Goal: Transaction & Acquisition: Purchase product/service

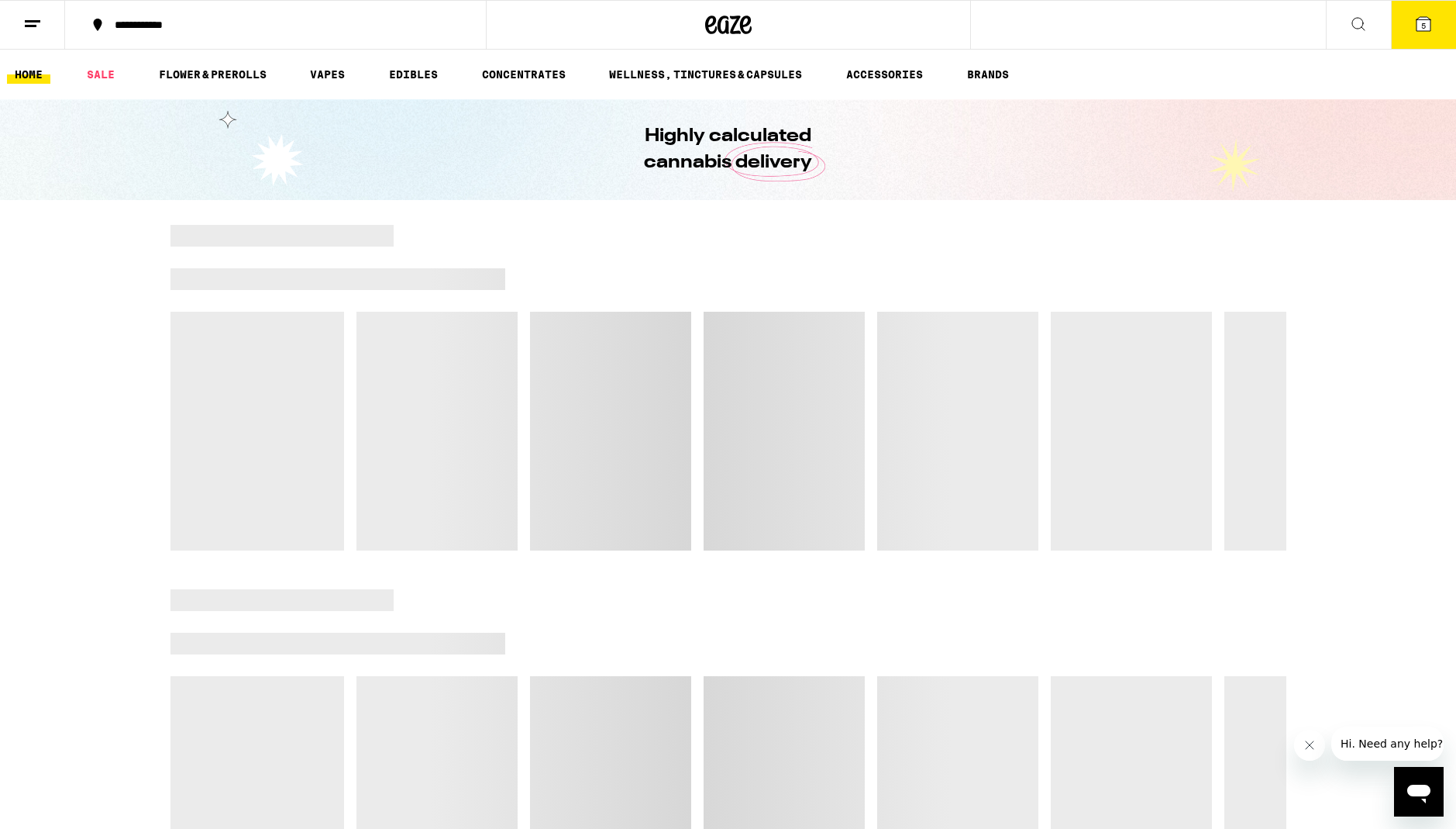
click at [1415, 26] on icon at bounding box center [1423, 24] width 19 height 19
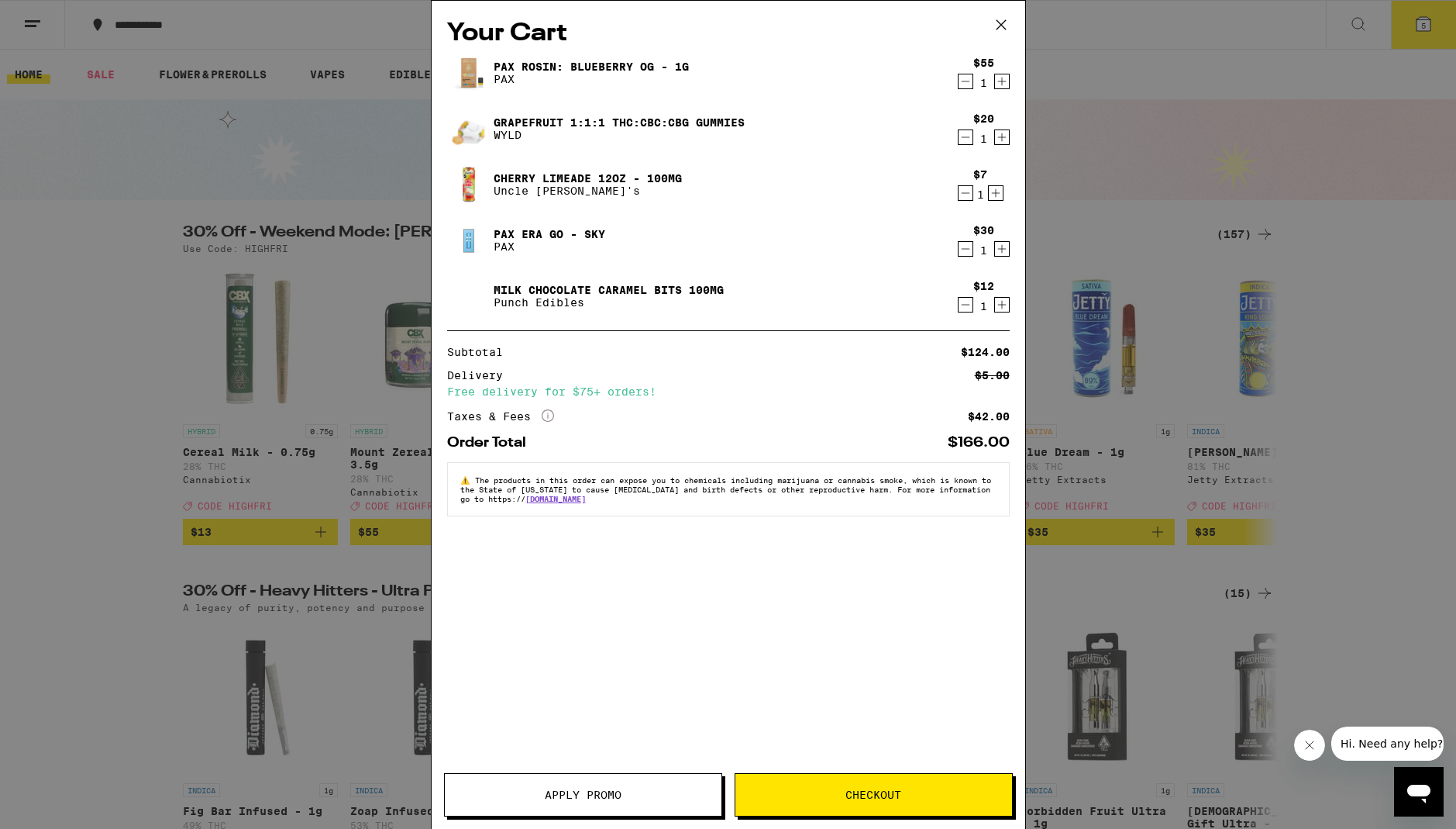
click at [961, 144] on icon "Decrement" at bounding box center [965, 137] width 14 height 19
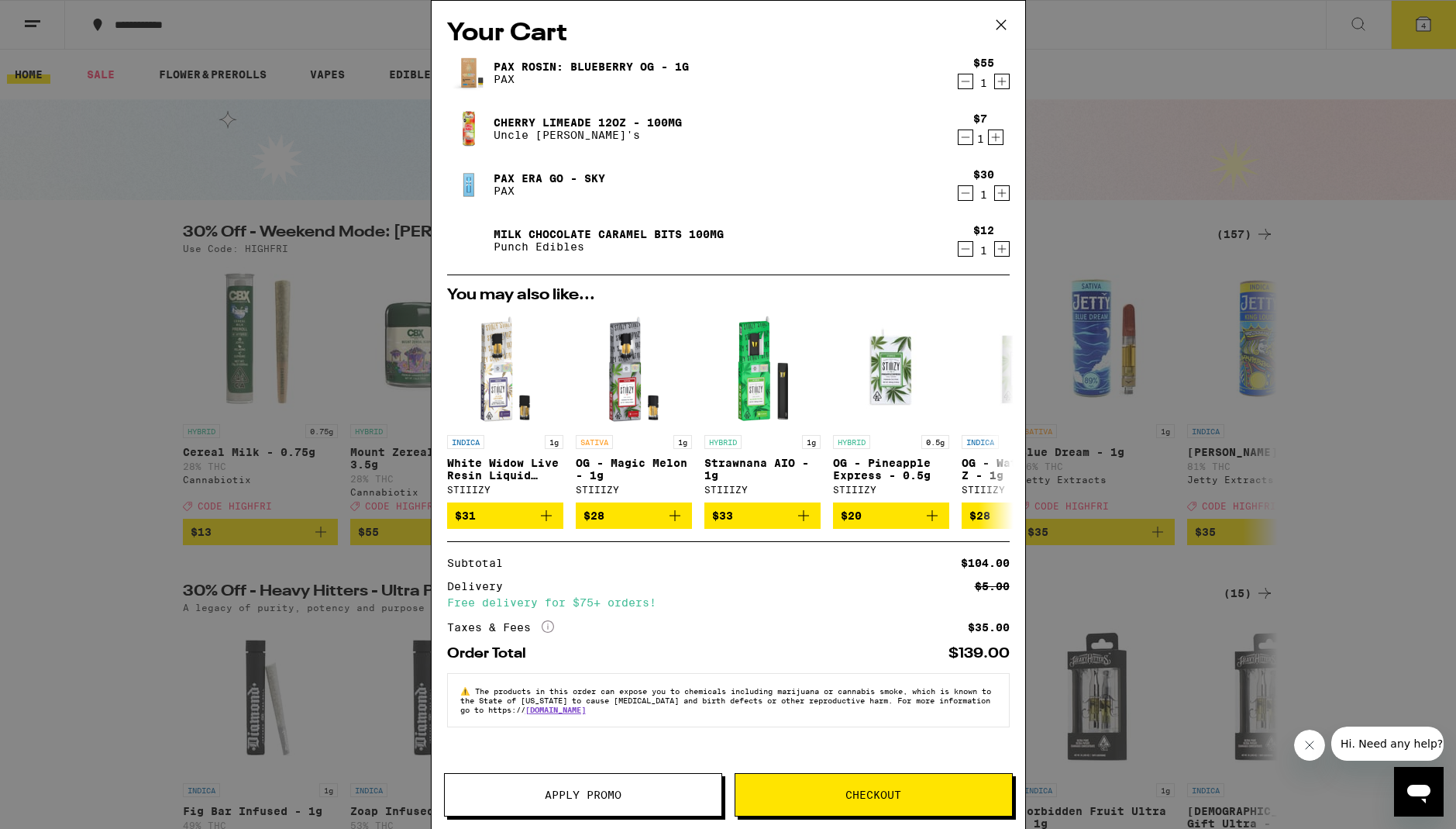
click at [965, 139] on icon "Decrement" at bounding box center [965, 137] width 14 height 19
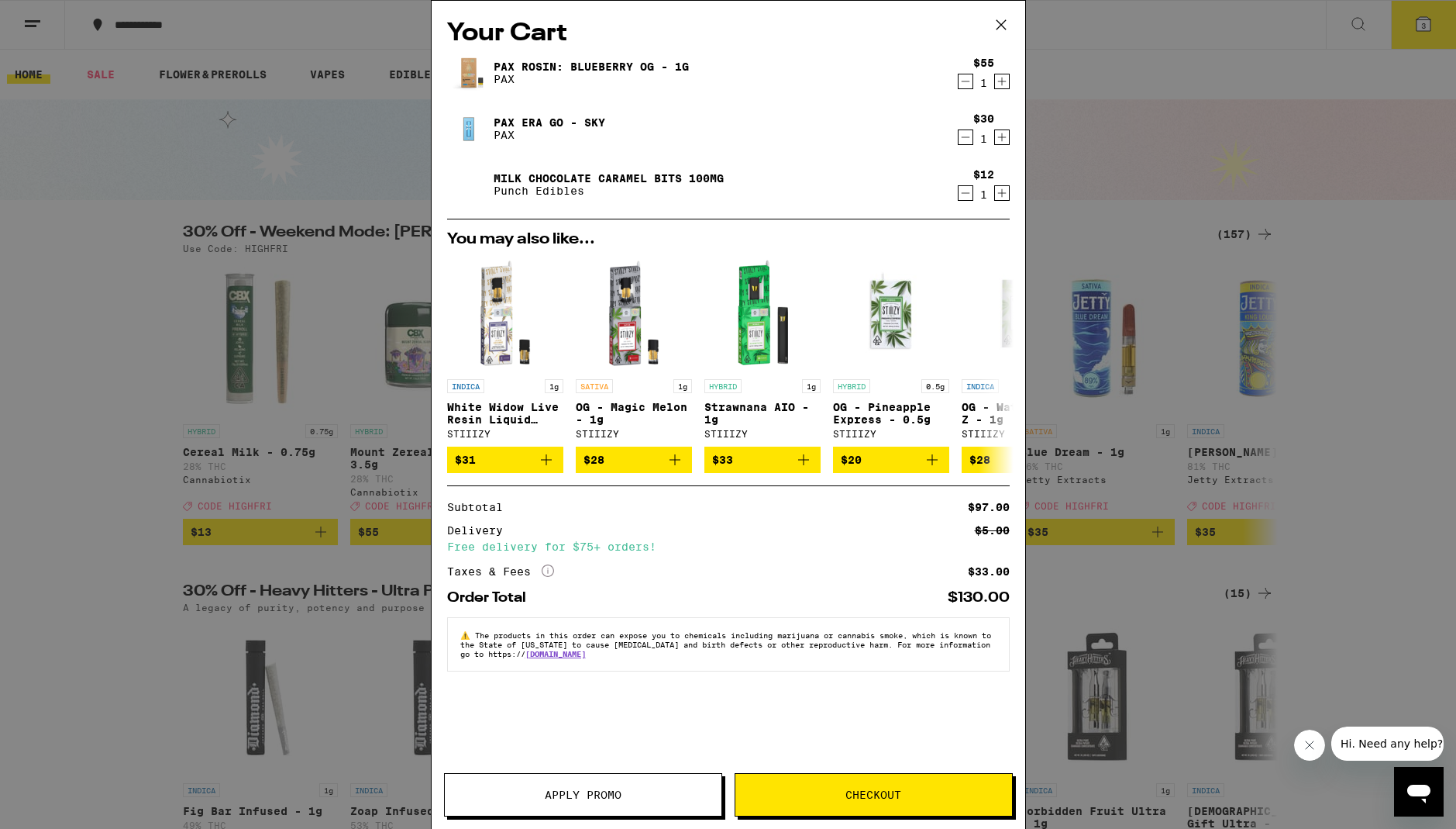
click at [965, 137] on icon "Decrement" at bounding box center [964, 137] width 8 height 0
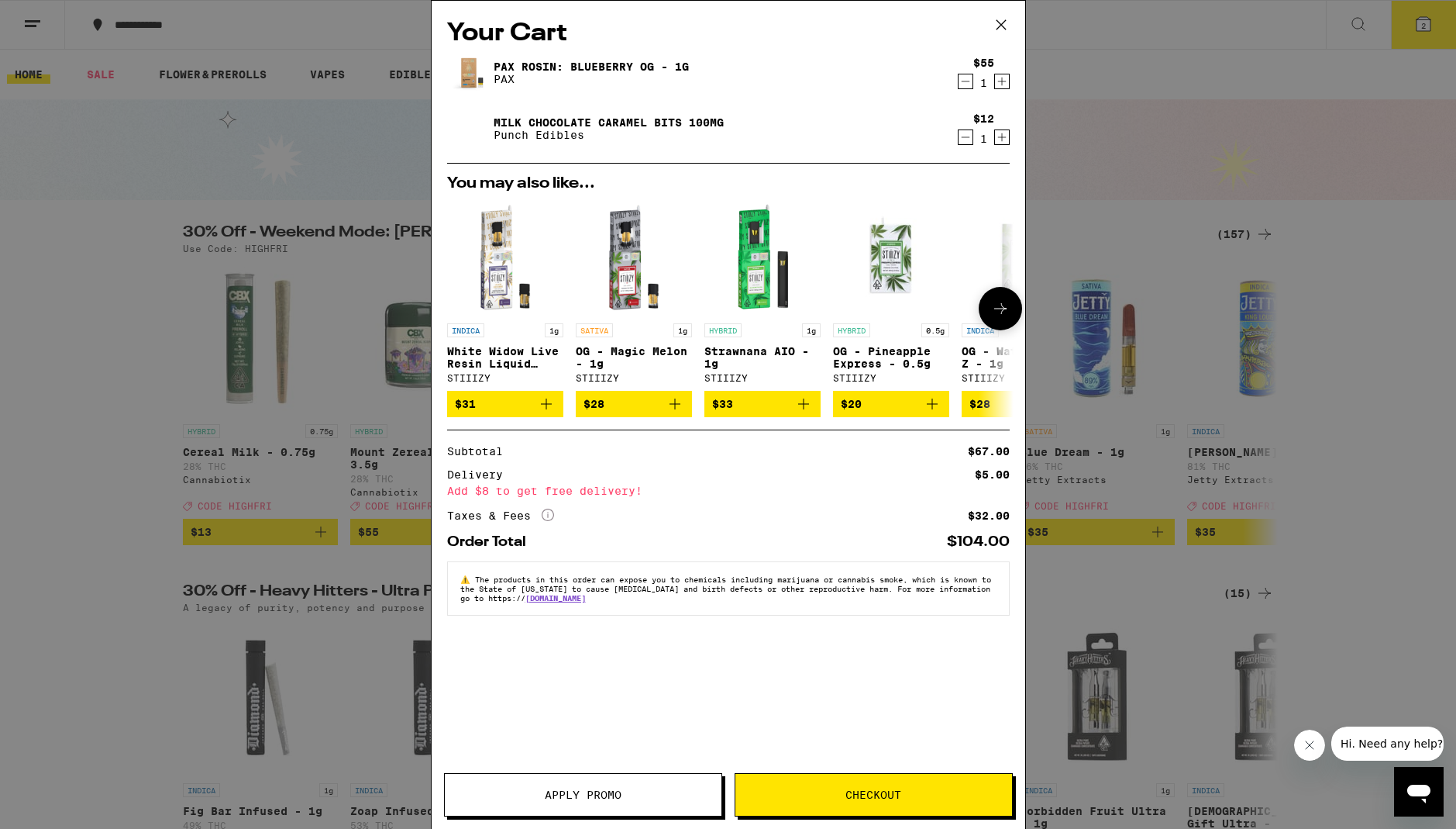
click at [928, 407] on icon "Add to bag" at bounding box center [932, 404] width 19 height 19
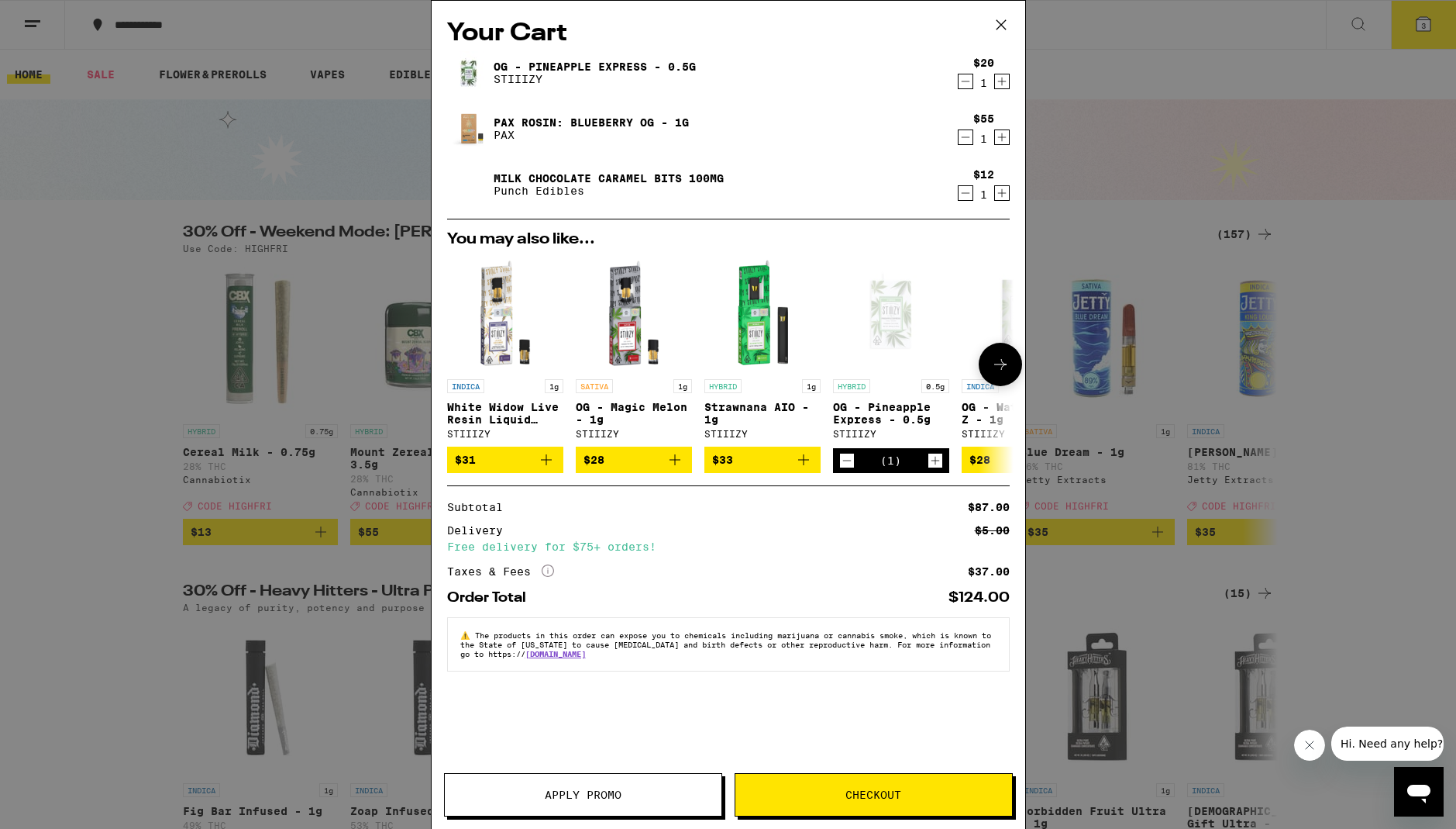
click at [995, 373] on icon at bounding box center [1001, 364] width 19 height 19
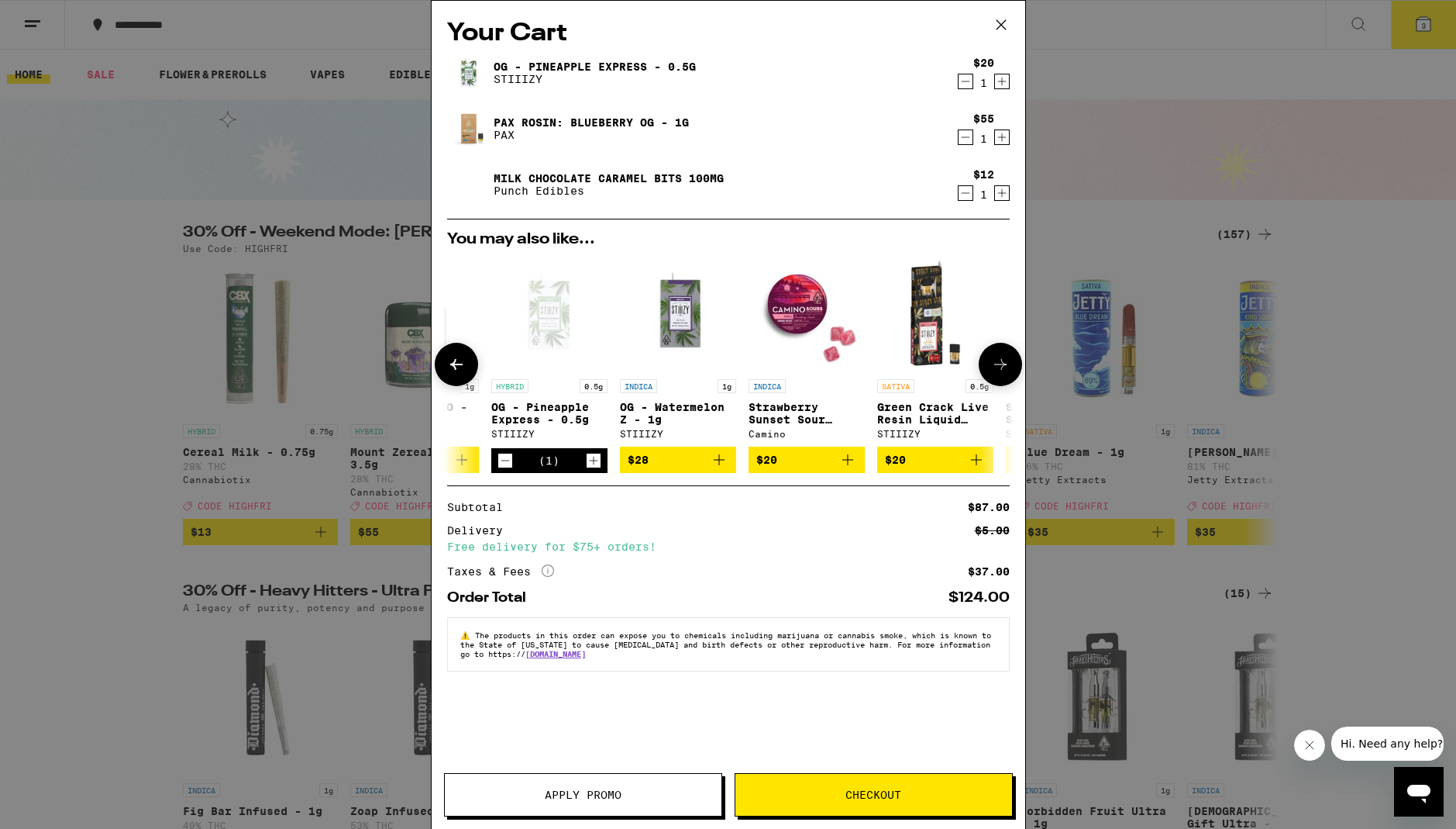
scroll to position [0, 393]
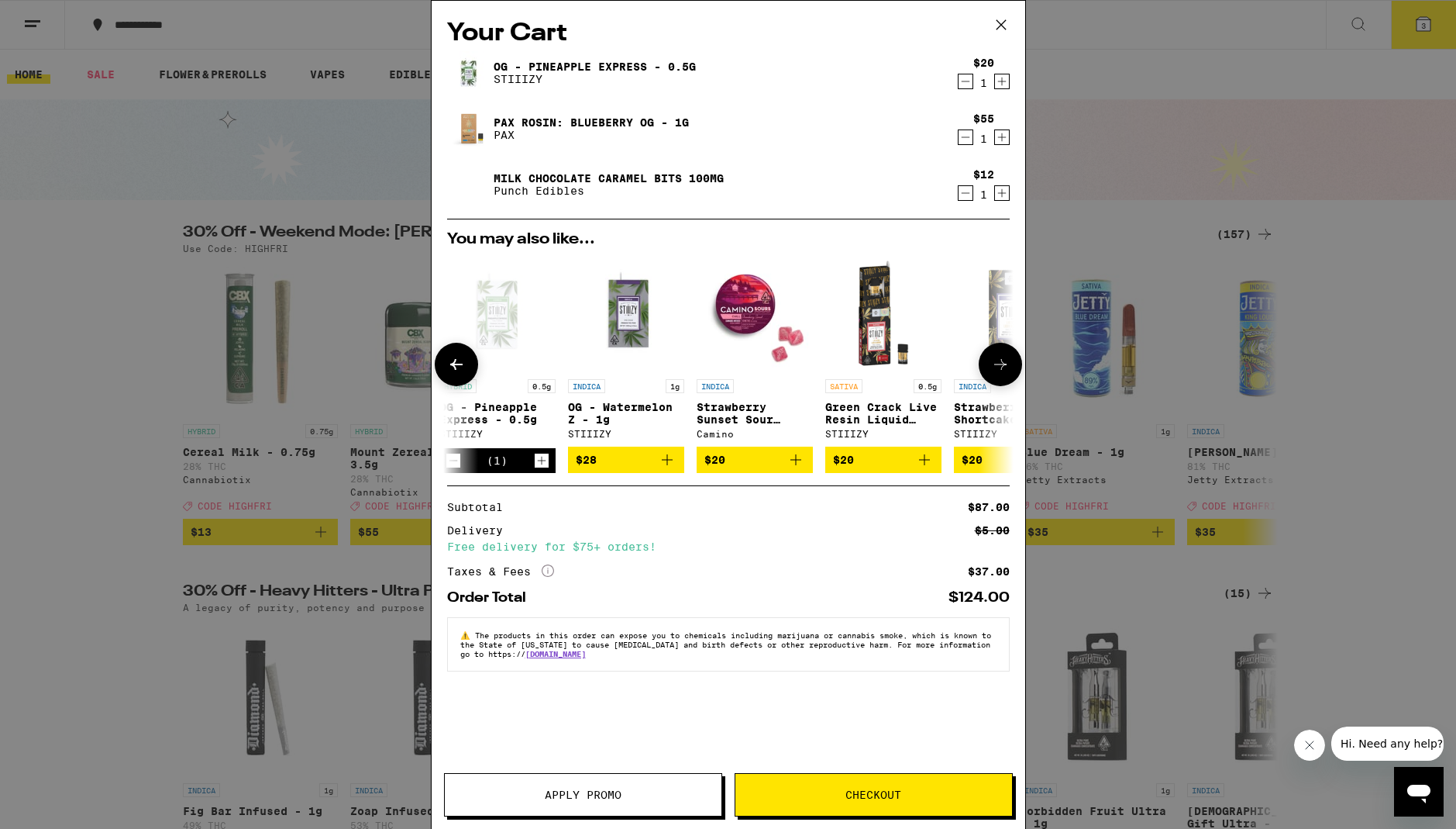
click at [671, 461] on icon "Add to bag" at bounding box center [667, 460] width 19 height 19
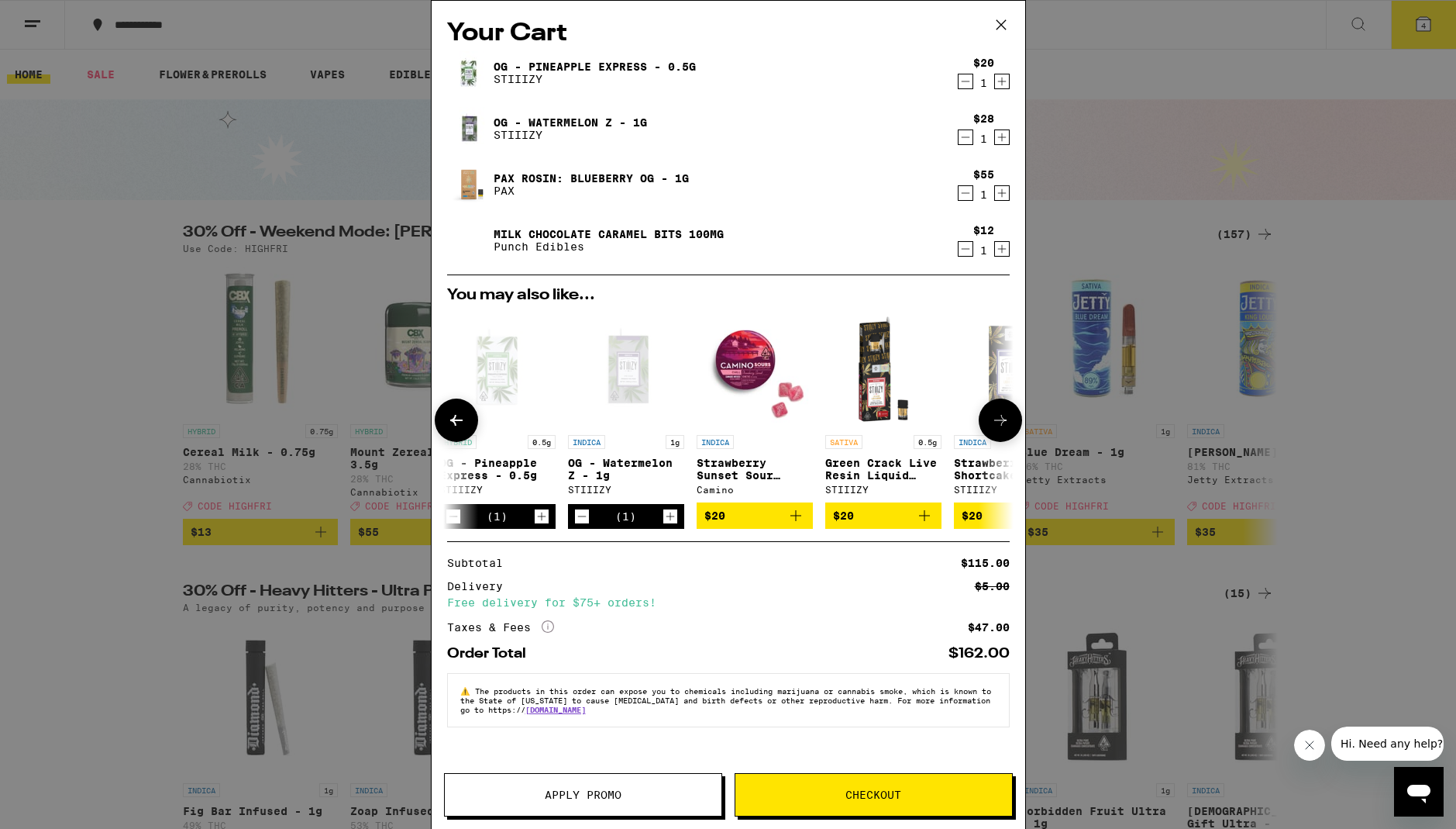
click at [991, 441] on button at bounding box center [1000, 420] width 43 height 43
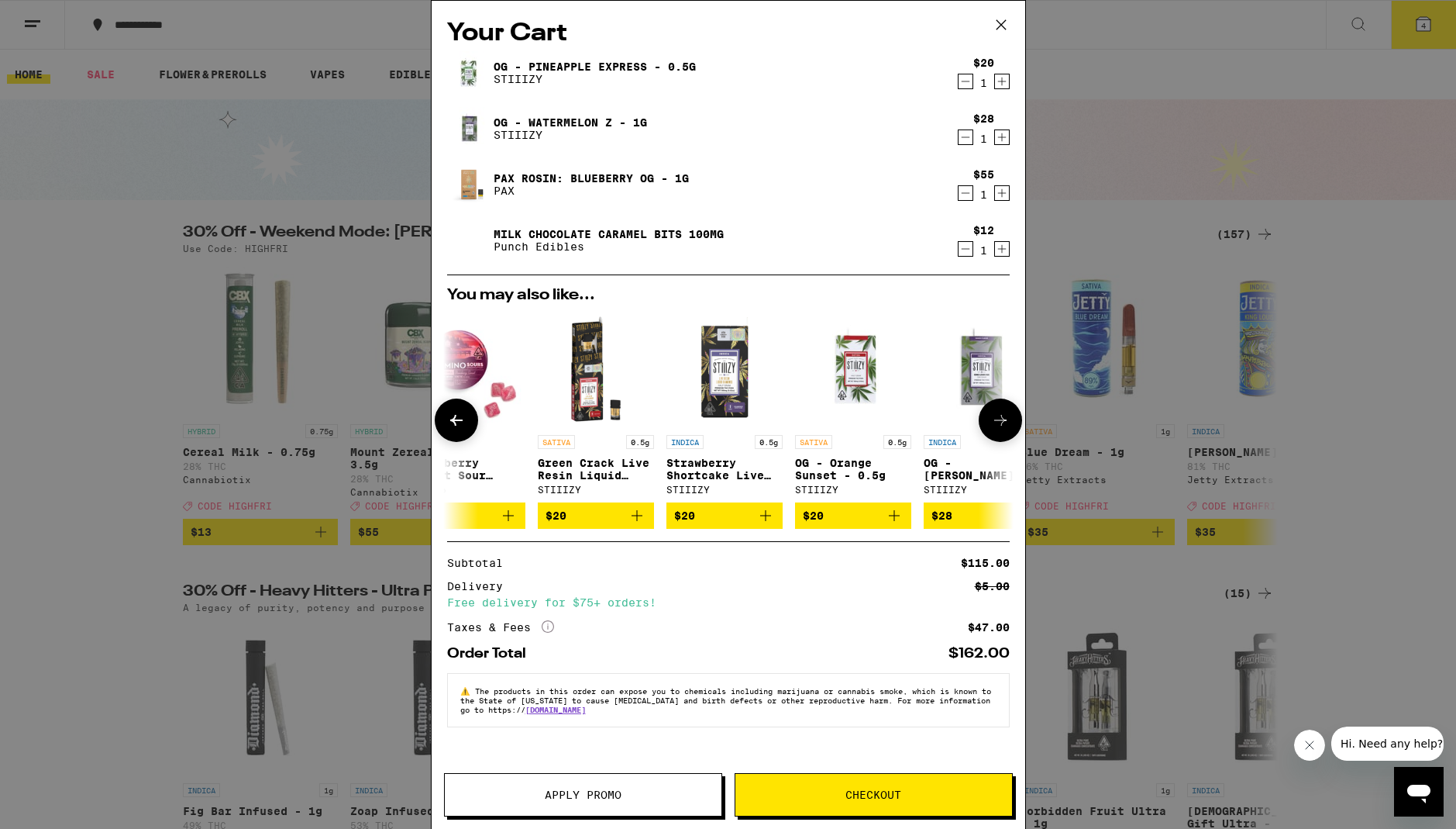
scroll to position [0, 723]
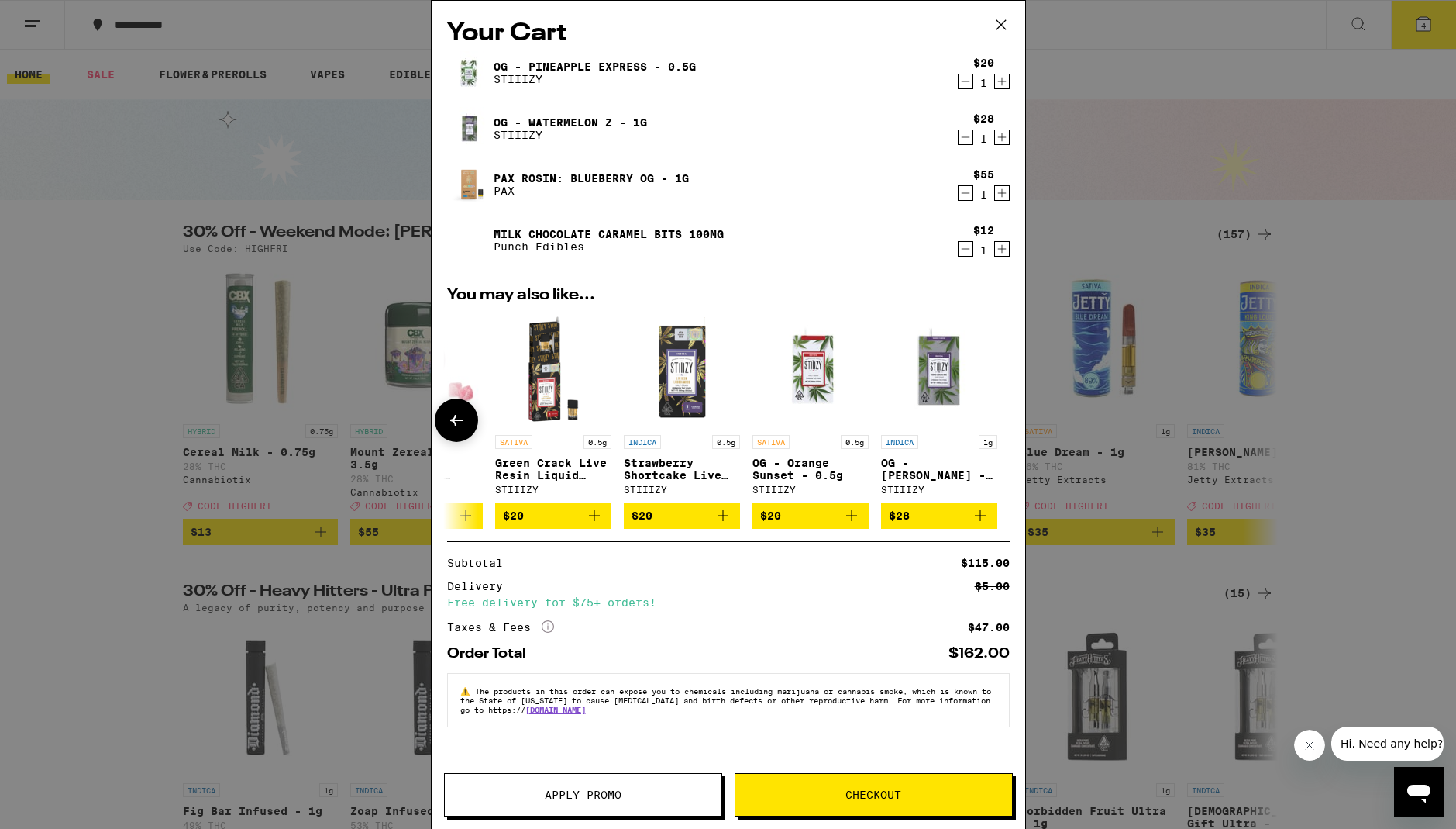
click at [452, 429] on icon at bounding box center [456, 421] width 19 height 19
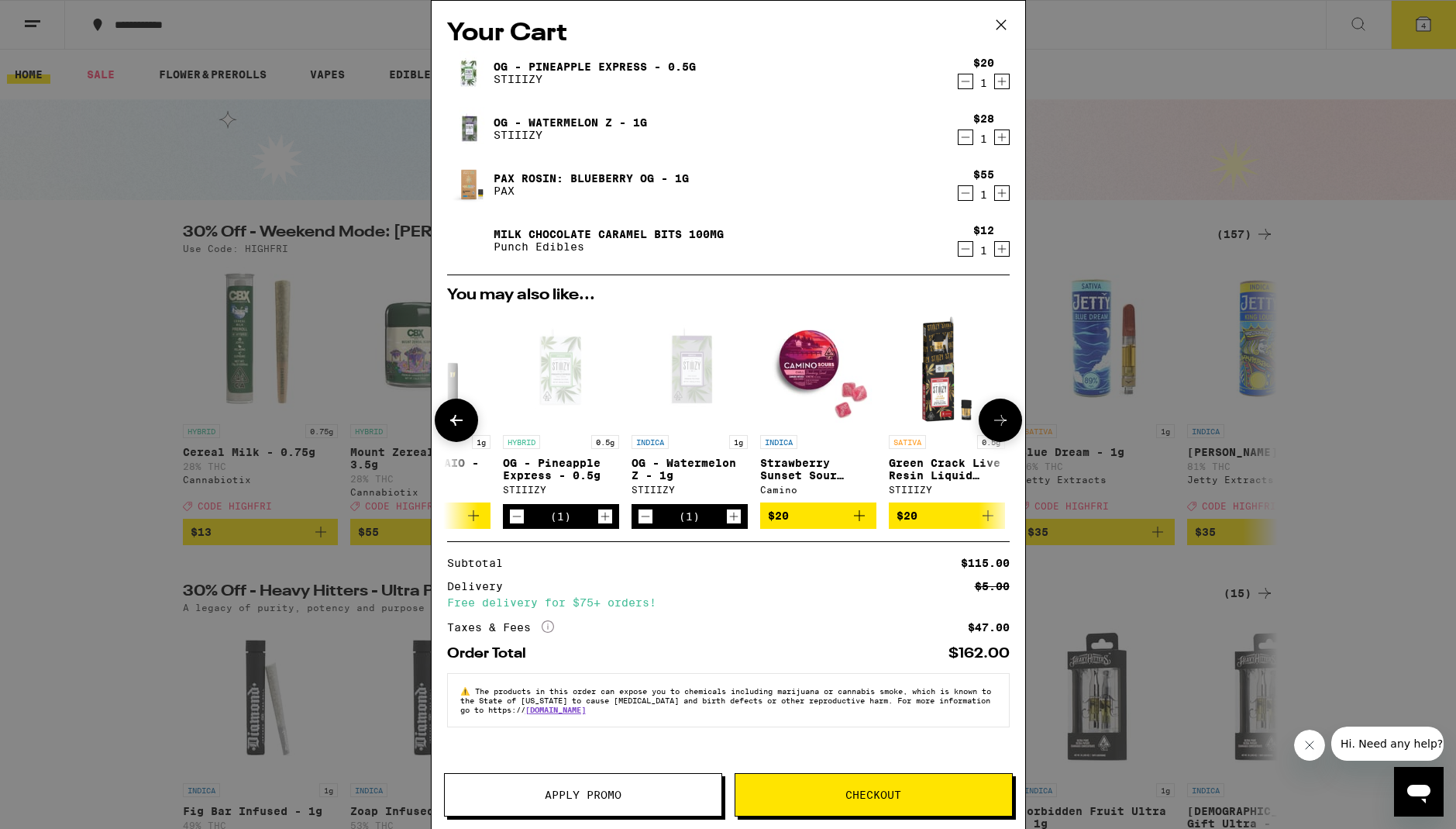
click at [463, 429] on icon at bounding box center [456, 421] width 19 height 19
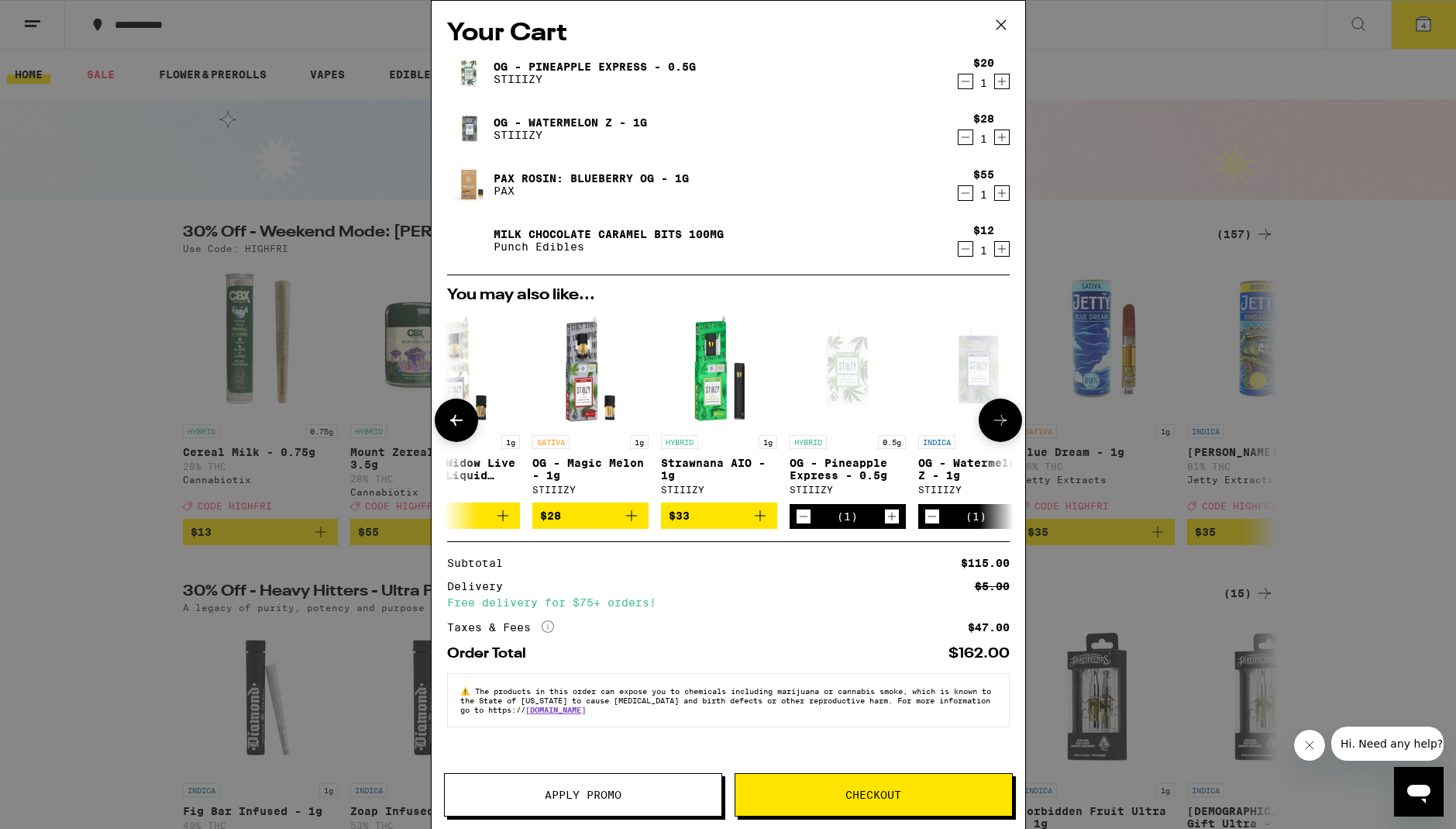
scroll to position [0, 0]
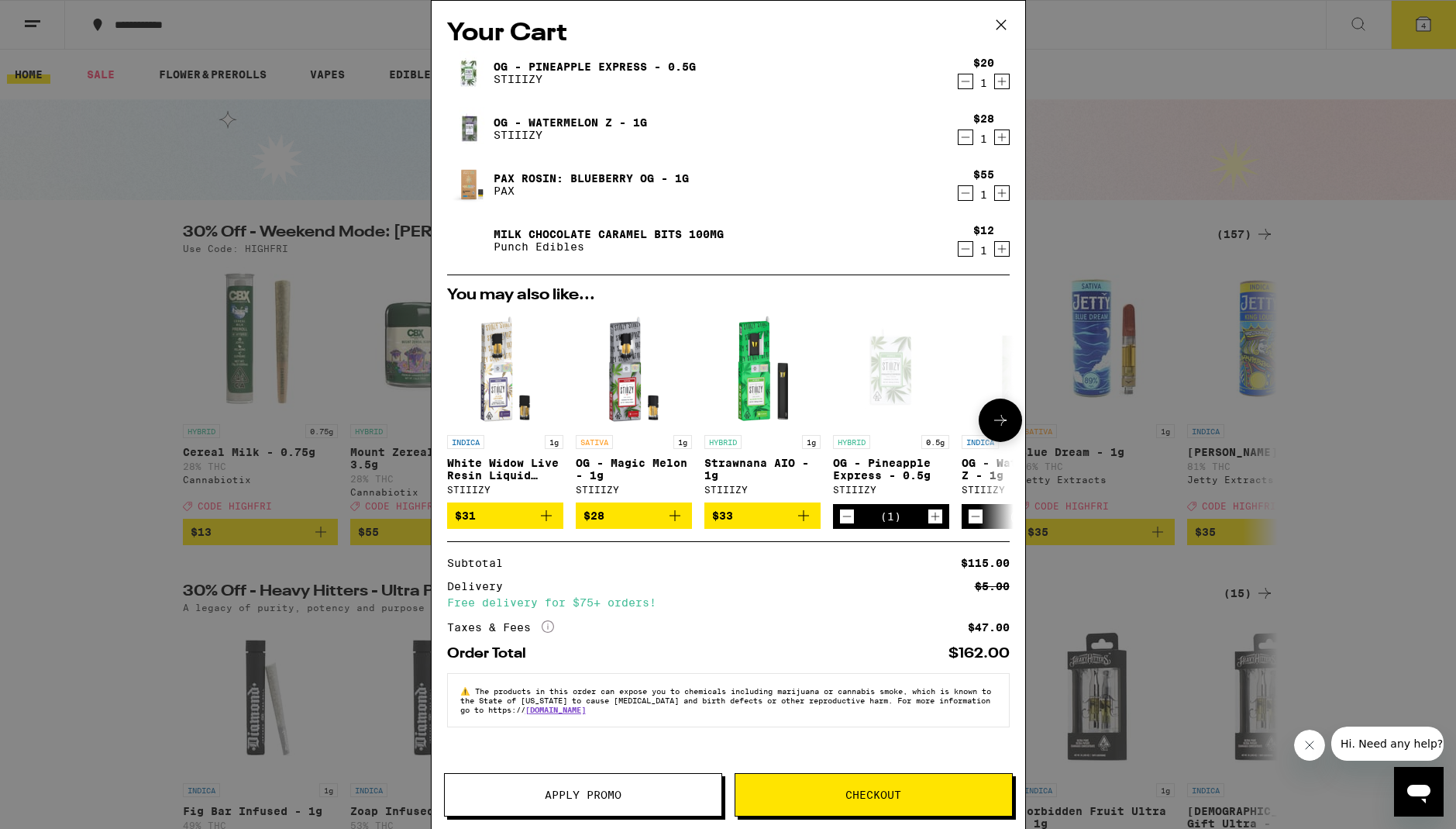
click at [466, 425] on div at bounding box center [456, 420] width 43 height 43
click at [503, 376] on img "Open page for White Widow Live Resin Liquid Diamonds - 1g from STIIIZY" at bounding box center [505, 369] width 117 height 117
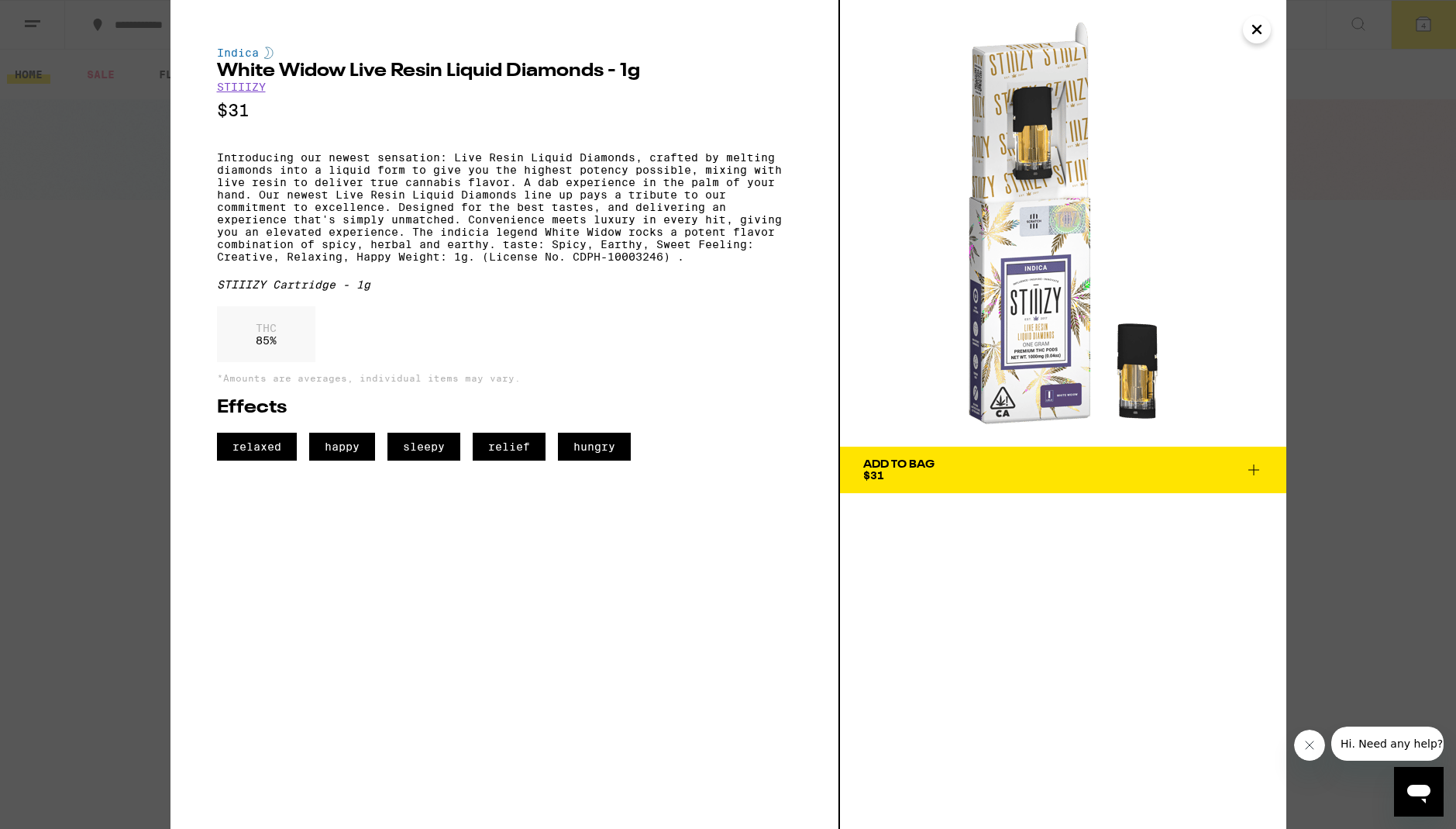
click at [514, 235] on p "Introducing our newest sensation: Live Resin Liquid Diamonds, crafted by meltin…" at bounding box center [504, 207] width 575 height 112
drag, startPoint x: 419, startPoint y: 249, endPoint x: 393, endPoint y: 246, distance: 26.2
click at [419, 249] on p "Introducing our newest sensation: Live Resin Liquid Diamonds, crafted by meltin…" at bounding box center [504, 207] width 575 height 112
click at [442, 212] on p "Introducing our newest sensation: Live Resin Liquid Diamonds, crafted by meltin…" at bounding box center [504, 207] width 575 height 112
drag, startPoint x: 486, startPoint y: 201, endPoint x: 476, endPoint y: 239, distance: 39.3
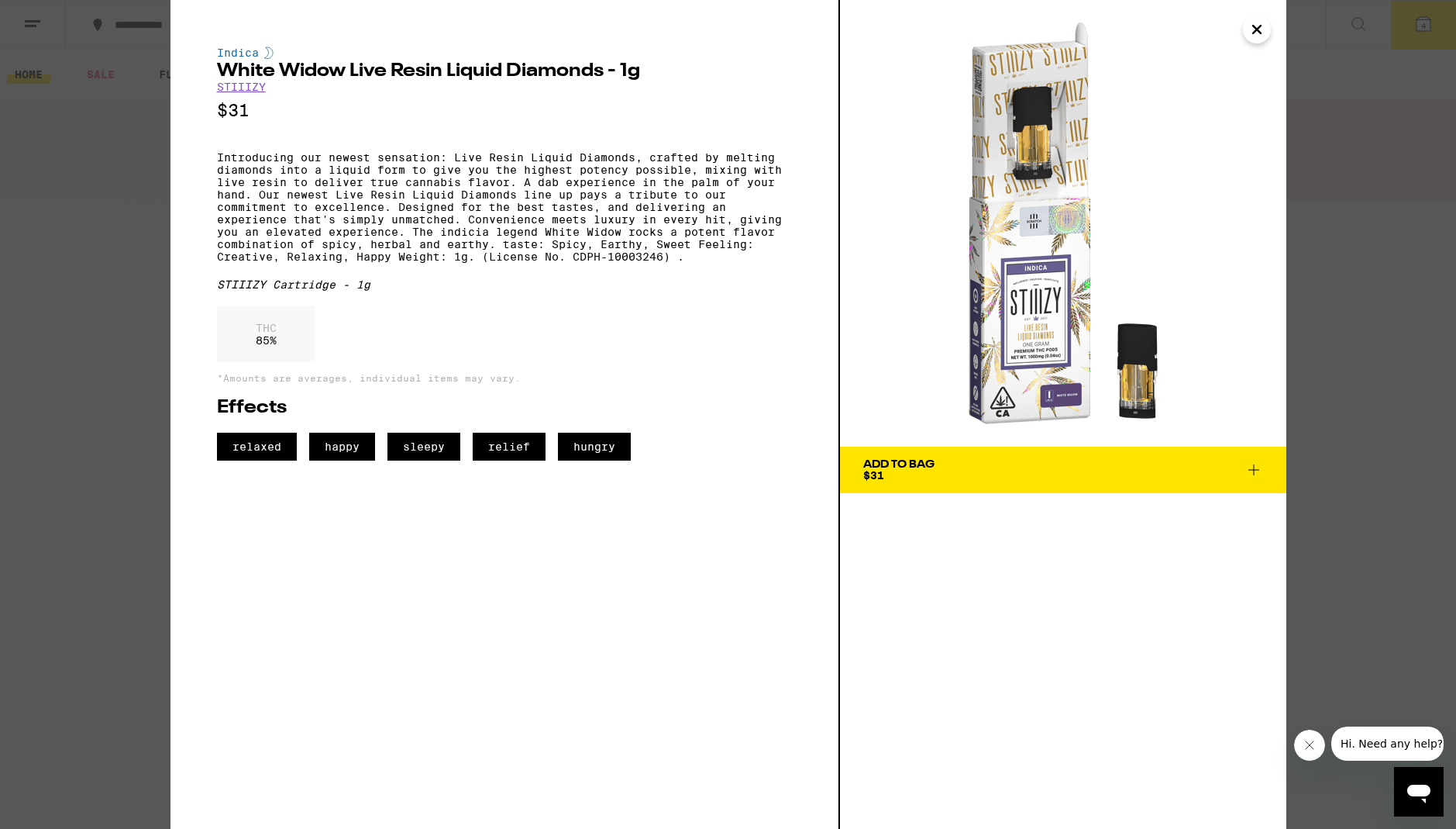
click at [486, 202] on p "Introducing our newest sensation: Live Resin Liquid Diamonds, crafted by meltin…" at bounding box center [504, 207] width 575 height 112
drag, startPoint x: 561, startPoint y: 224, endPoint x: 546, endPoint y: 235, distance: 18.6
click at [561, 224] on p "Introducing our newest sensation: Live Resin Liquid Diamonds, crafted by meltin…" at bounding box center [504, 207] width 575 height 112
click at [975, 461] on span "Add To Bag $31" at bounding box center [1063, 470] width 400 height 22
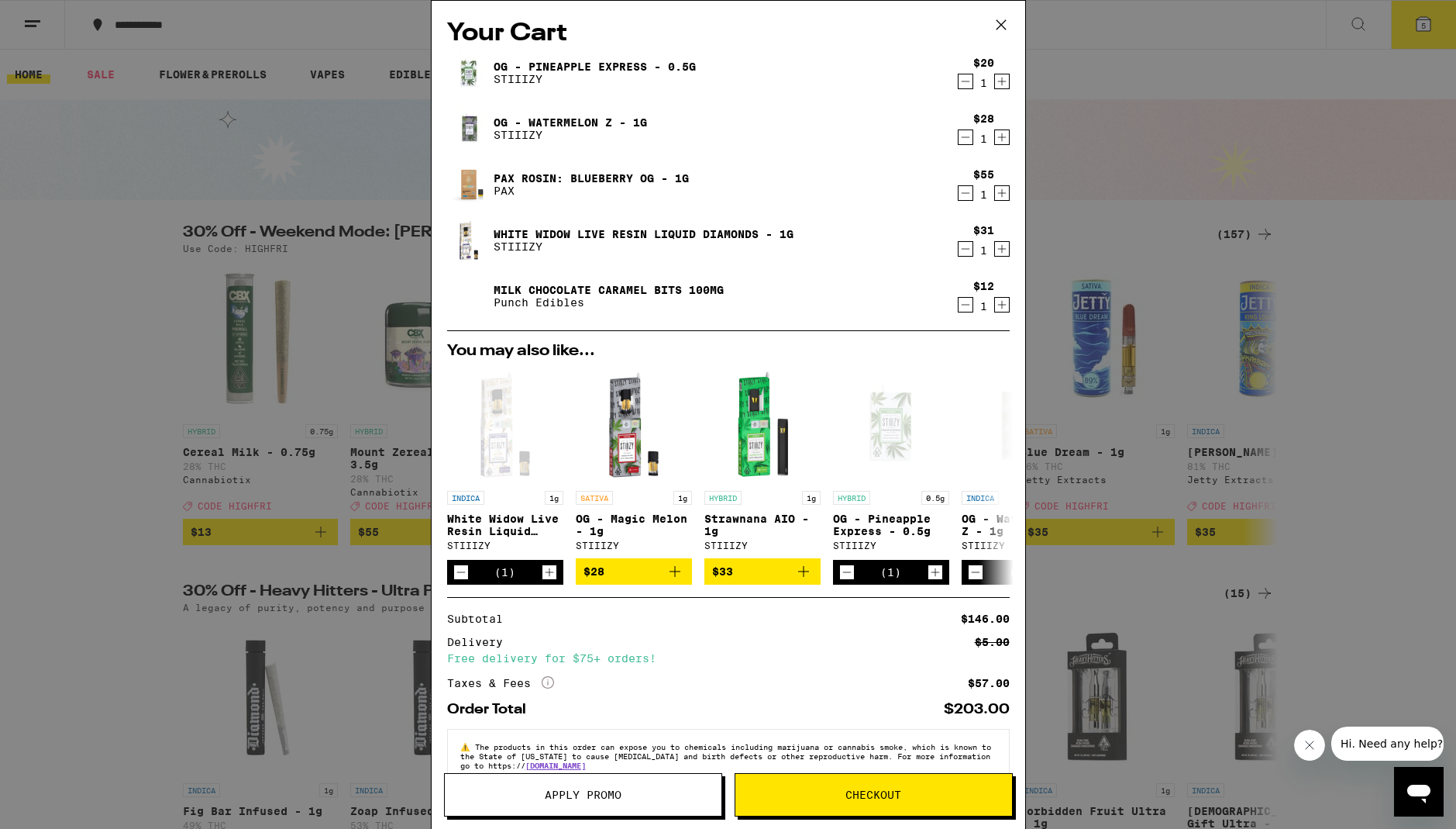
click at [231, 382] on div "Your Cart OG - Pineapple Express - 0.5g STIIIZY $20 1 OG - Watermelon Z - 1g ST…" at bounding box center [728, 414] width 1456 height 829
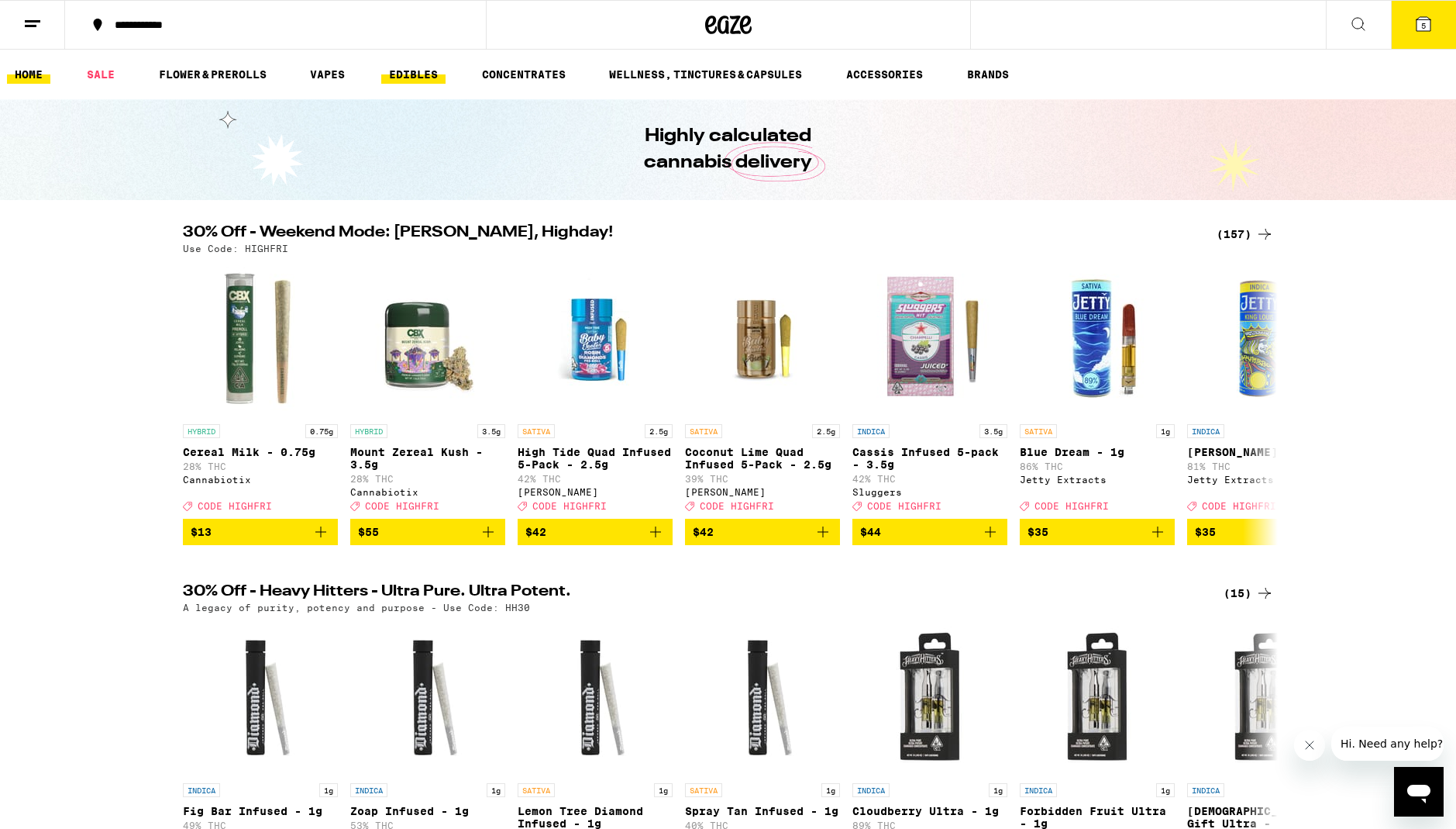
click at [441, 68] on link "EDIBLES" at bounding box center [413, 74] width 64 height 19
click at [378, 71] on ul "HOME SALE FLOWER & PREROLLS VAPES EDIBLES CONCENTRATES WELLNESS, TINCTURES & CA…" at bounding box center [728, 74] width 1456 height 50
click at [394, 69] on link "EDIBLES" at bounding box center [413, 74] width 64 height 19
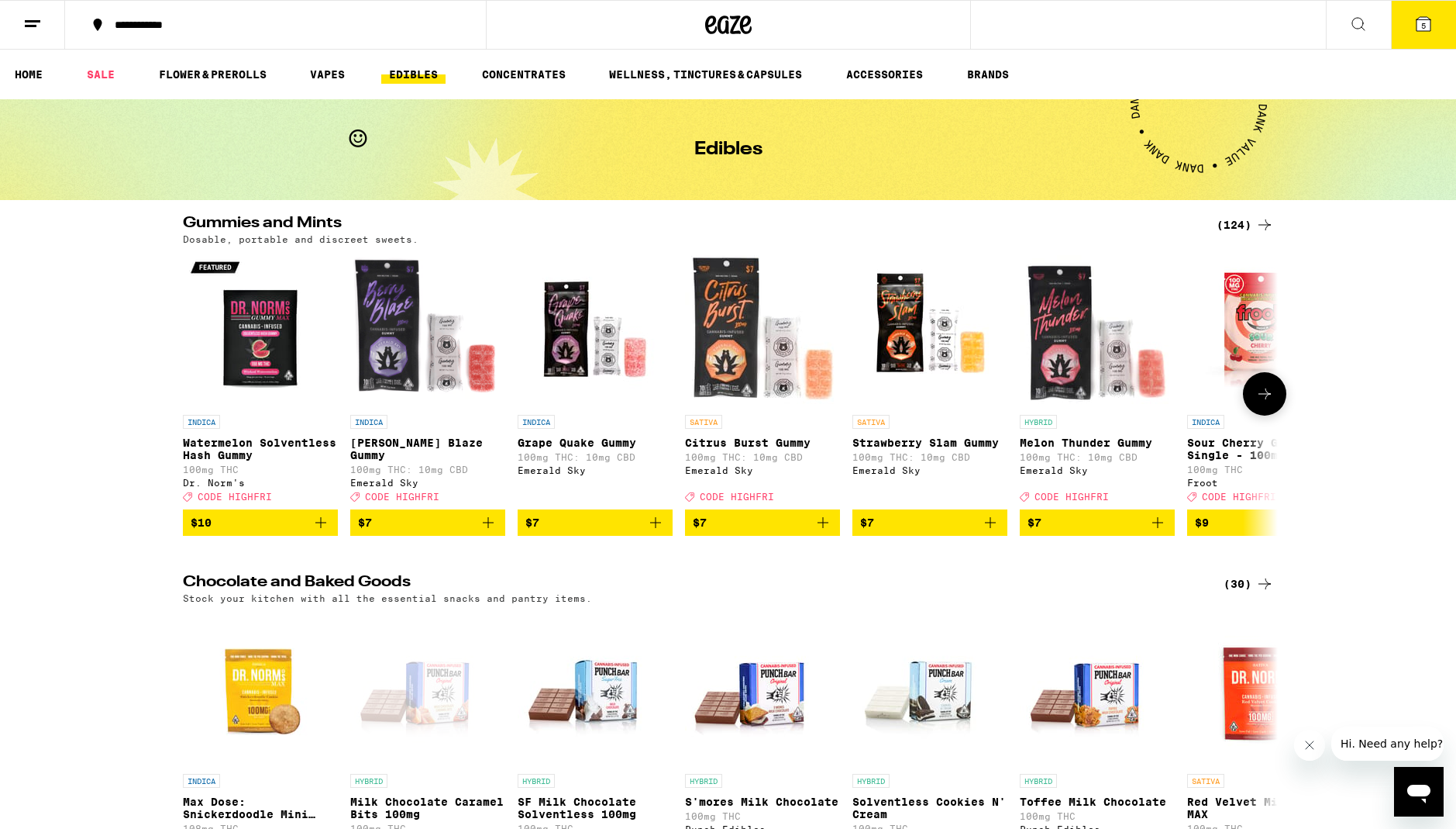
click at [1255, 403] on icon at bounding box center [1264, 394] width 19 height 19
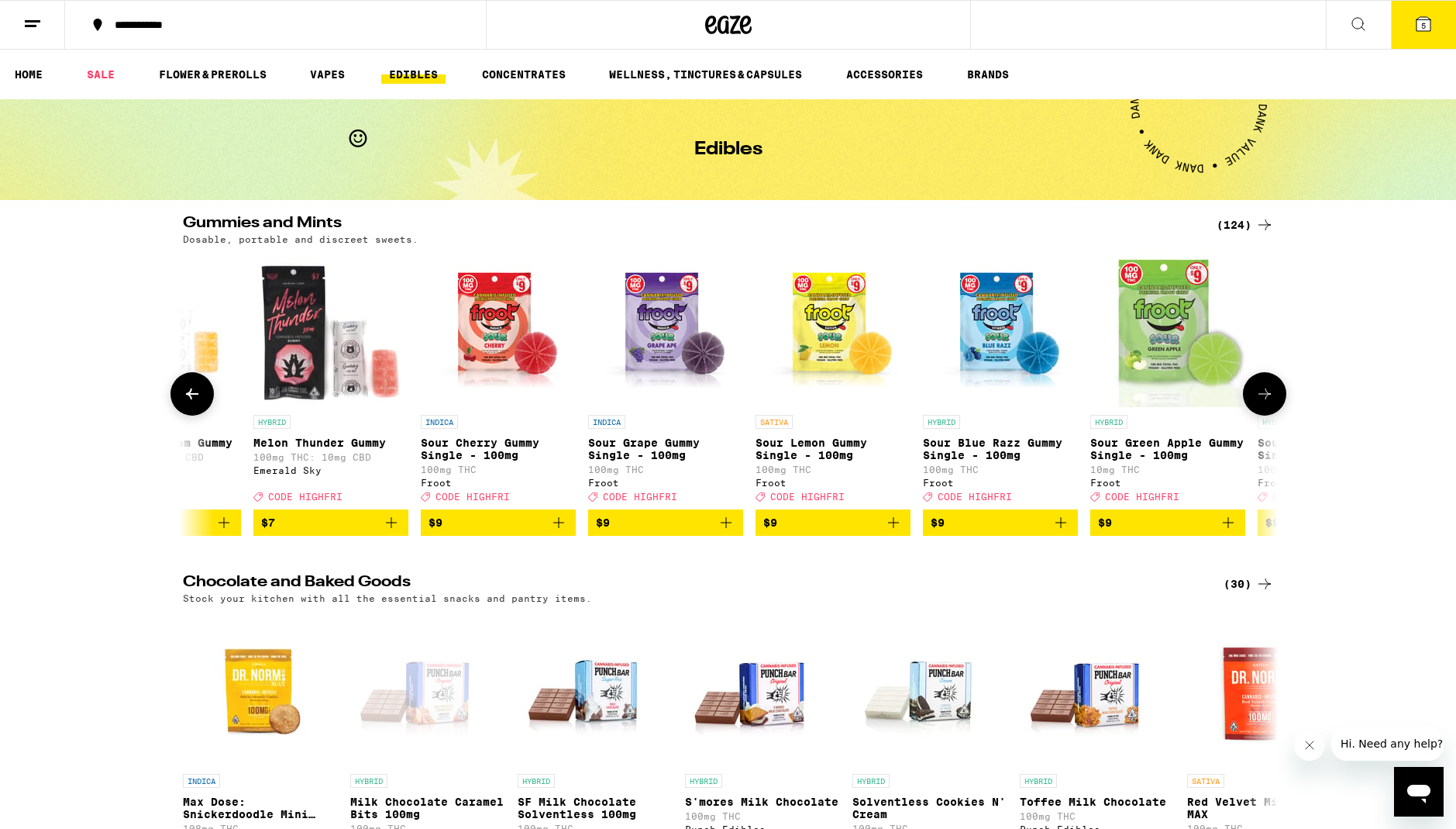
scroll to position [0, 922]
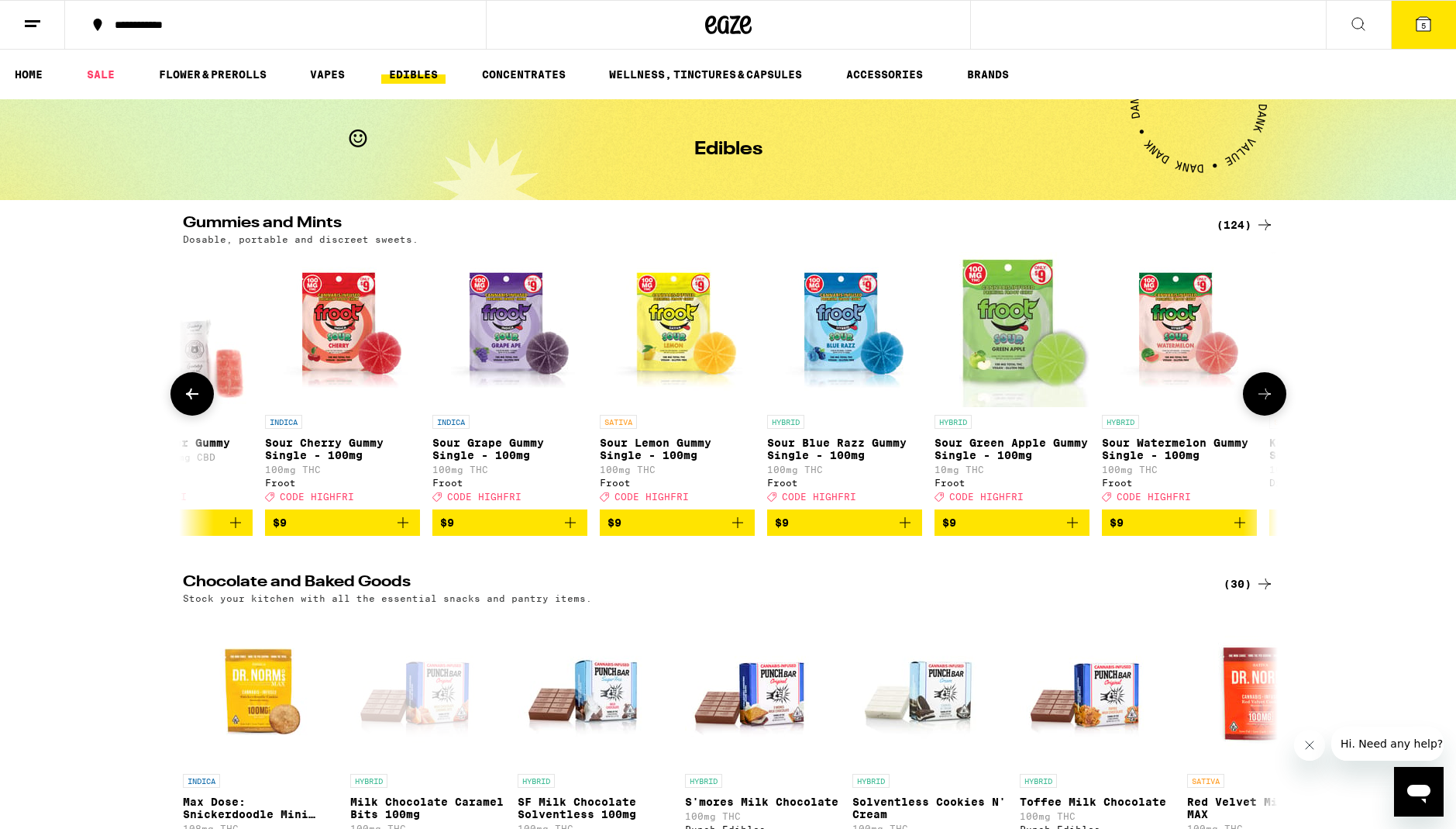
drag, startPoint x: 1267, startPoint y: 415, endPoint x: 1254, endPoint y: 429, distance: 19.1
click at [1266, 416] on button at bounding box center [1264, 393] width 43 height 43
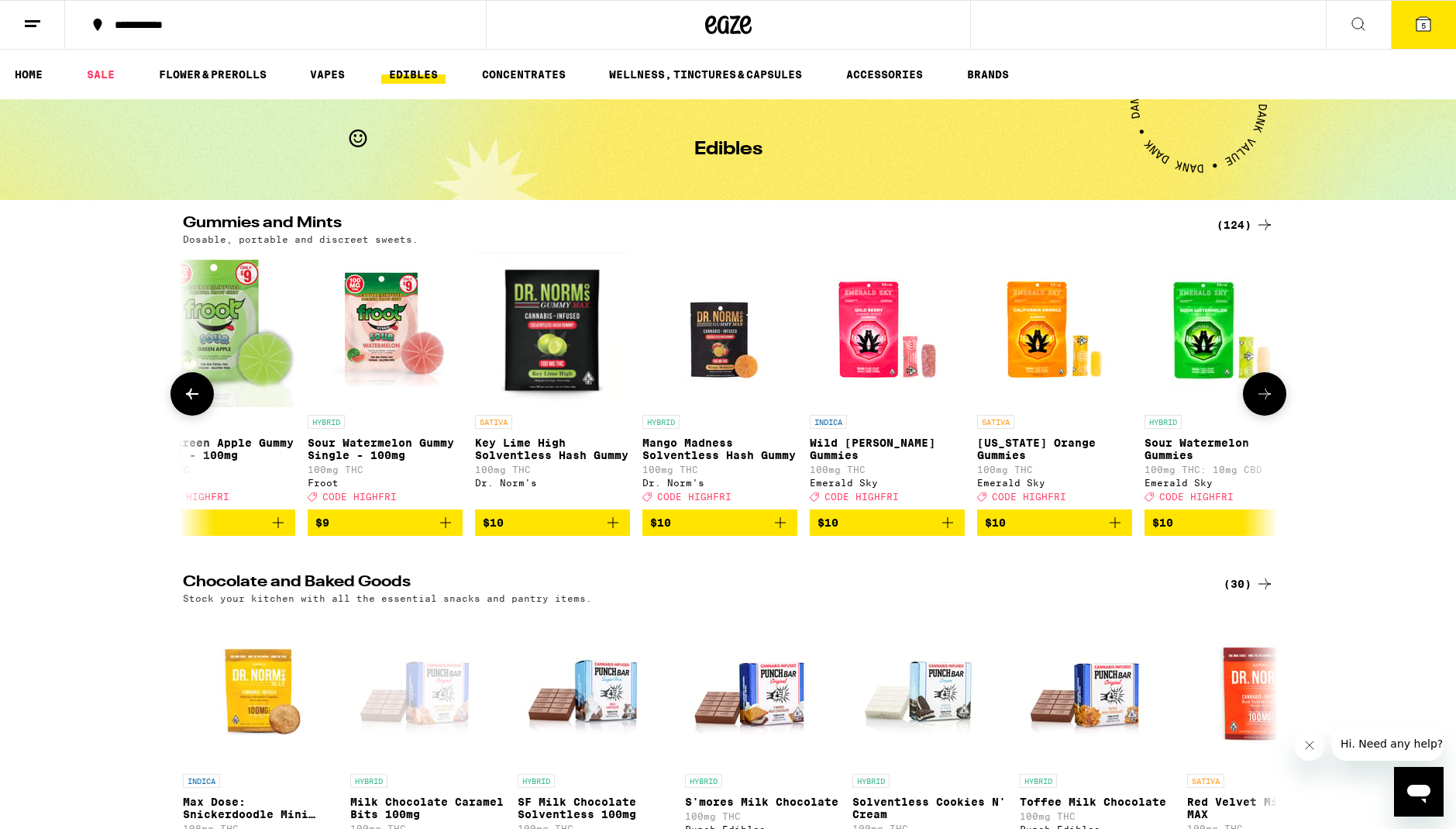
scroll to position [0, 1844]
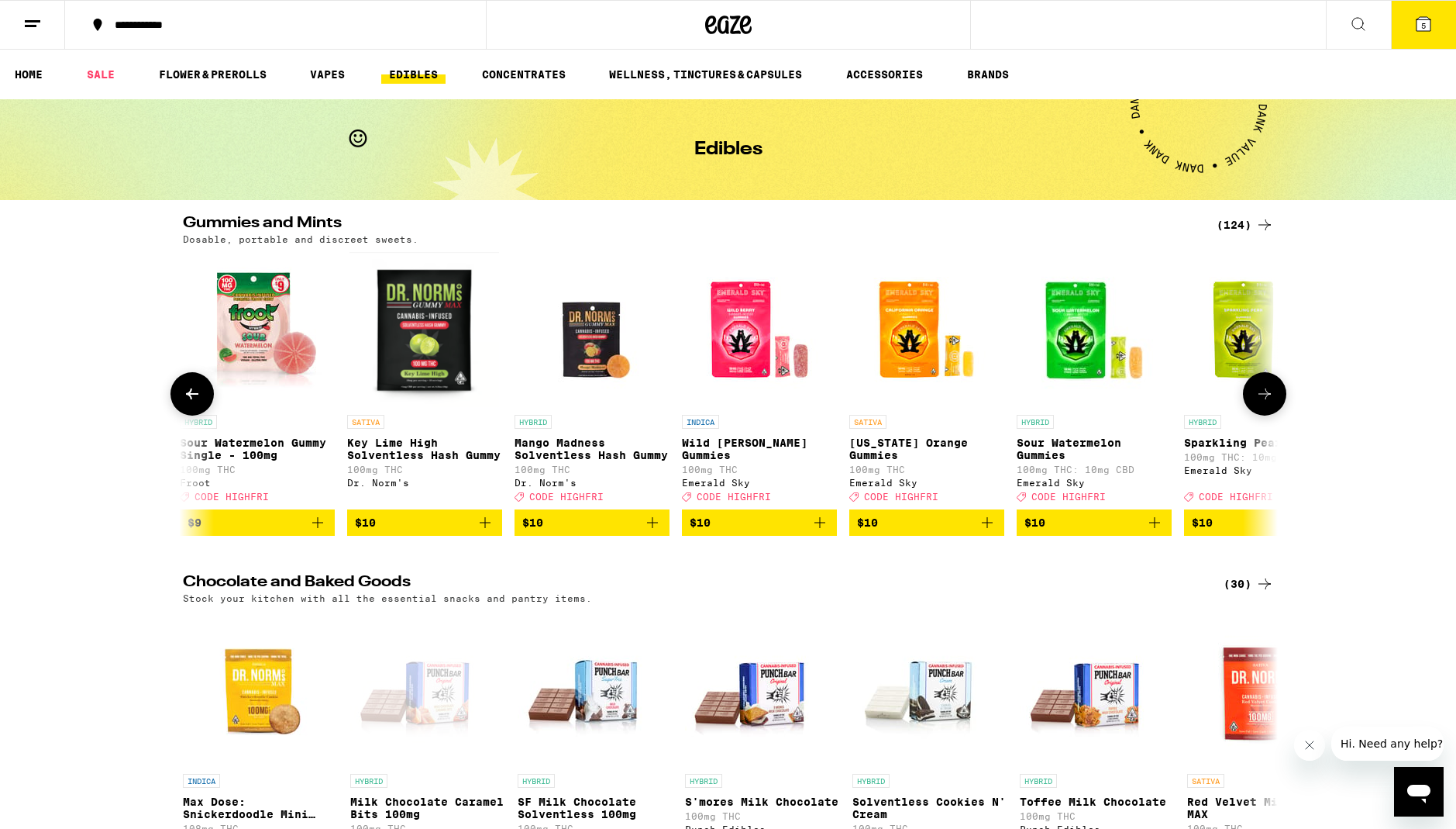
click at [310, 532] on icon "Add to bag" at bounding box center [318, 522] width 19 height 19
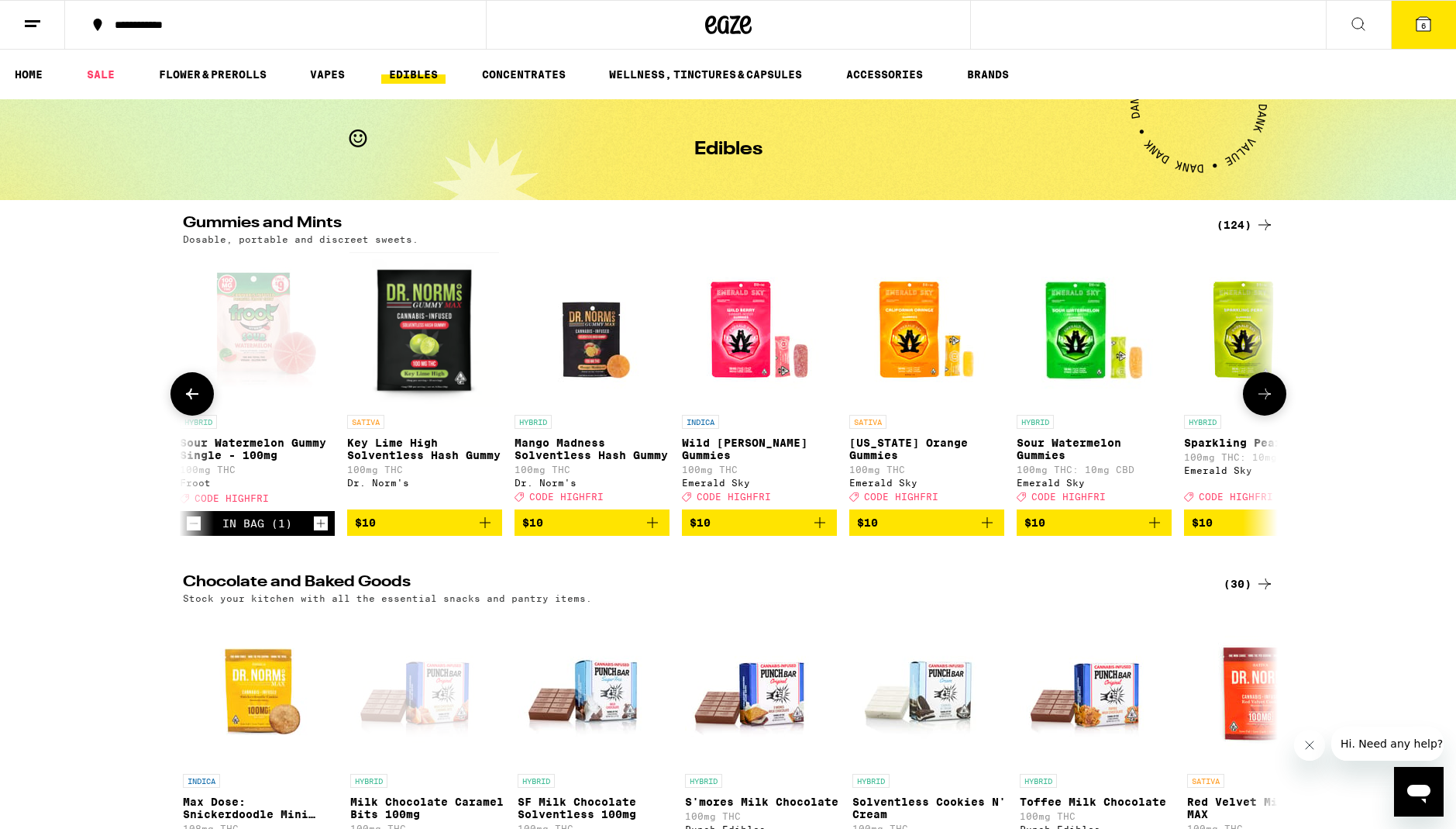
drag, startPoint x: 1259, startPoint y: 380, endPoint x: 1259, endPoint y: 395, distance: 15.0
click at [1259, 395] on button at bounding box center [1264, 393] width 43 height 43
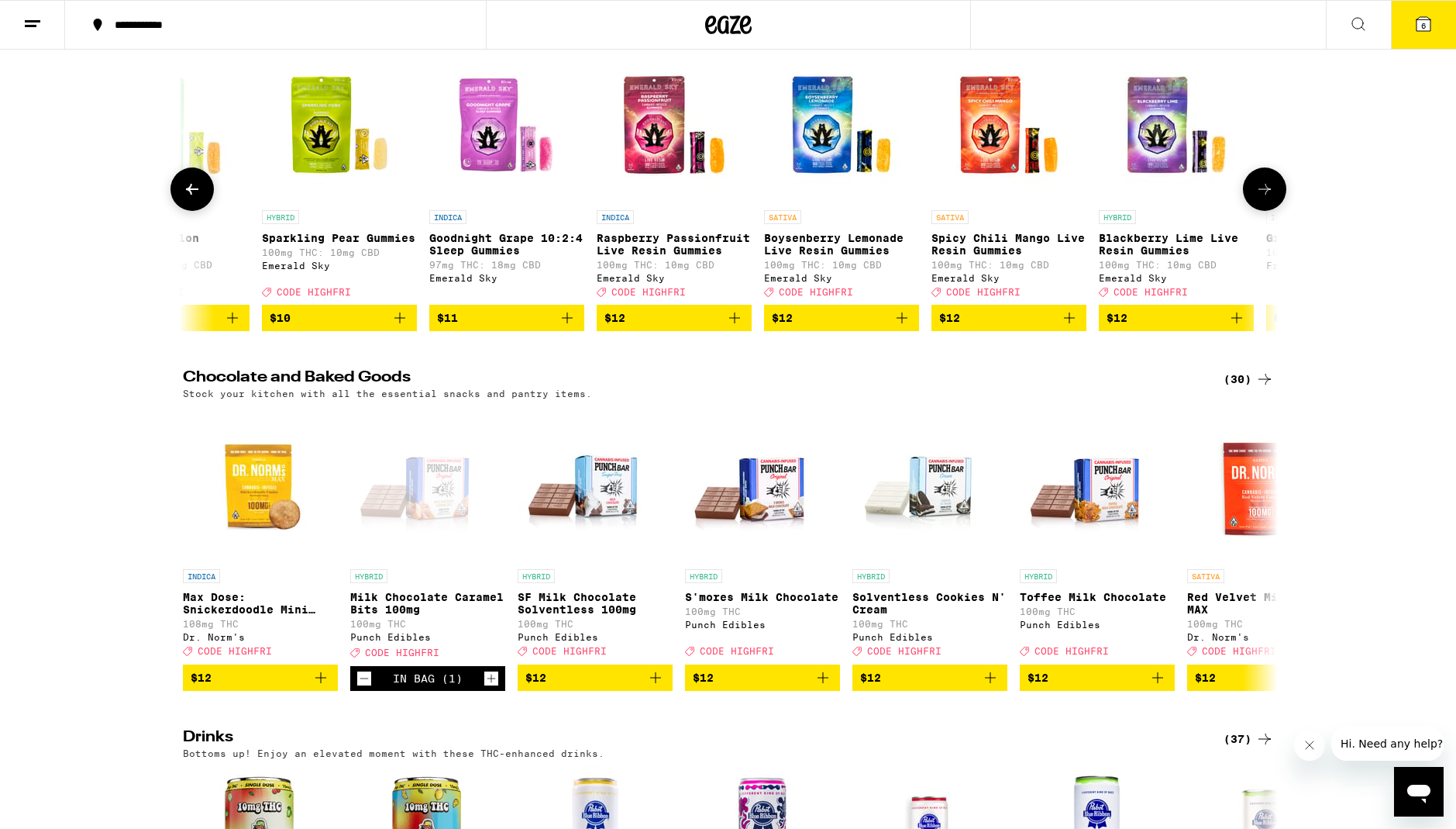
scroll to position [437, 0]
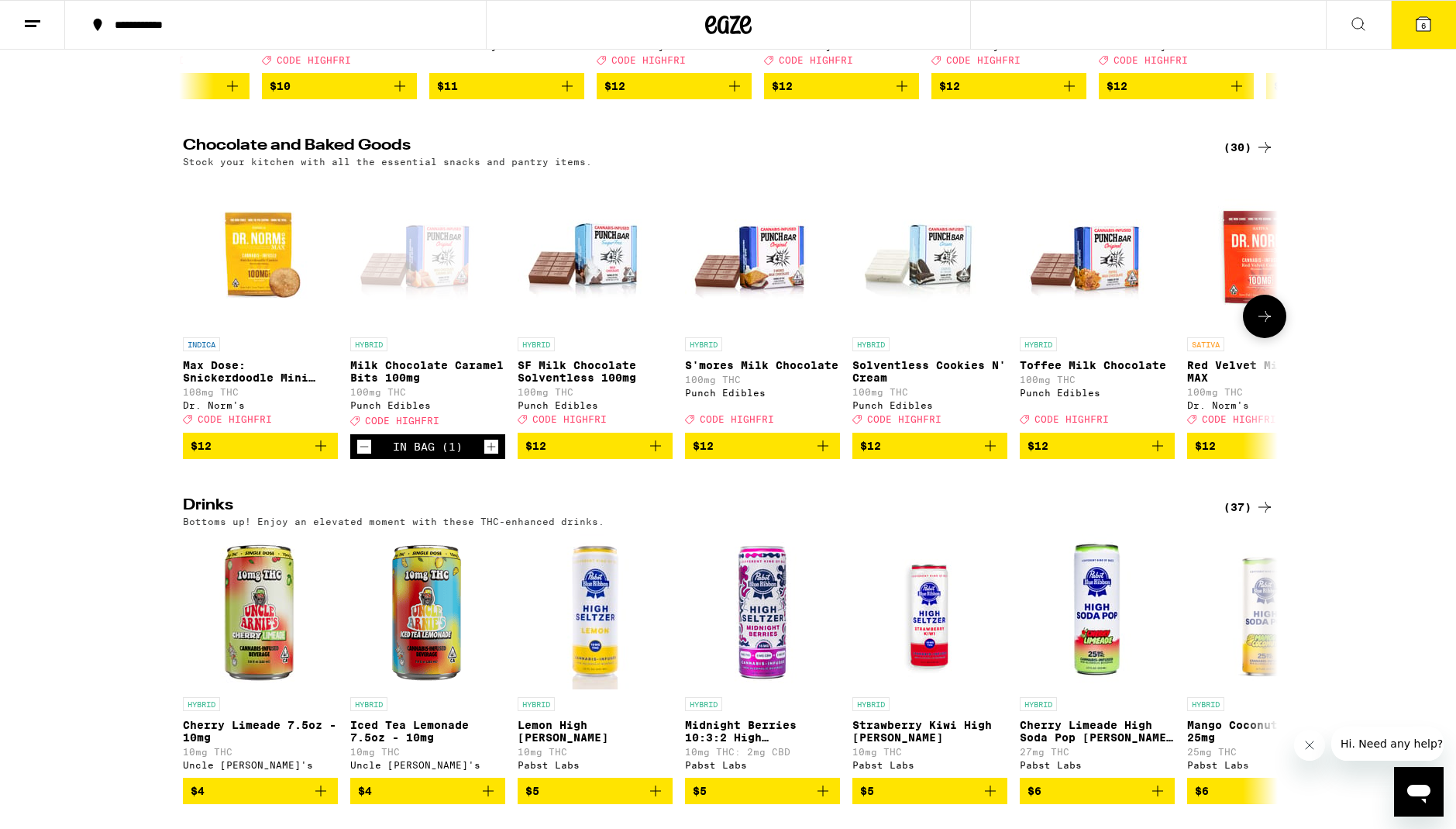
click at [1261, 326] on icon at bounding box center [1264, 316] width 19 height 19
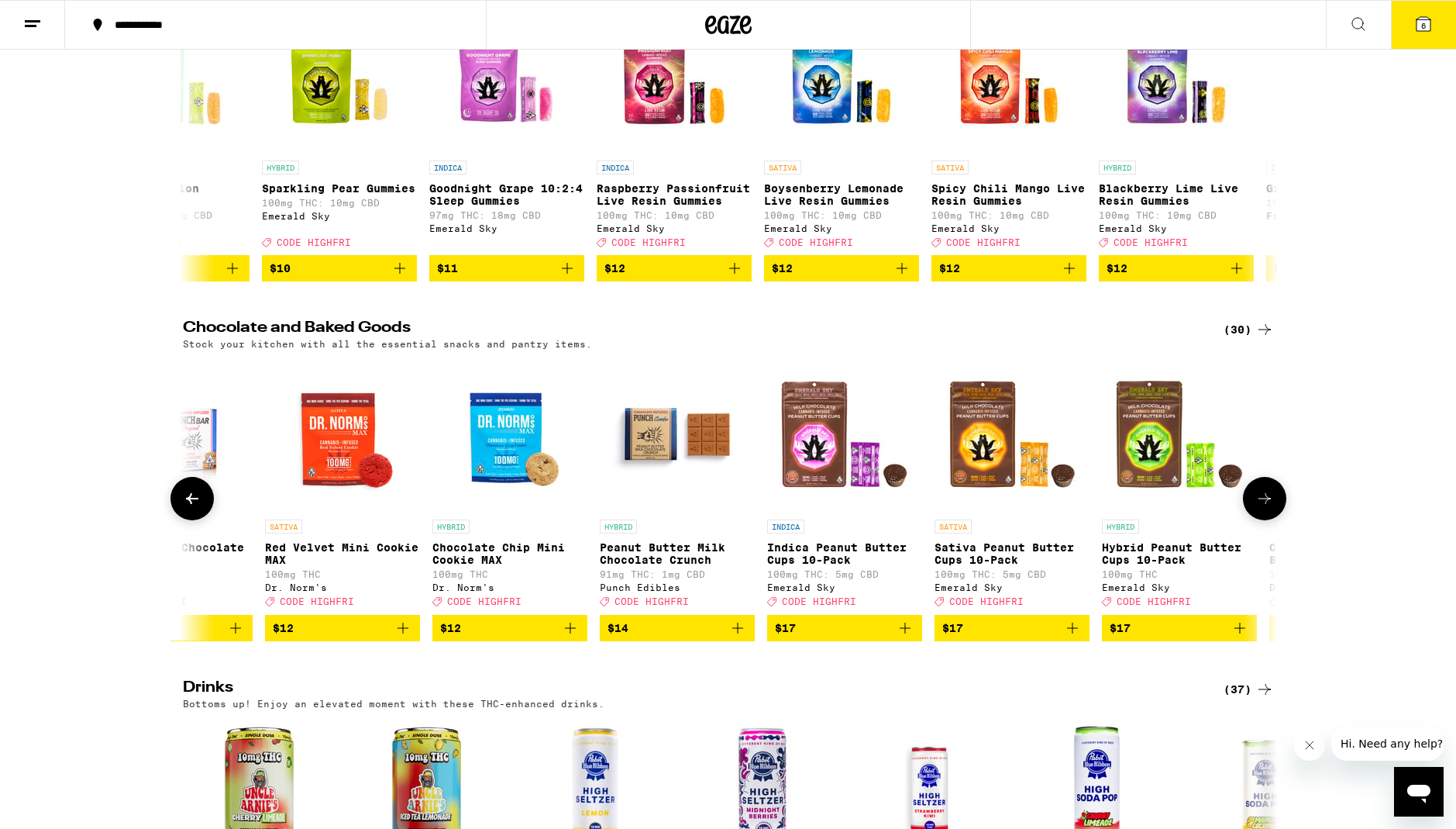
scroll to position [0, 0]
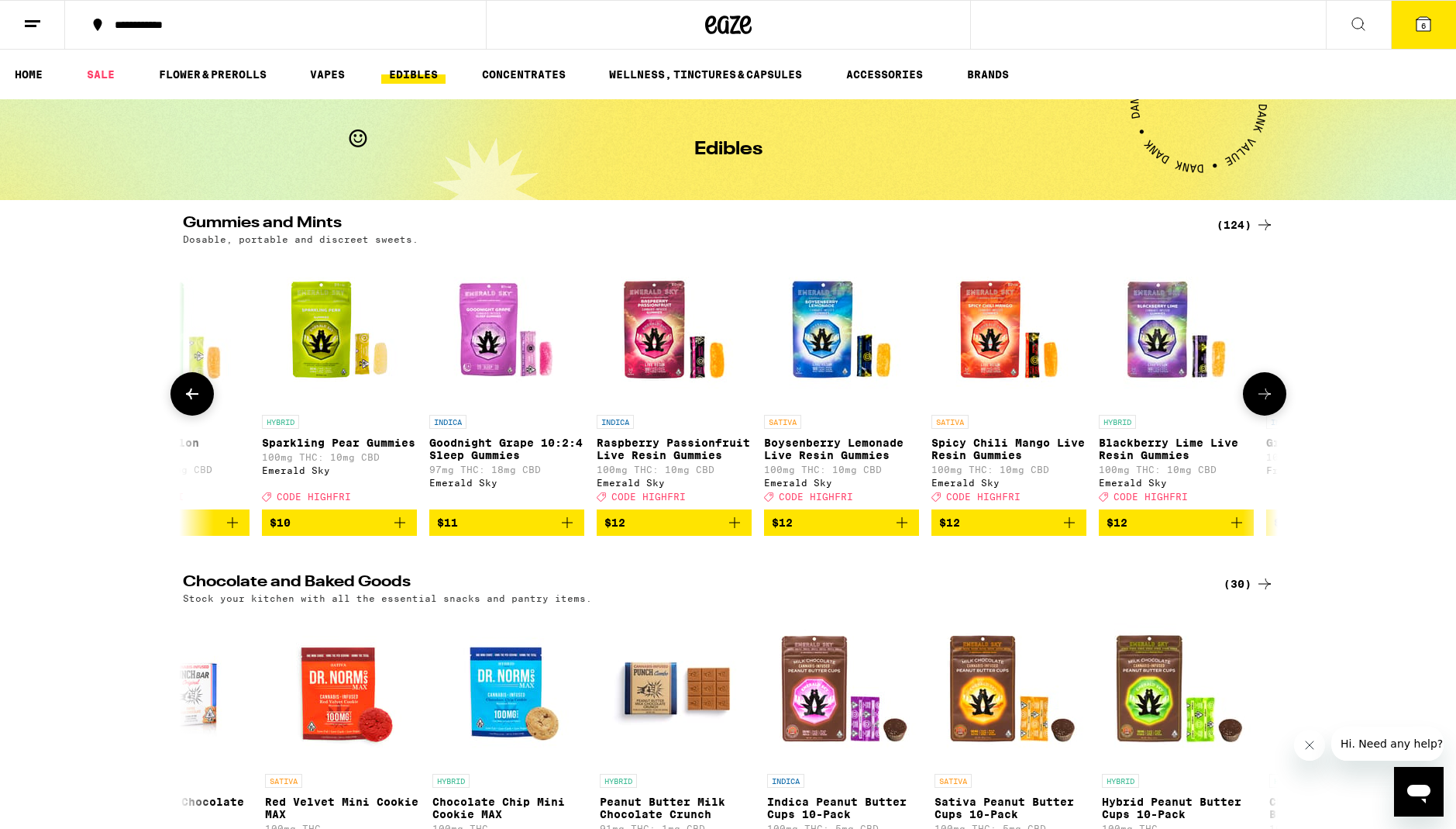
click at [1274, 402] on div at bounding box center [1264, 393] width 43 height 43
click at [1268, 403] on icon at bounding box center [1264, 394] width 19 height 19
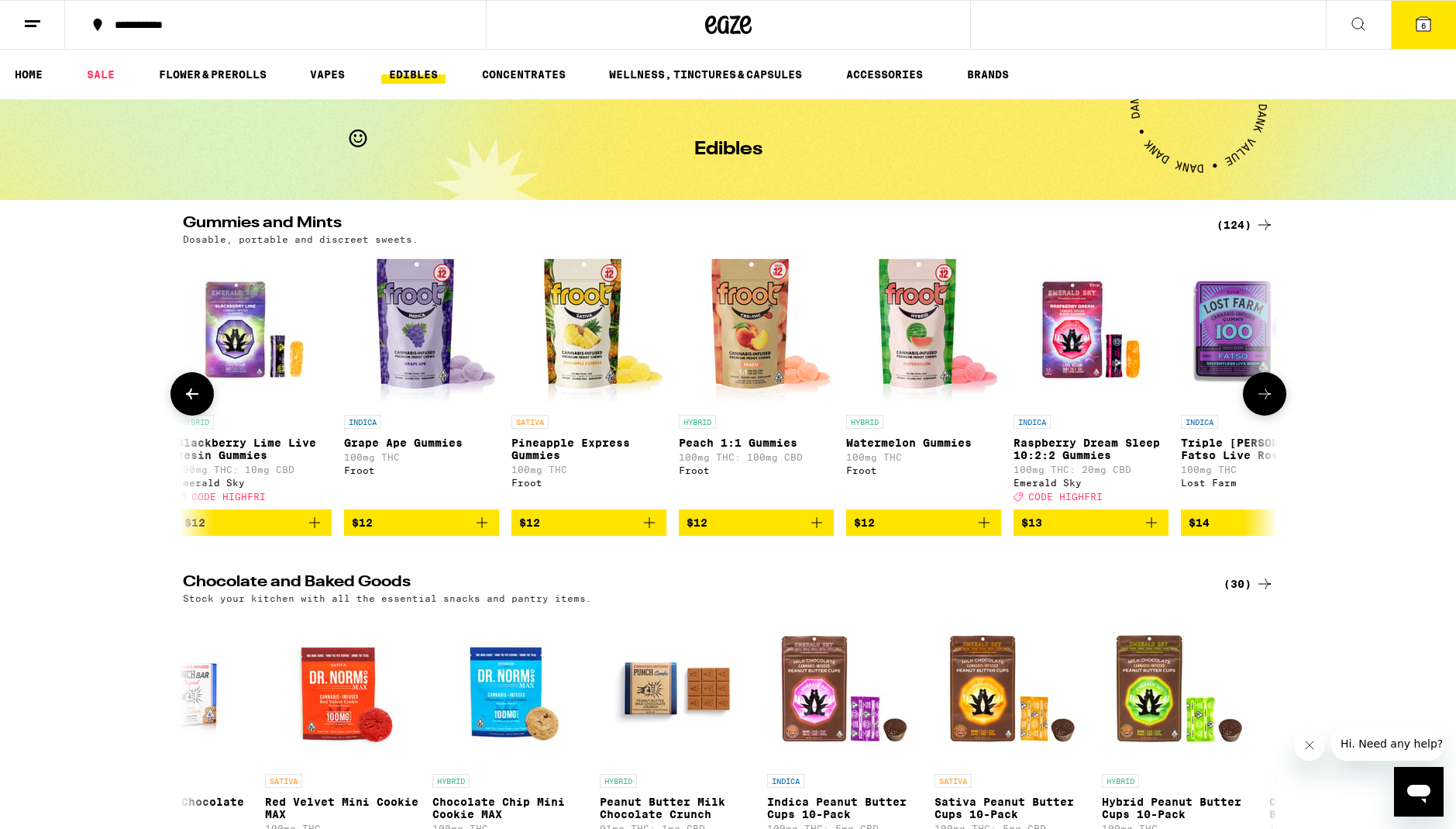
click at [1267, 403] on icon at bounding box center [1264, 394] width 19 height 19
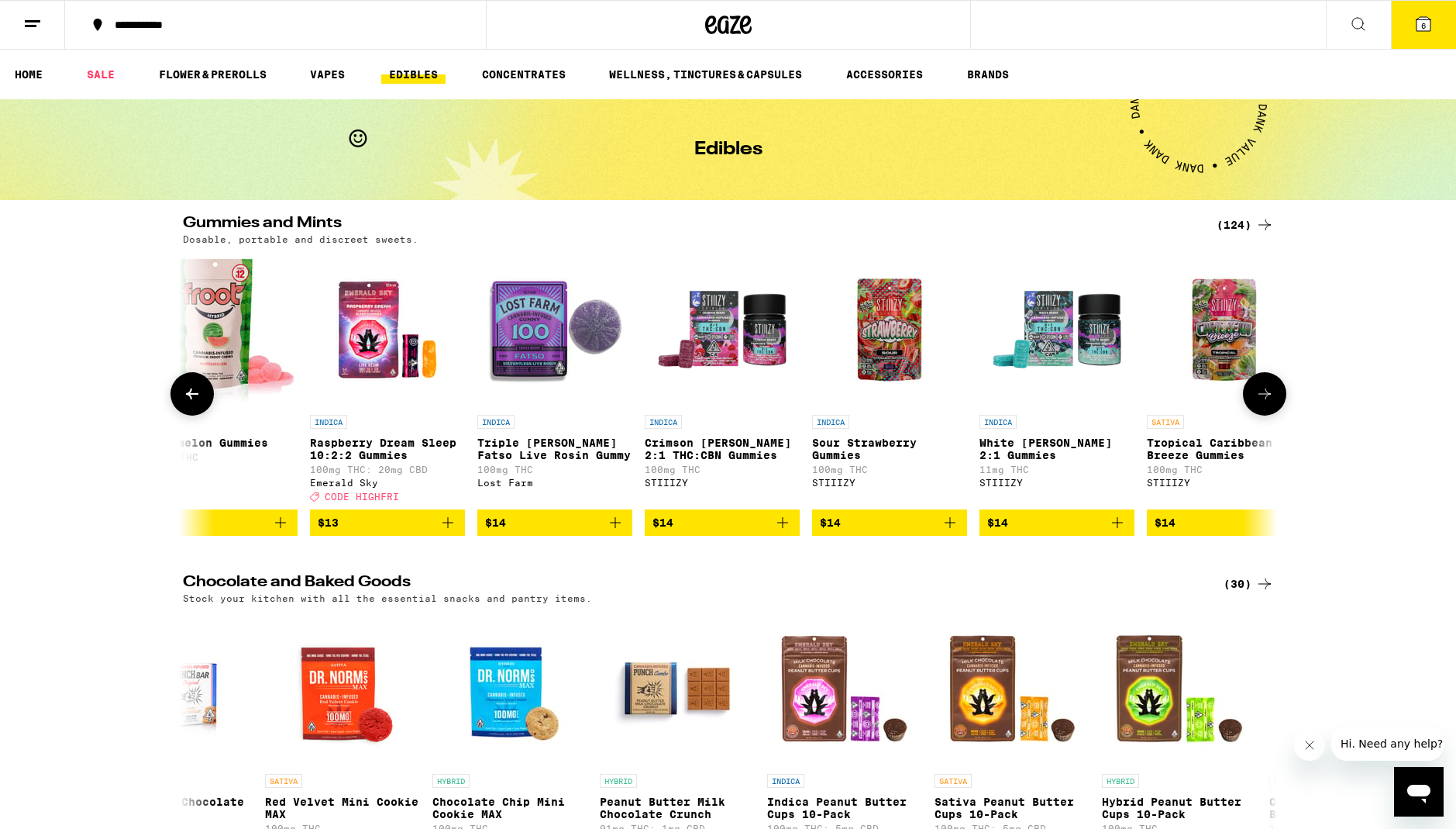
scroll to position [0, 4610]
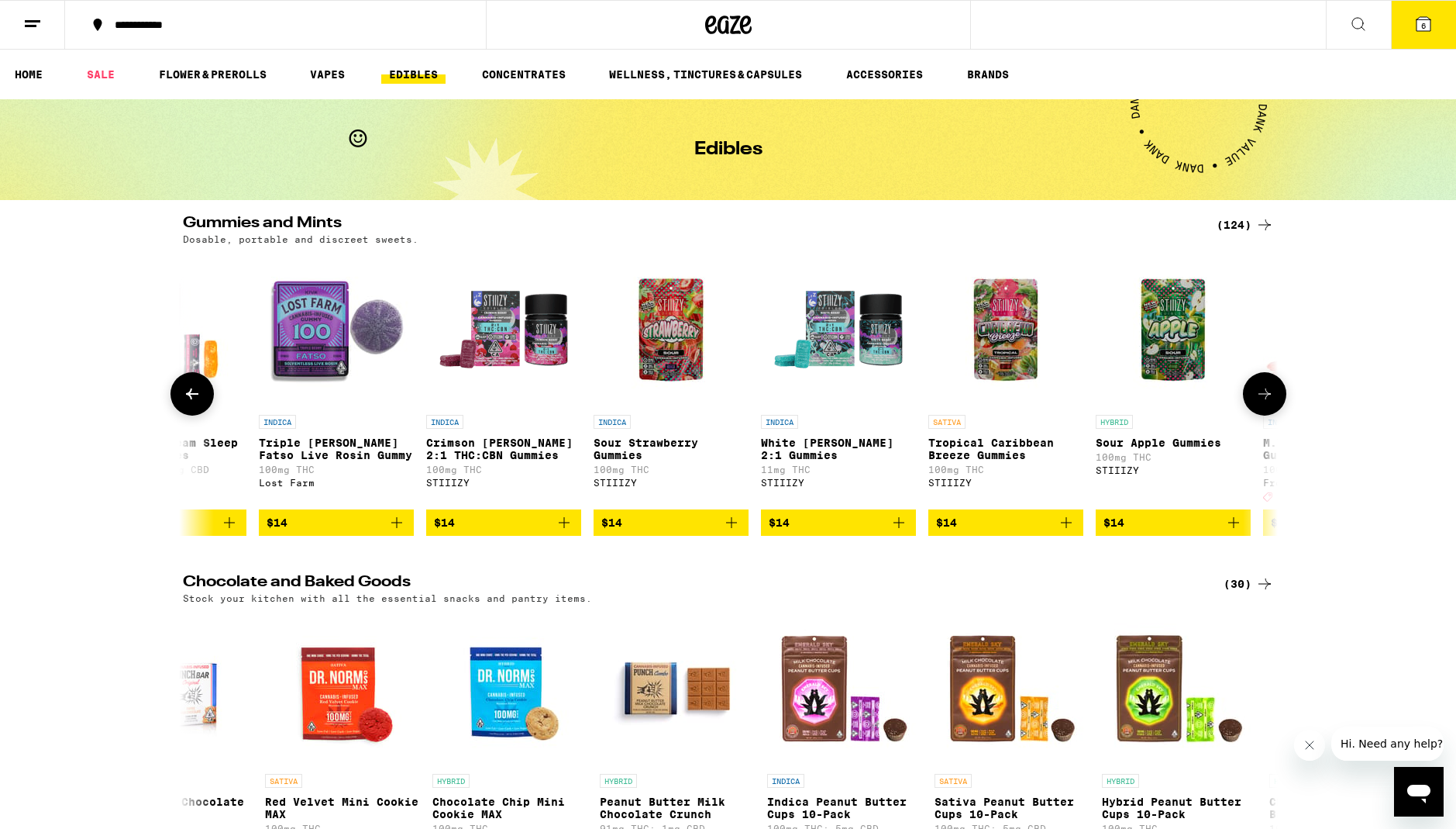
click at [200, 413] on button at bounding box center [192, 393] width 43 height 43
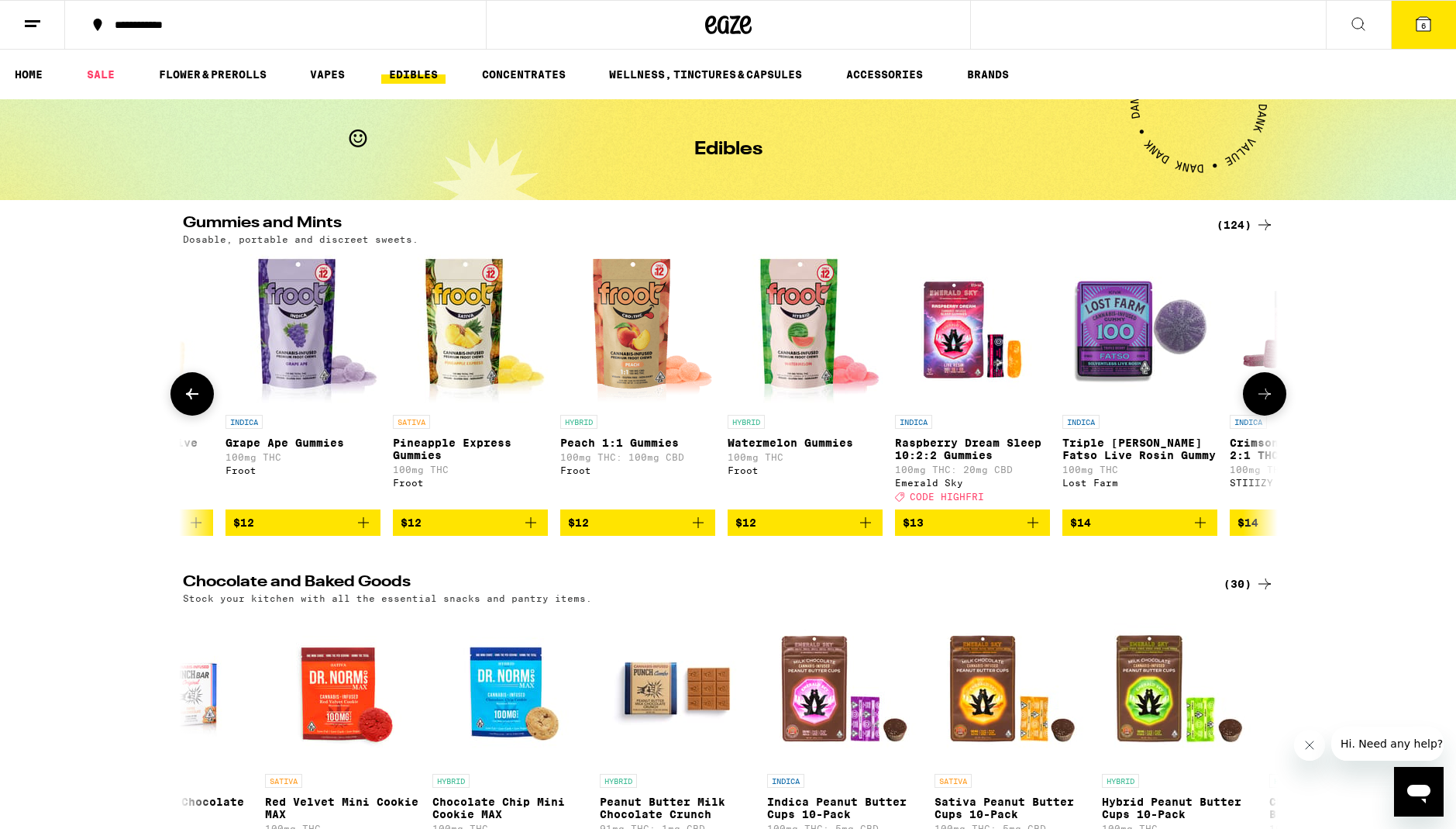
scroll to position [0, 3688]
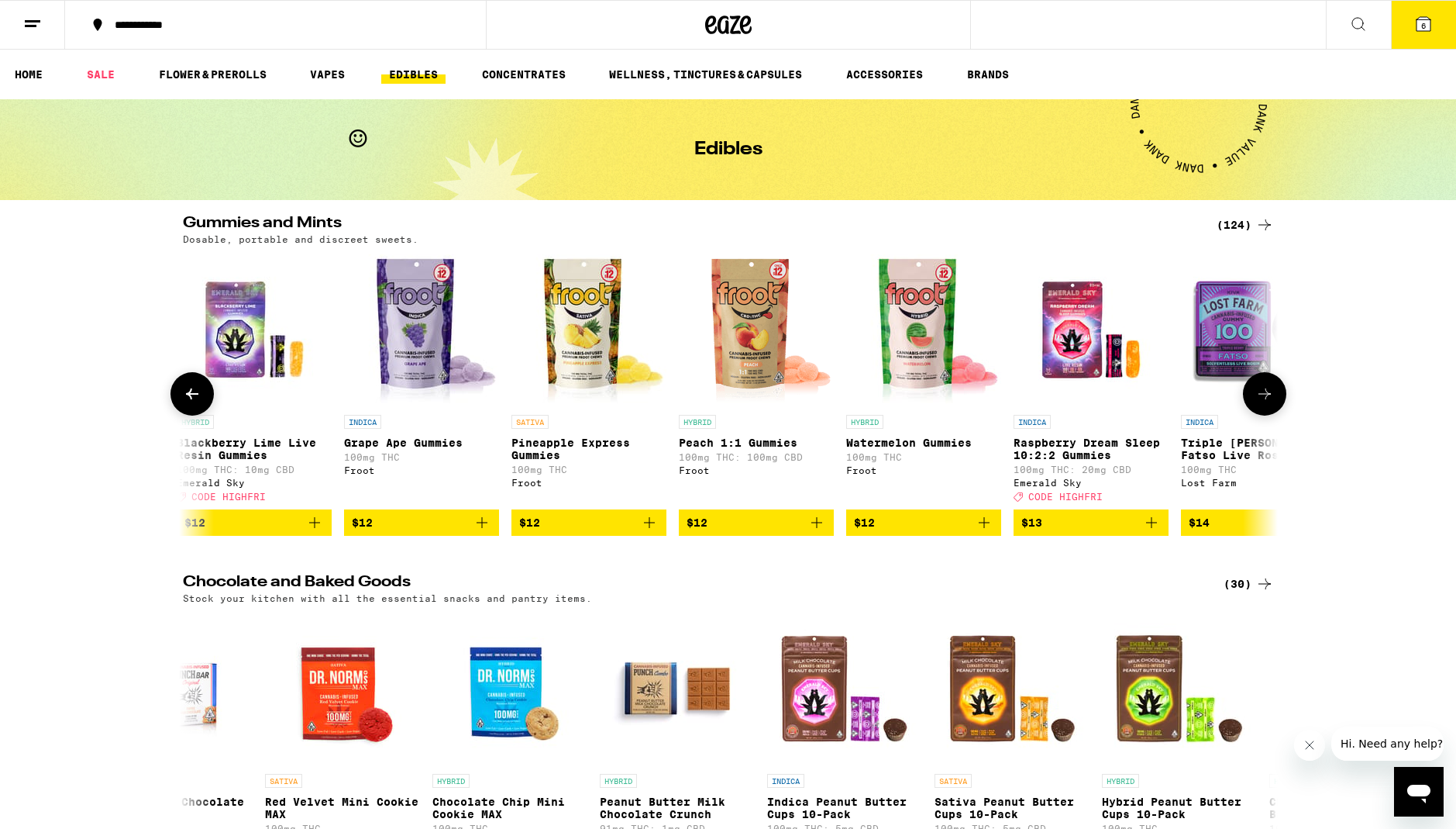
click at [641, 532] on icon "Add to bag" at bounding box center [649, 522] width 19 height 19
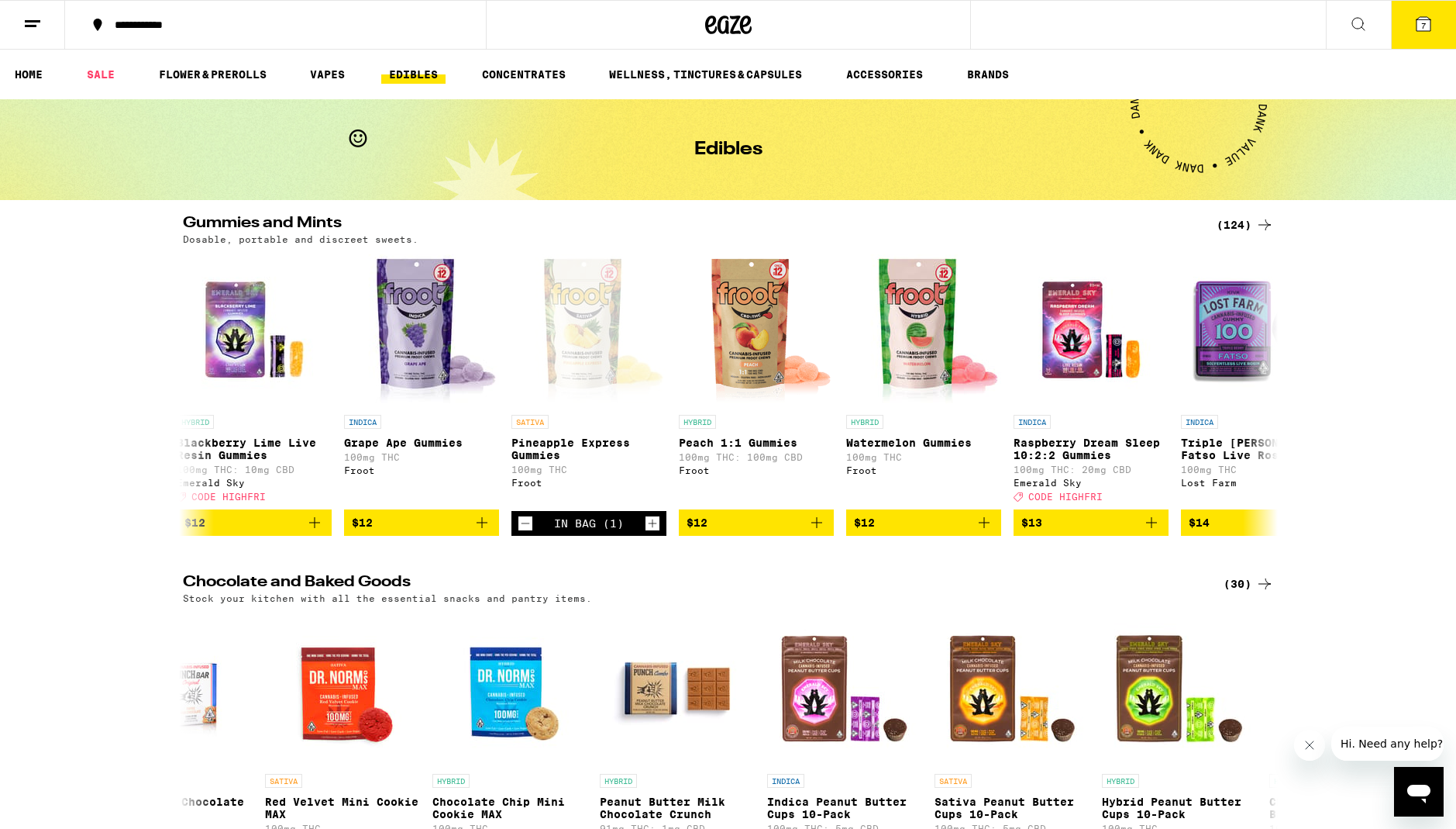
click at [1417, 30] on icon at bounding box center [1423, 24] width 14 height 14
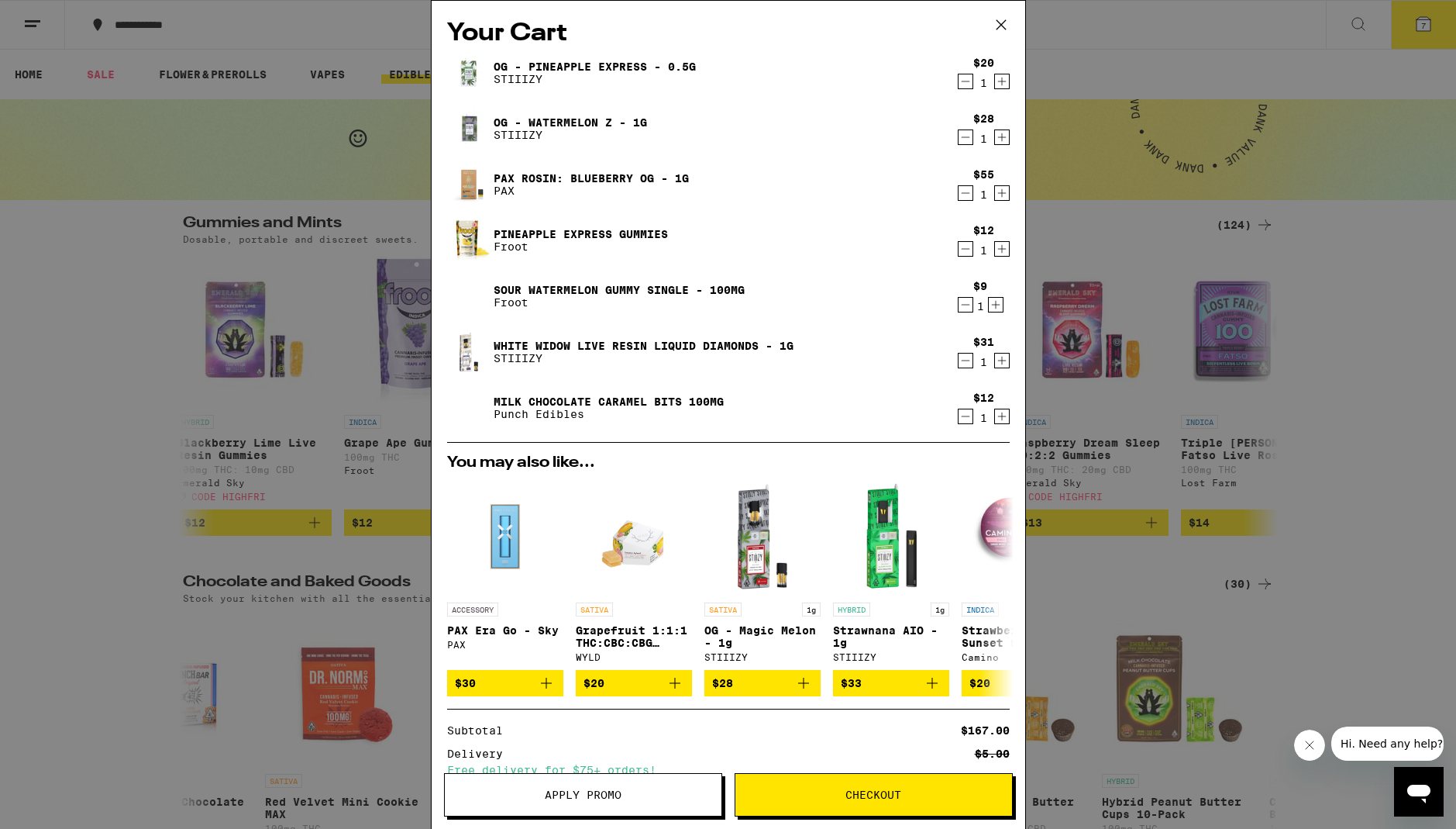
click at [902, 808] on button "Checkout" at bounding box center [874, 794] width 278 height 43
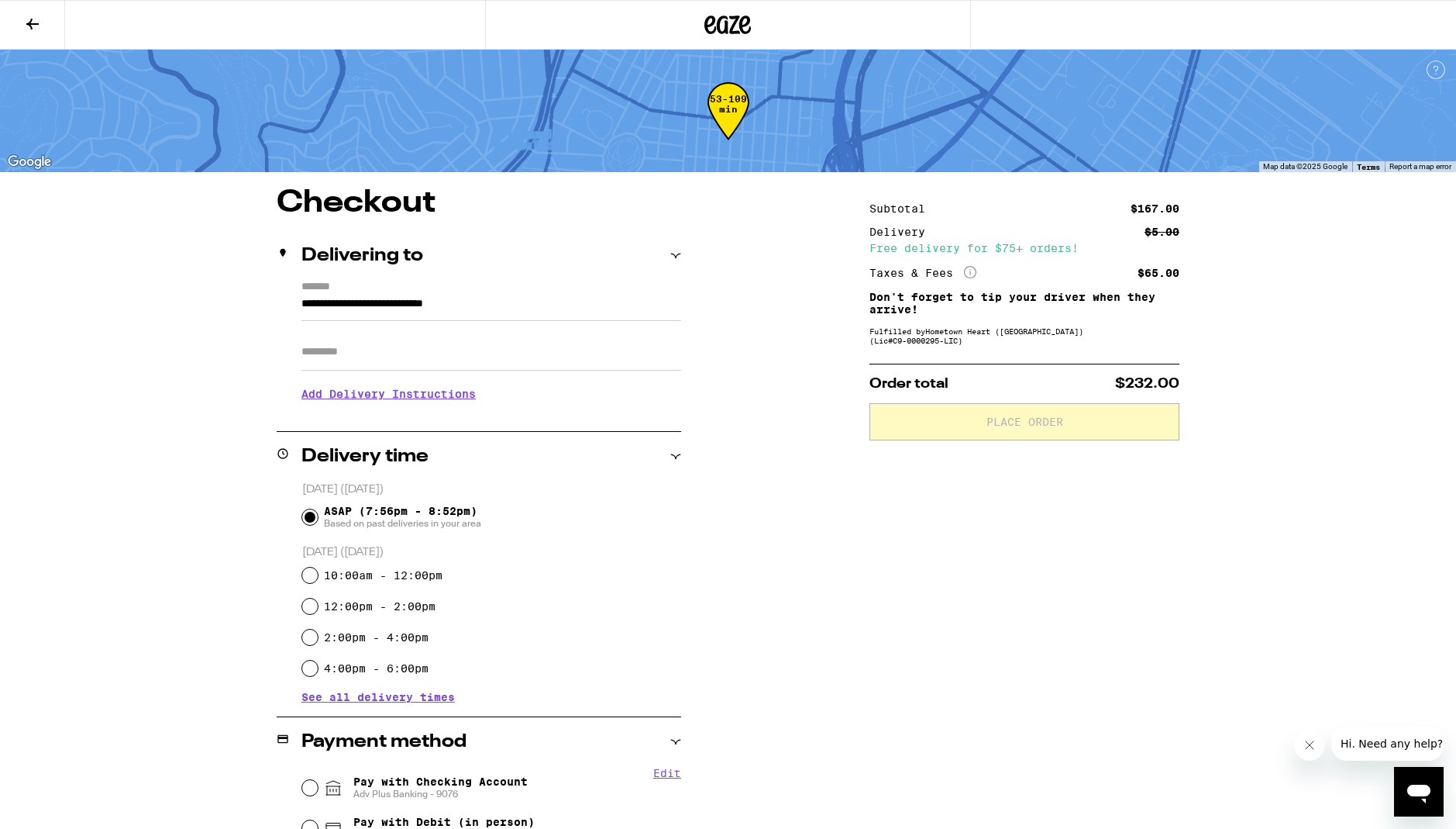
click at [941, 618] on div "Subtotal $167.00 Delivery $5.00 Free delivery for $75+ orders! Taxes & Fees Mor…" at bounding box center [1023, 763] width 309 height 1152
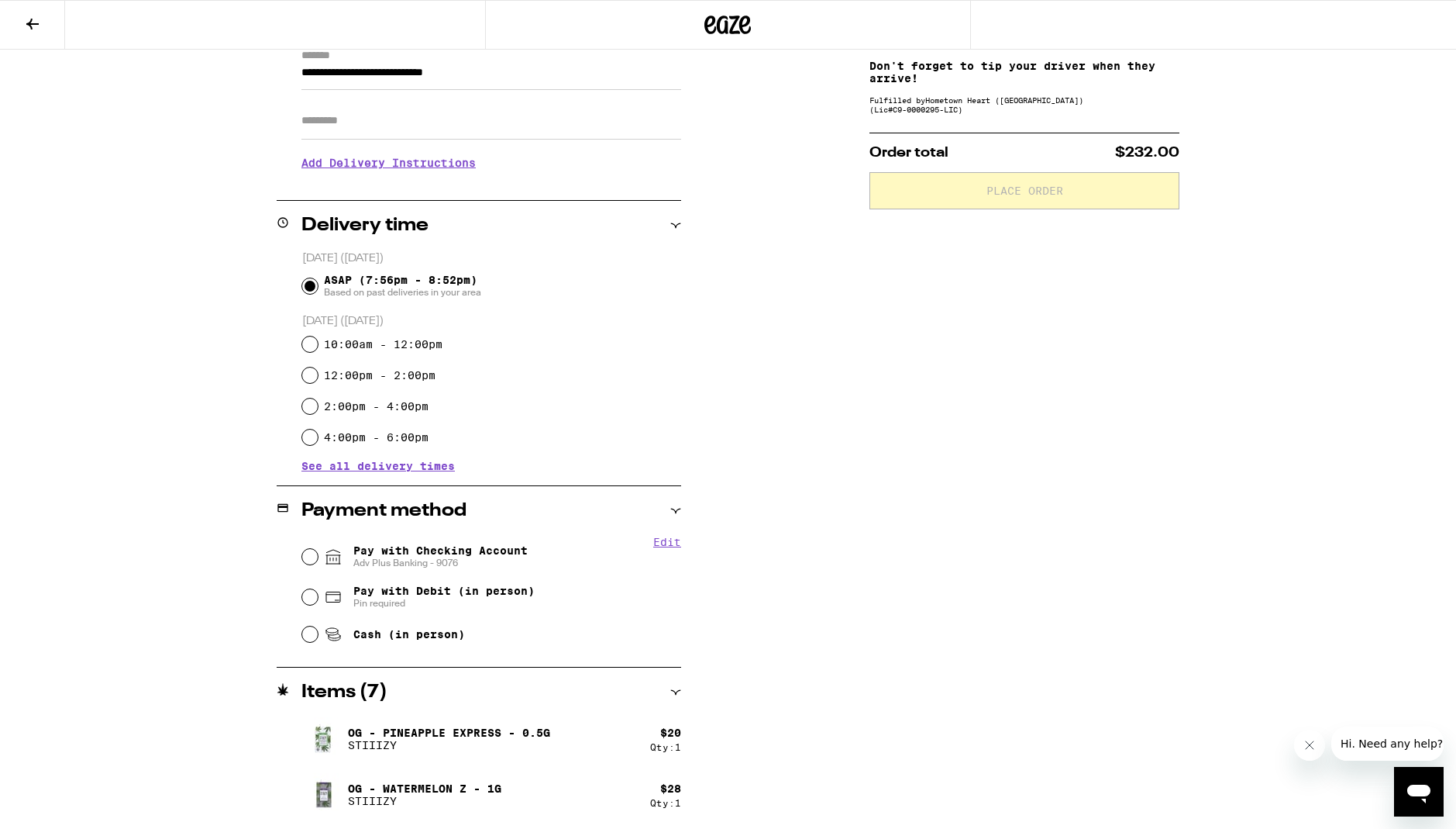
scroll to position [253, 0]
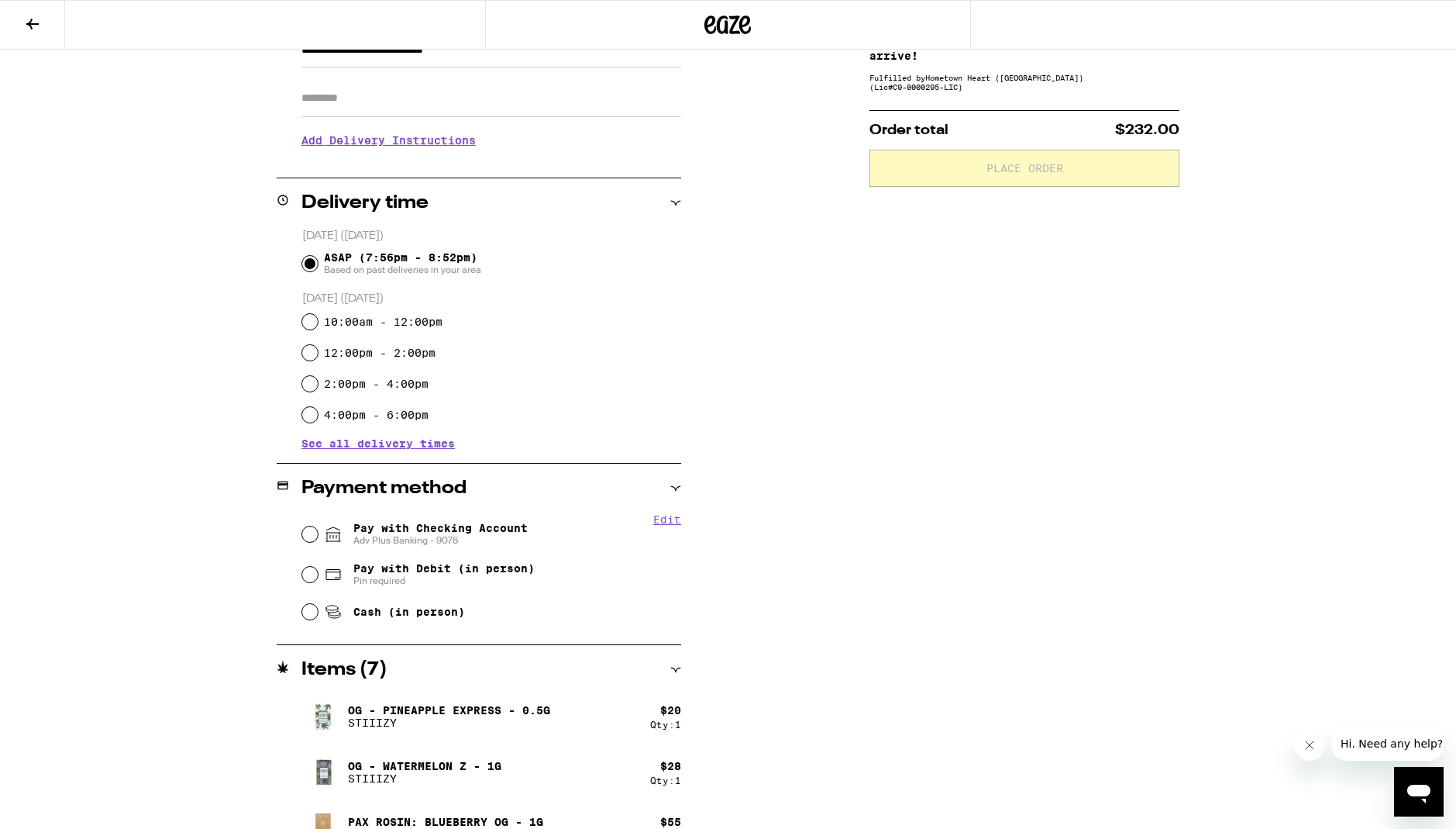
drag, startPoint x: 456, startPoint y: 531, endPoint x: 497, endPoint y: 517, distance: 43.3
click at [457, 531] on span "Pay with Checking Account Adv Plus Banking - 9076" at bounding box center [440, 534] width 174 height 24
click at [318, 531] on input "Pay with Checking Account Adv Plus Banking - 9076" at bounding box center [309, 534] width 15 height 15
radio input "true"
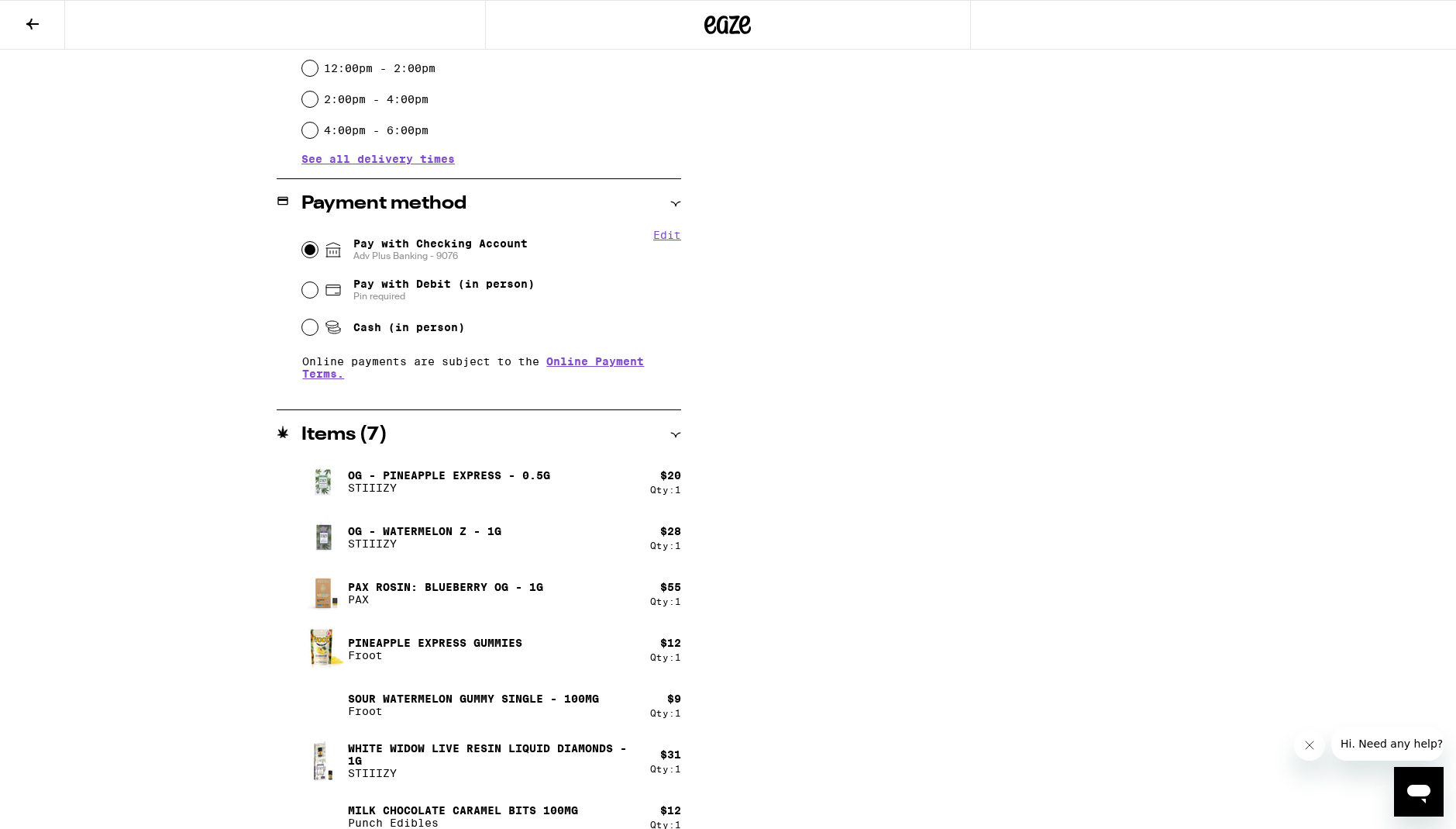
scroll to position [0, 0]
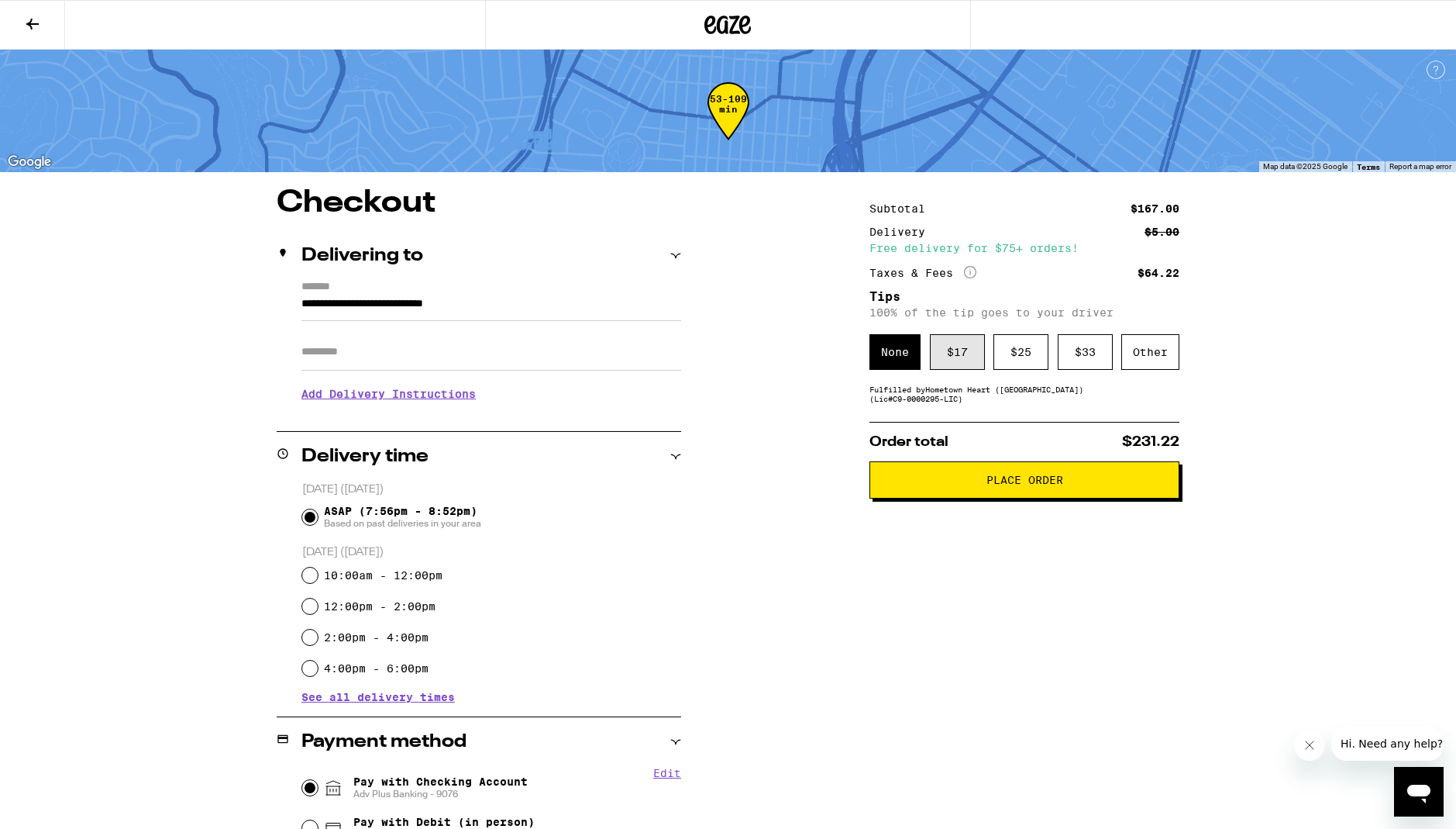
click at [973, 364] on div "$ 17" at bounding box center [957, 352] width 55 height 36
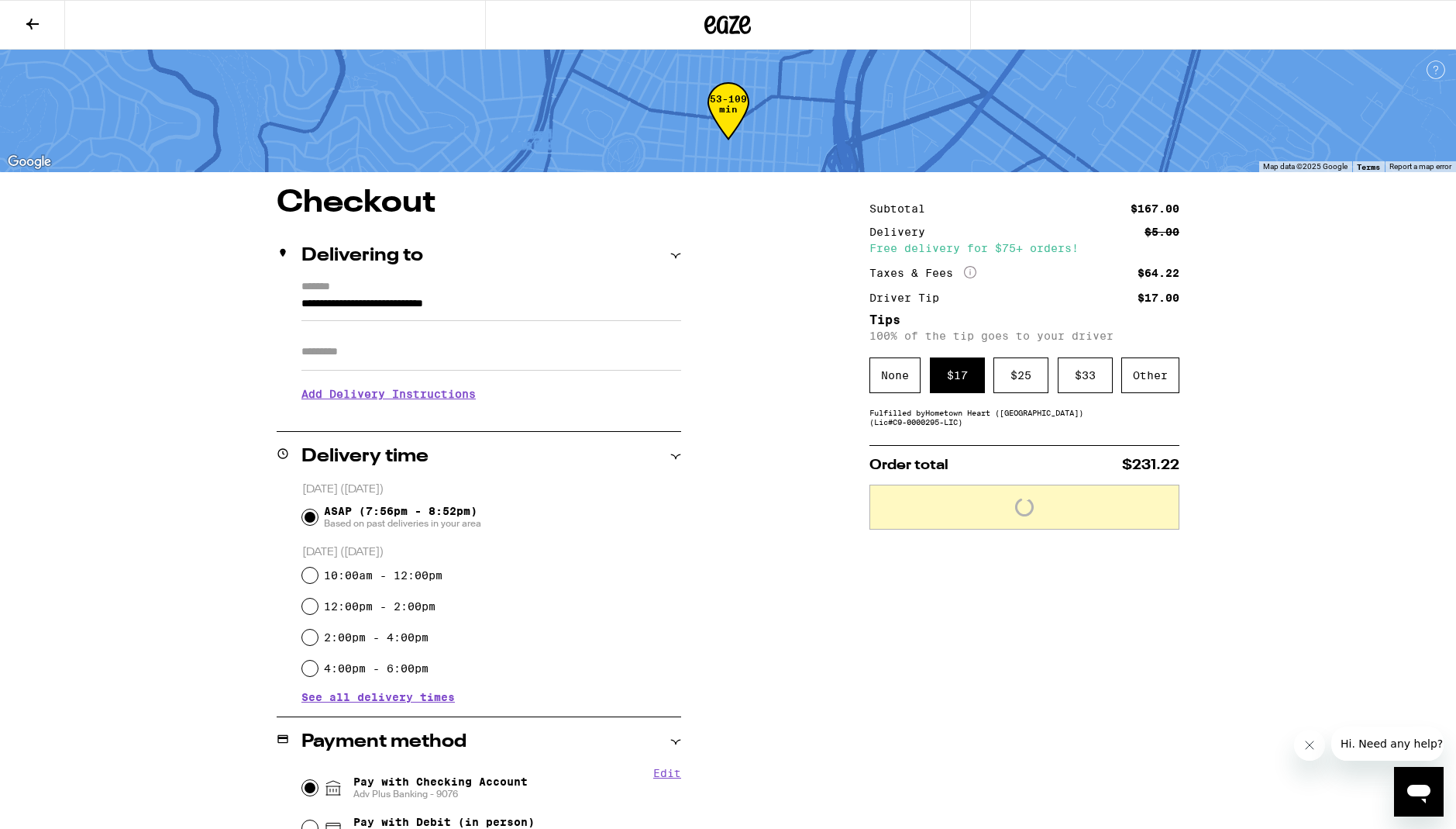
drag, startPoint x: 1023, startPoint y: 375, endPoint x: 1012, endPoint y: 308, distance: 67.9
click at [1023, 375] on div "$ 25" at bounding box center [1021, 375] width 55 height 36
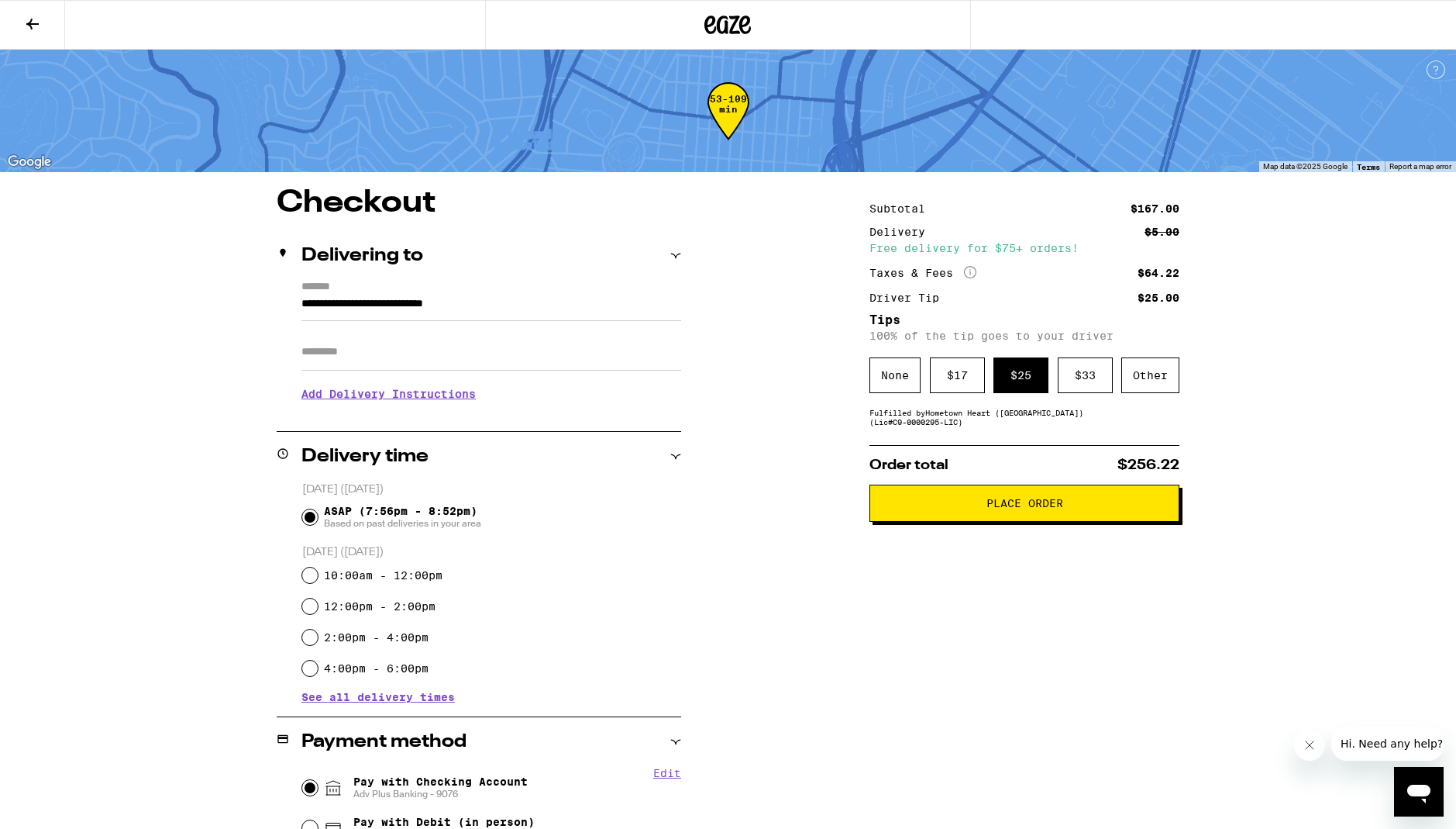
click at [1003, 497] on button "Place Order" at bounding box center [1023, 503] width 309 height 38
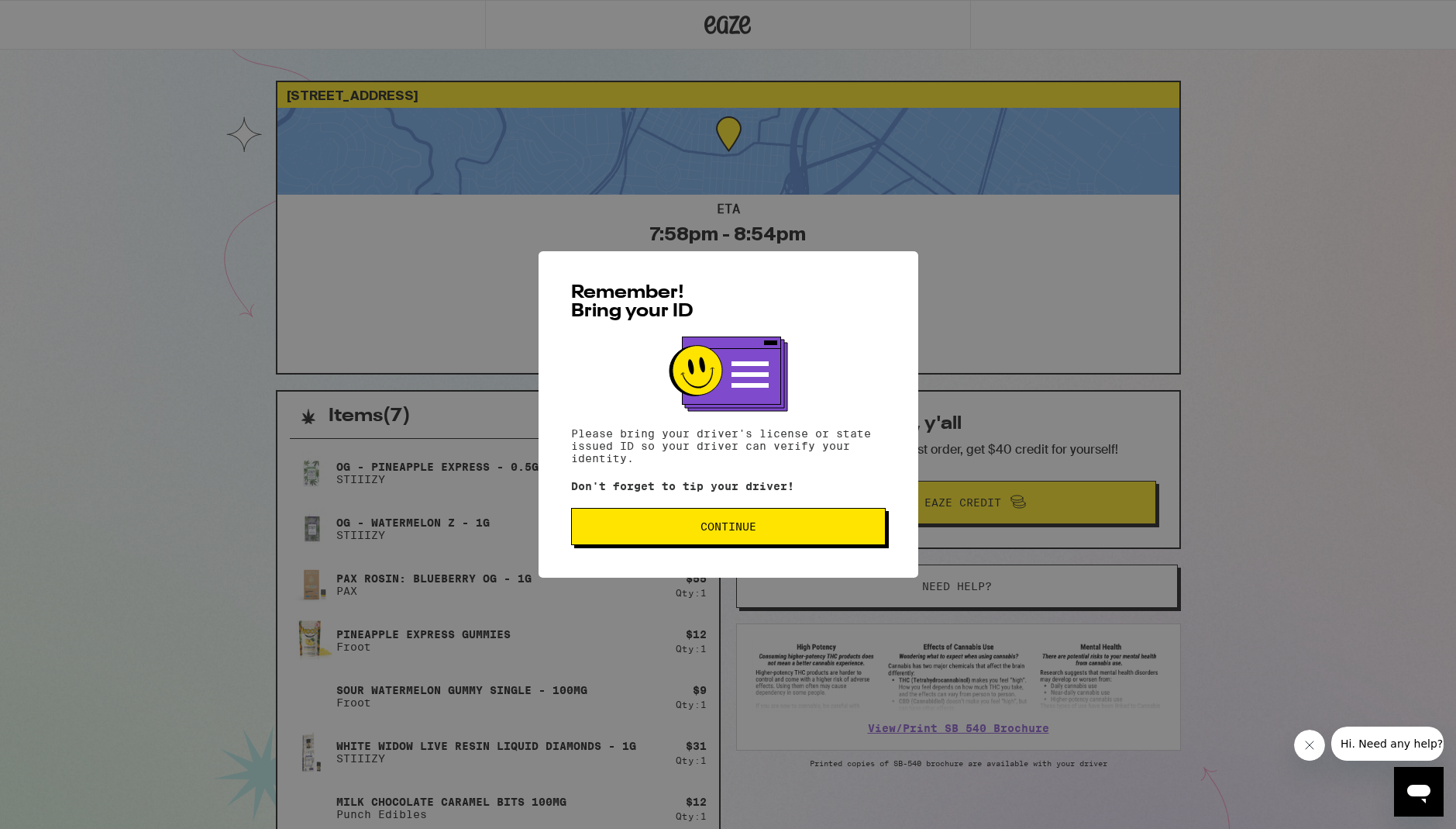
click at [778, 524] on span "Continue" at bounding box center [728, 527] width 288 height 11
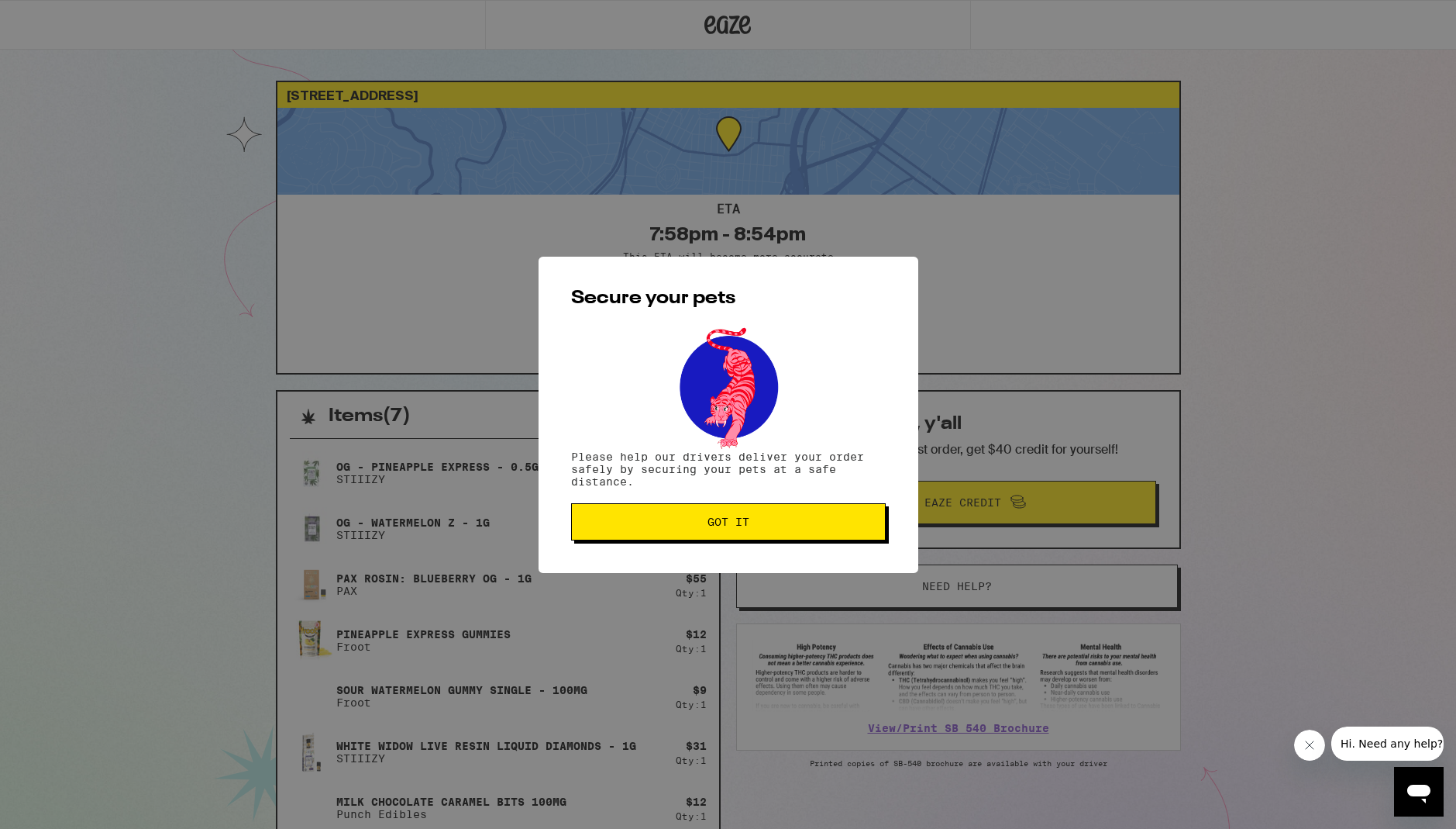
drag, startPoint x: 705, startPoint y: 509, endPoint x: 725, endPoint y: 518, distance: 21.9
click at [708, 511] on button "Got it" at bounding box center [728, 522] width 314 height 38
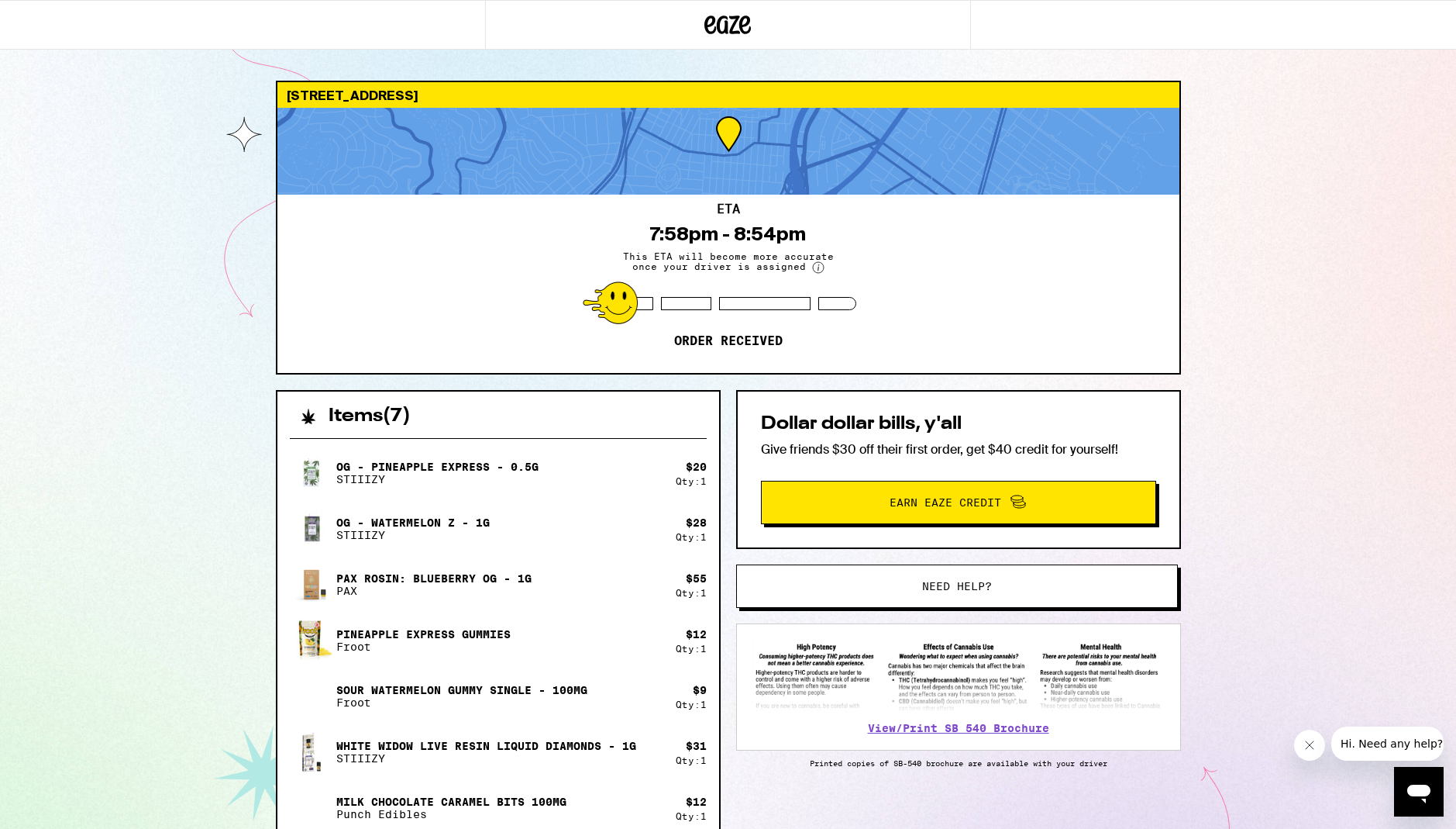
scroll to position [120, 0]
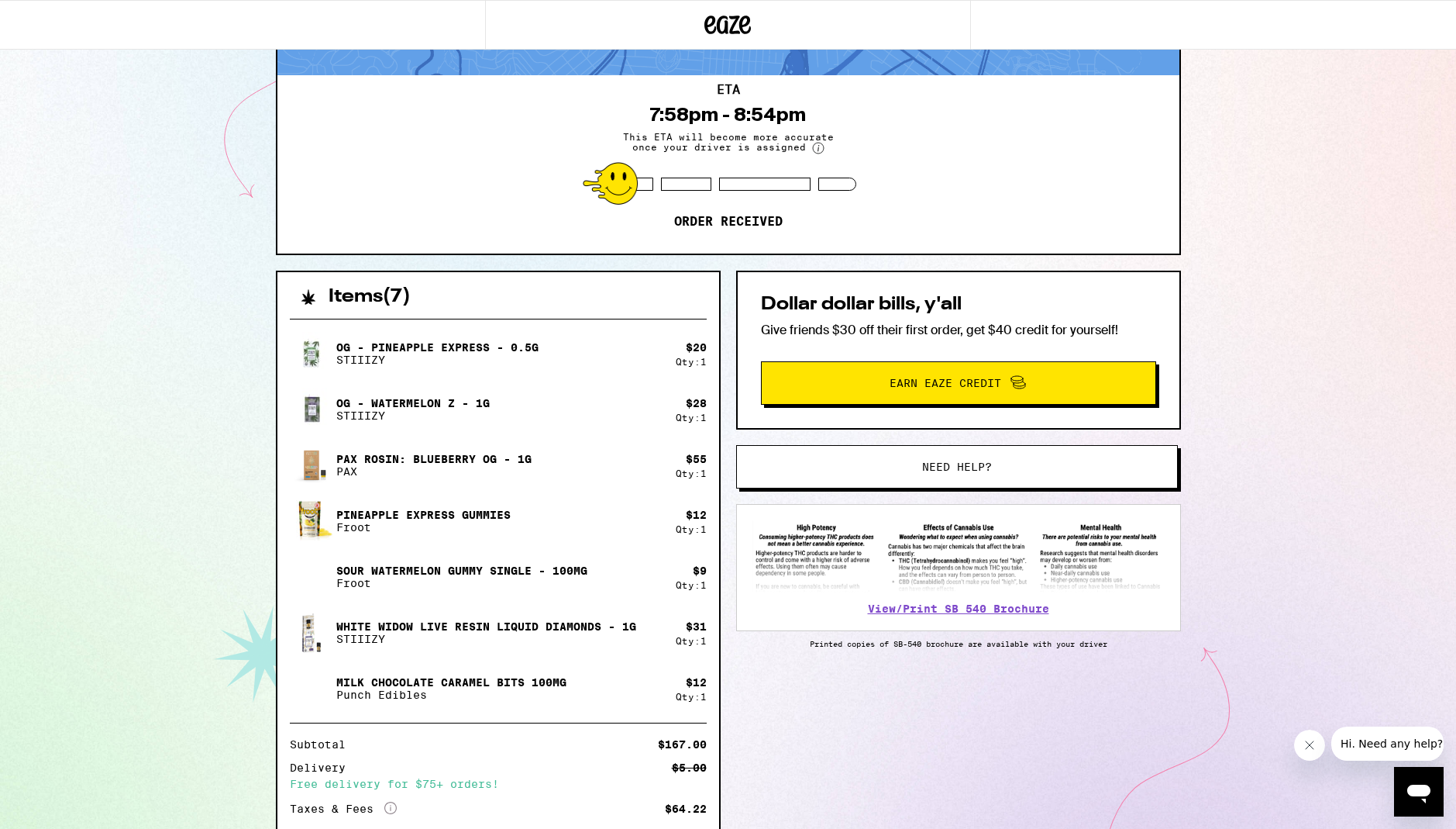
drag, startPoint x: 1018, startPoint y: 170, endPoint x: 1000, endPoint y: 190, distance: 26.9
click at [1018, 171] on div "ETA 7:58pm - 8:54pm This ETA will become more accurate once your driver is assi…" at bounding box center [728, 164] width 902 height 178
click at [965, 178] on div "ETA 7:58pm - 8:54pm This ETA will become more accurate once your driver is assi…" at bounding box center [728, 164] width 902 height 178
click at [1347, 209] on div "280 Gates St San Francisco 94110 ETA 7:58pm - 8:54pm This ETA will become more …" at bounding box center [728, 421] width 1456 height 1080
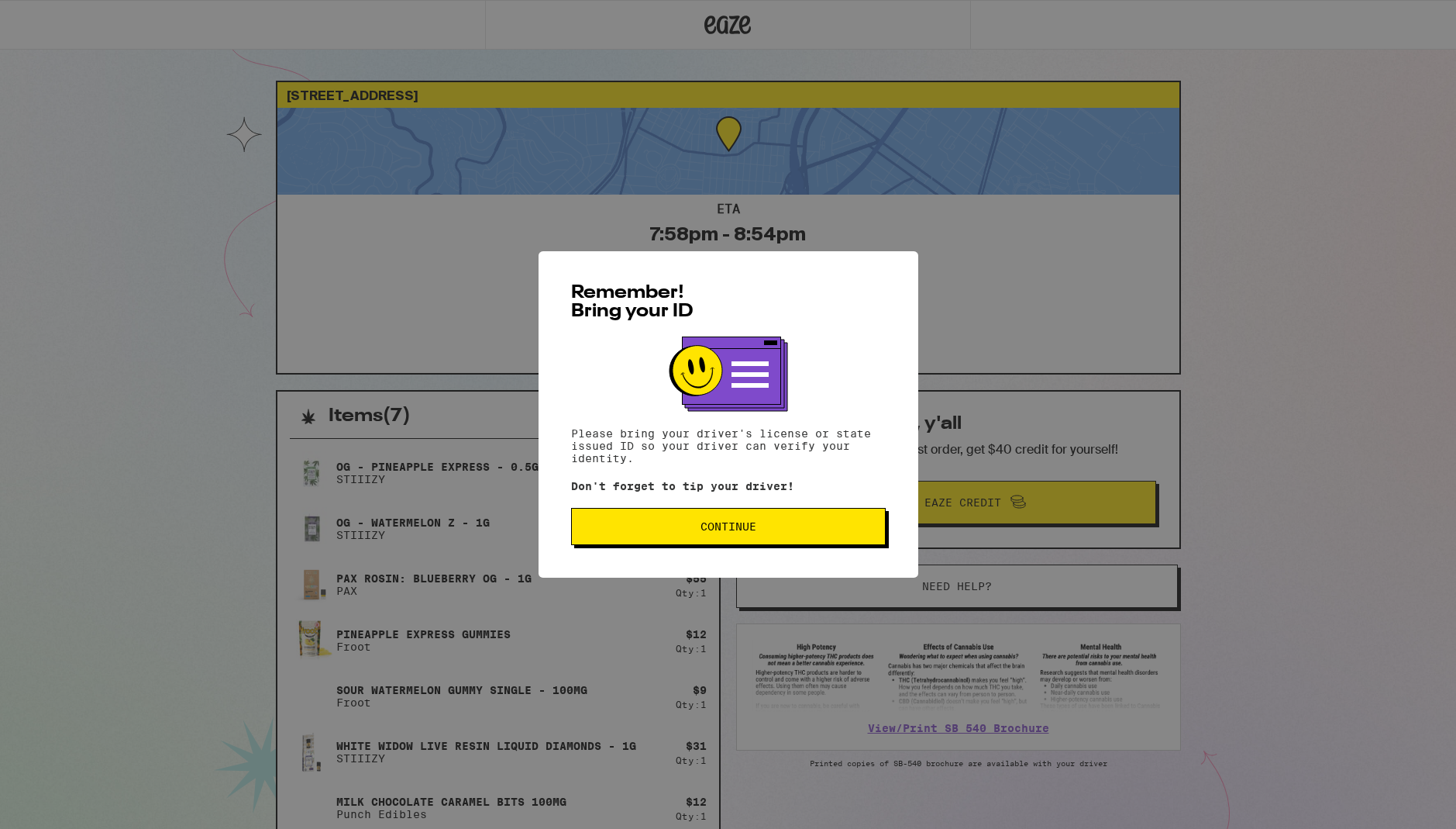
click at [822, 518] on button "Continue" at bounding box center [728, 527] width 314 height 38
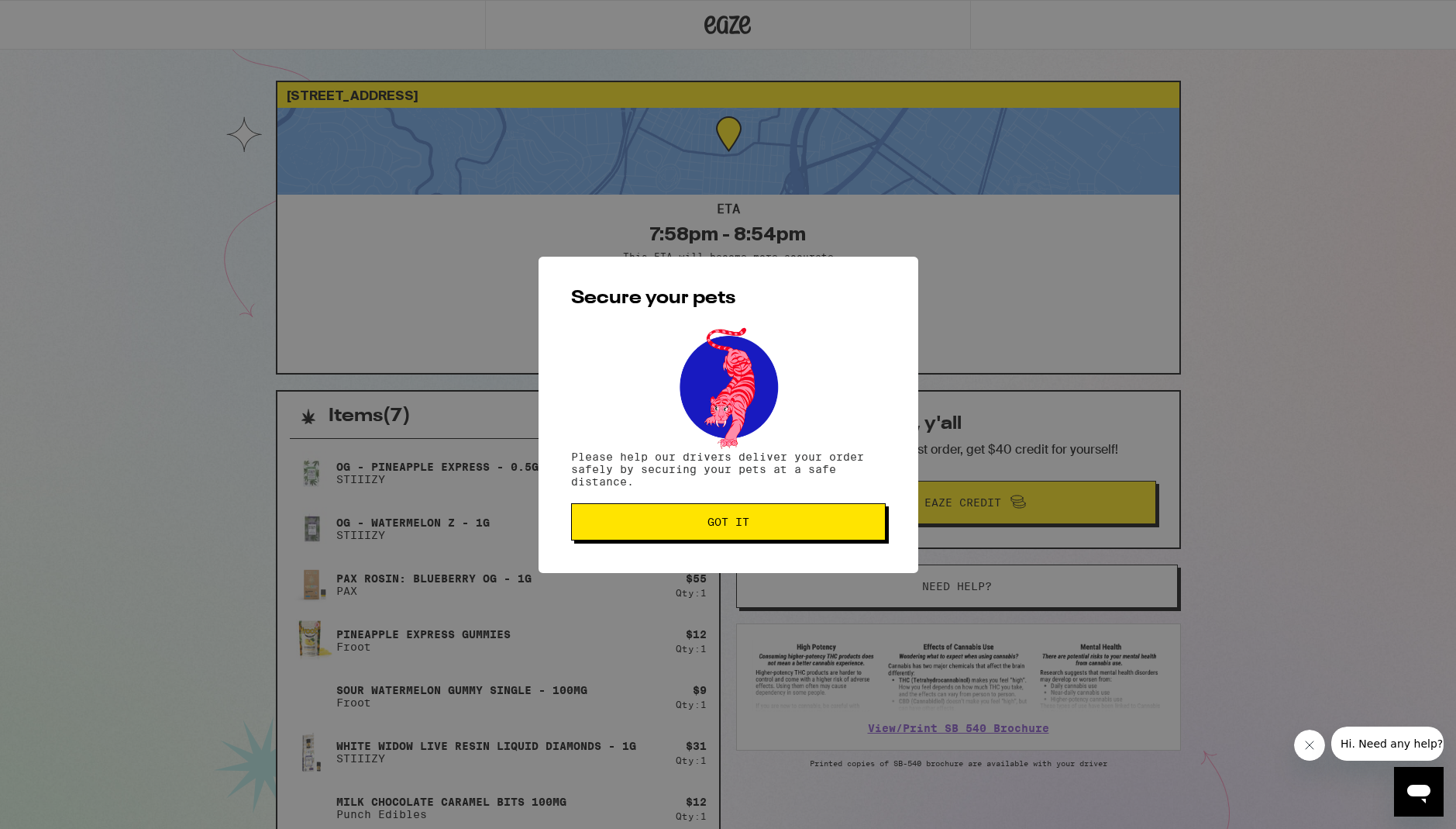
click at [871, 518] on button "Got it" at bounding box center [728, 522] width 314 height 38
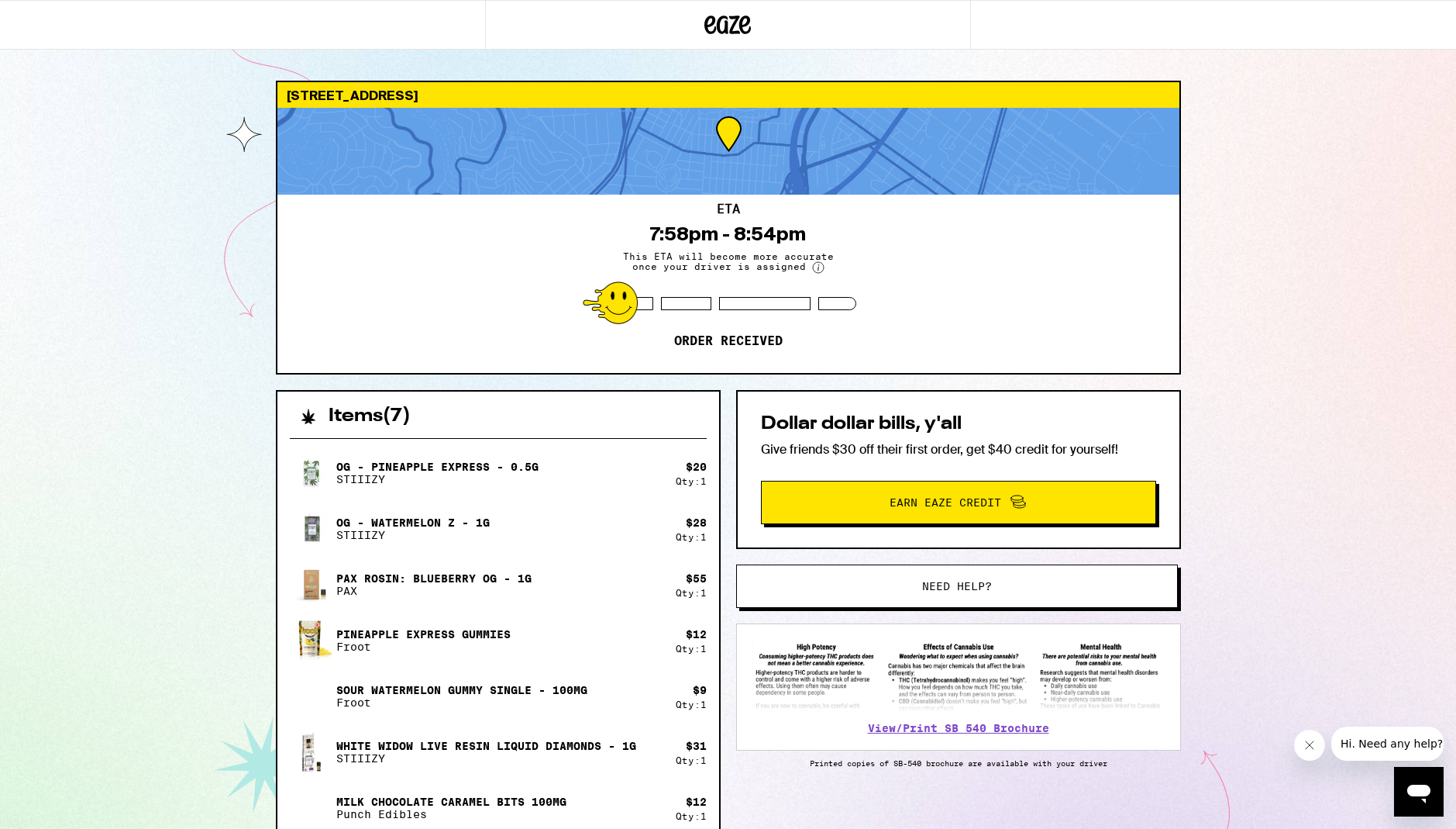
click at [1008, 223] on div "ETA 7:58pm - 8:54pm This ETA will become more accurate once your driver is assi…" at bounding box center [728, 283] width 902 height 178
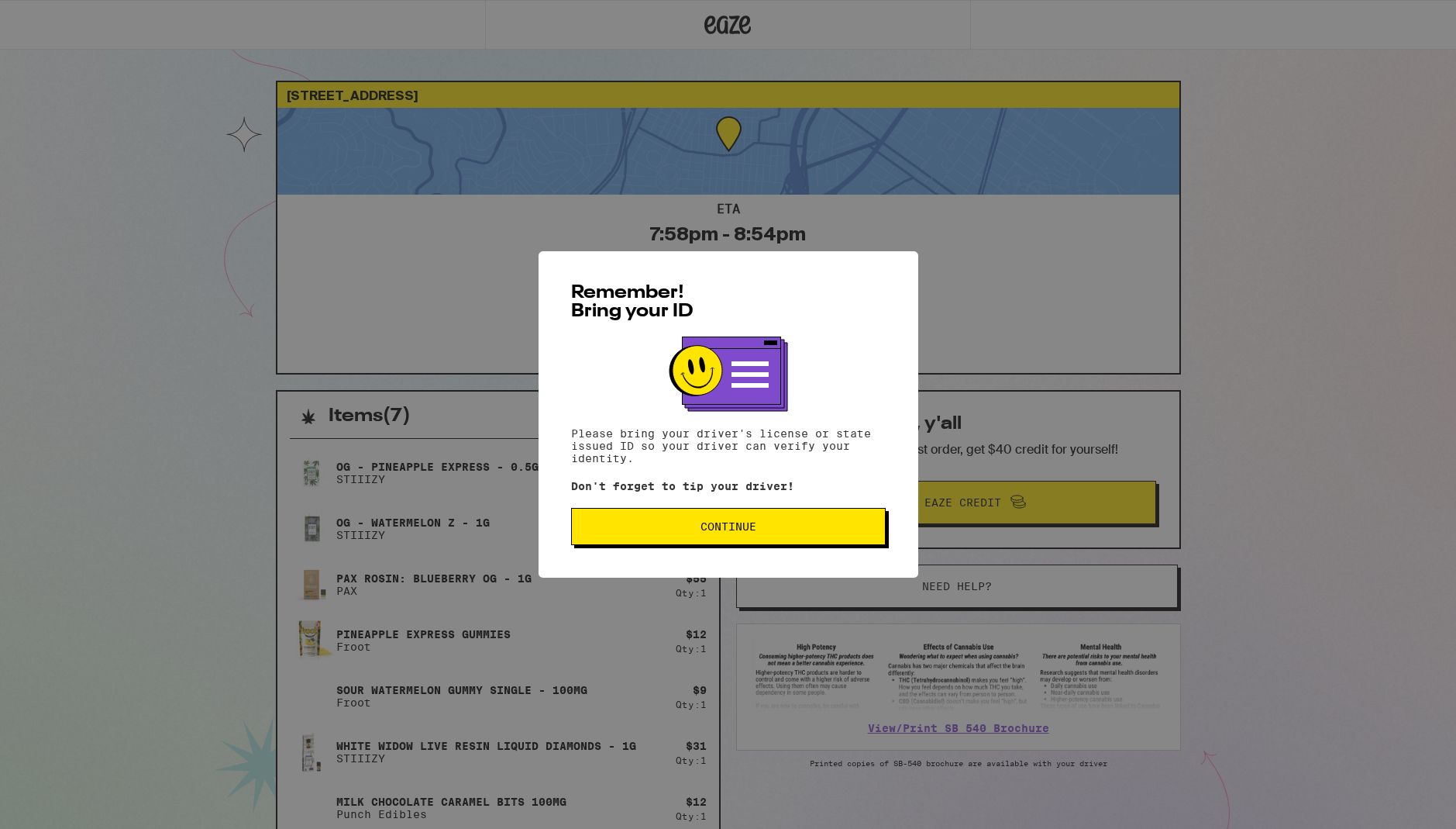
click at [736, 464] on p "Please bring your driver's license or state issued ID so your driver can verify…" at bounding box center [728, 446] width 314 height 38
click at [720, 532] on span "Continue" at bounding box center [728, 527] width 55 height 11
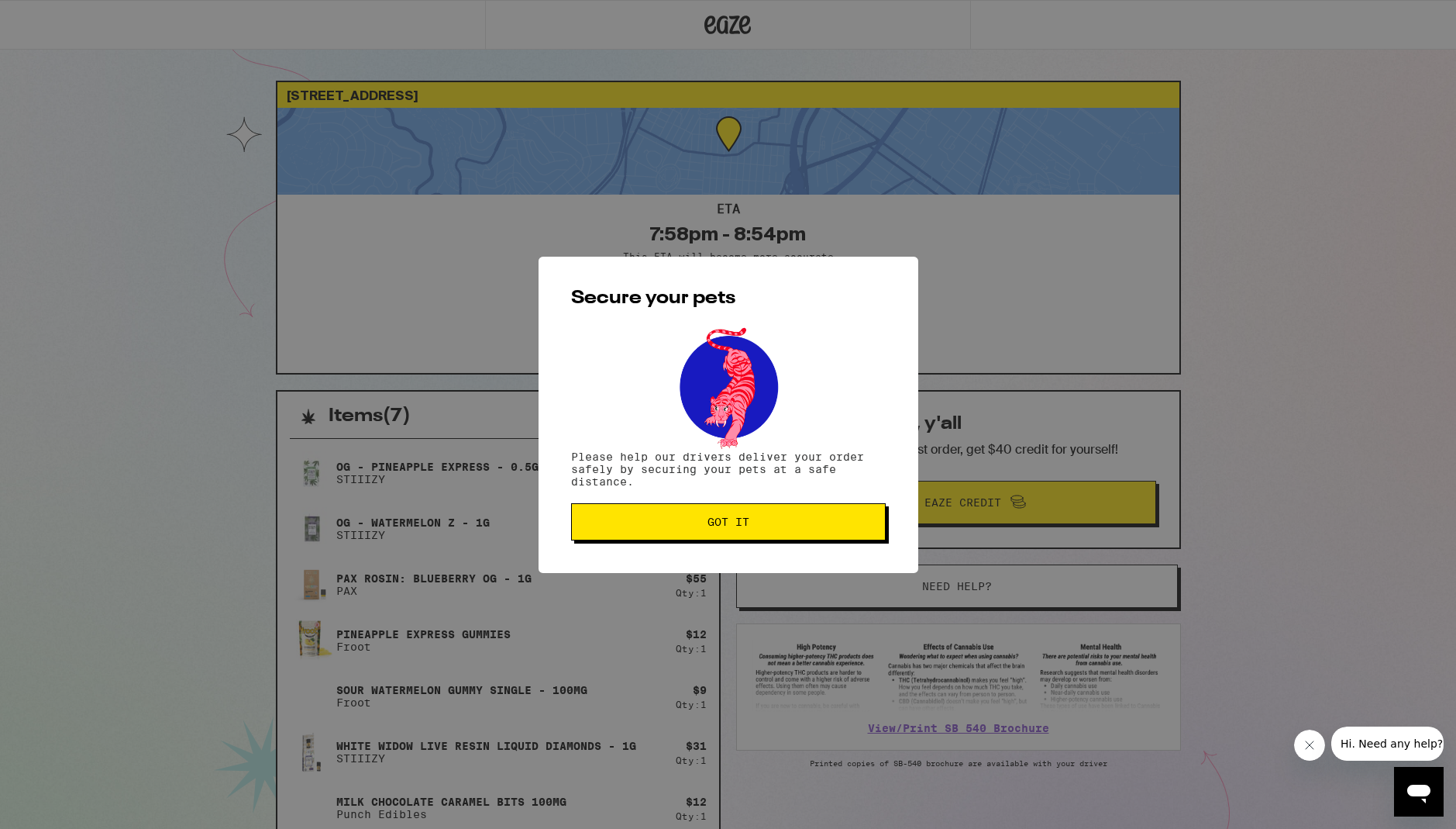
drag, startPoint x: 613, startPoint y: 520, endPoint x: 667, endPoint y: 527, distance: 54.5
click at [614, 522] on span "Got it" at bounding box center [728, 522] width 288 height 11
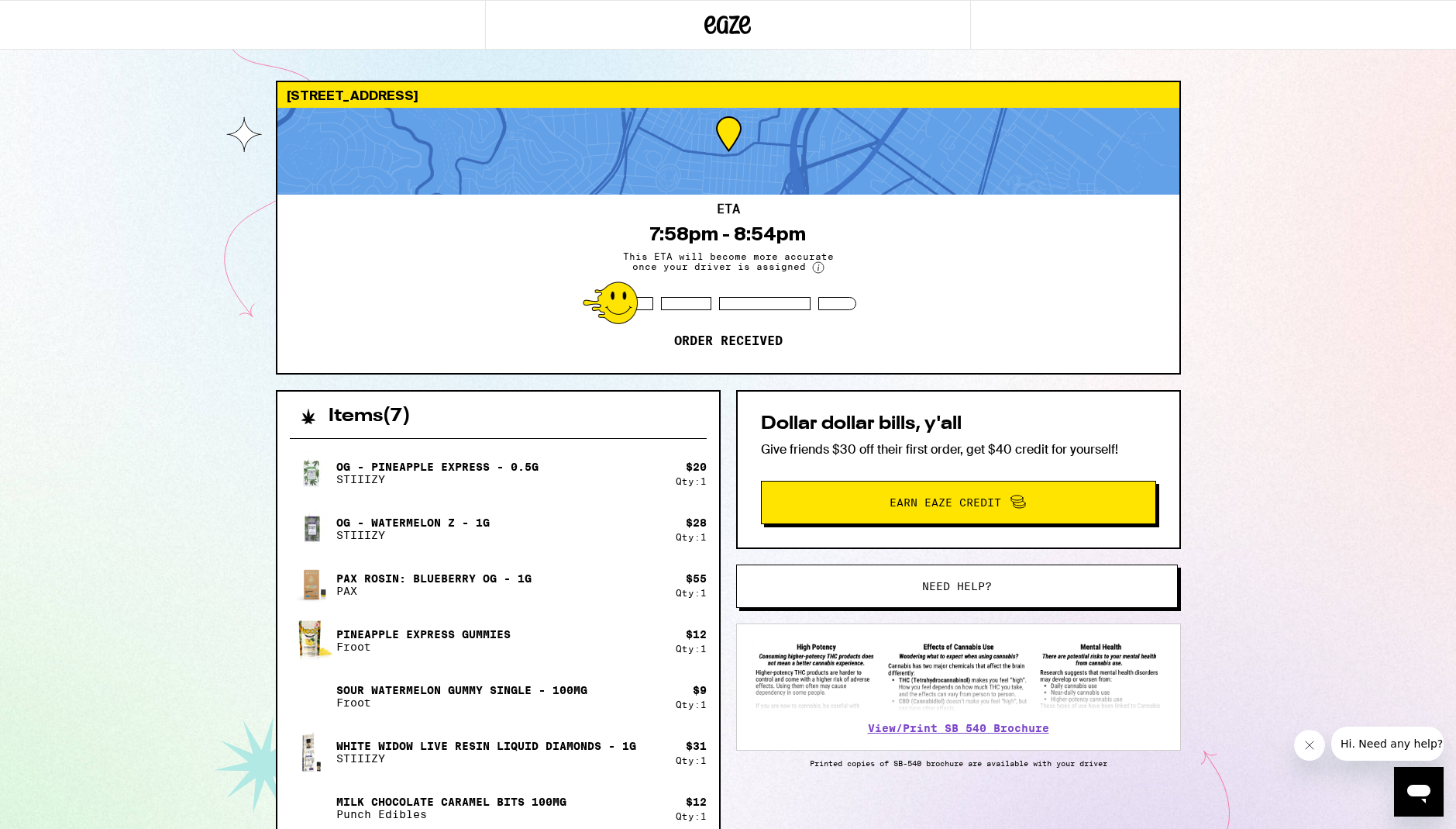
click at [1200, 305] on div "280 Gates St San Francisco 94110 ETA 7:58pm - 8:54pm This ETA will become more …" at bounding box center [728, 532] width 1456 height 1064
click at [1047, 277] on div "ETA 7:58pm - 8:54pm This ETA will become more accurate once your driver is assi…" at bounding box center [728, 283] width 902 height 178
click at [1153, 222] on div "ETA 7:58pm - 8:54pm This ETA will become more accurate once your driver is assi…" at bounding box center [728, 283] width 902 height 178
click at [1261, 268] on div "280 Gates St San Francisco 94110 ETA 7:58pm - 8:54pm This ETA will become more …" at bounding box center [728, 532] width 1456 height 1064
click at [1255, 226] on div "280 Gates St San Francisco 94110 ETA 7:58pm - 8:54pm This ETA will become more …" at bounding box center [728, 532] width 1456 height 1064
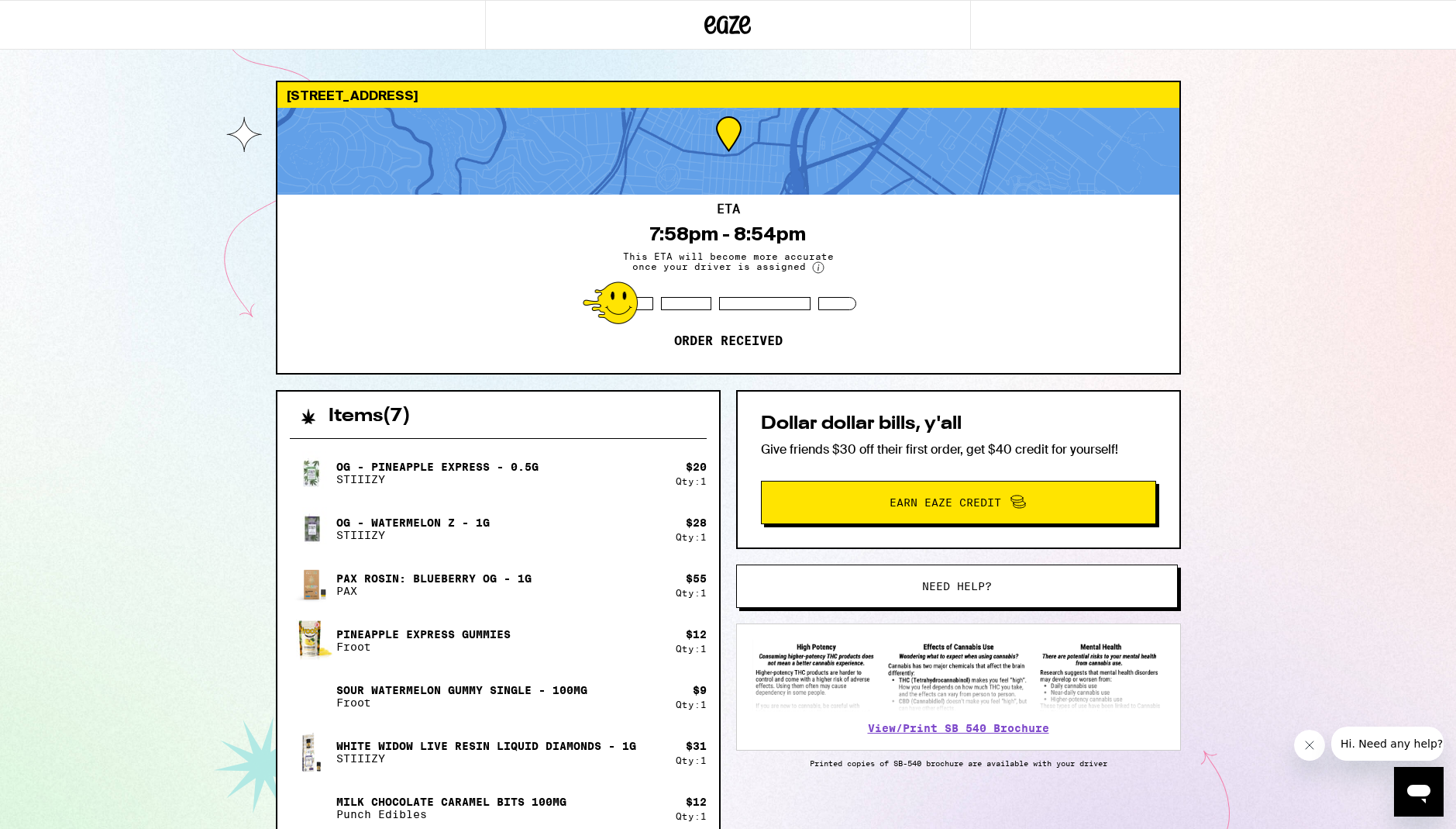
drag, startPoint x: 1268, startPoint y: 249, endPoint x: 1260, endPoint y: 231, distance: 19.7
click at [1265, 240] on div "280 Gates St San Francisco 94110 ETA 7:58pm - 8:54pm This ETA will become more …" at bounding box center [728, 532] width 1456 height 1064
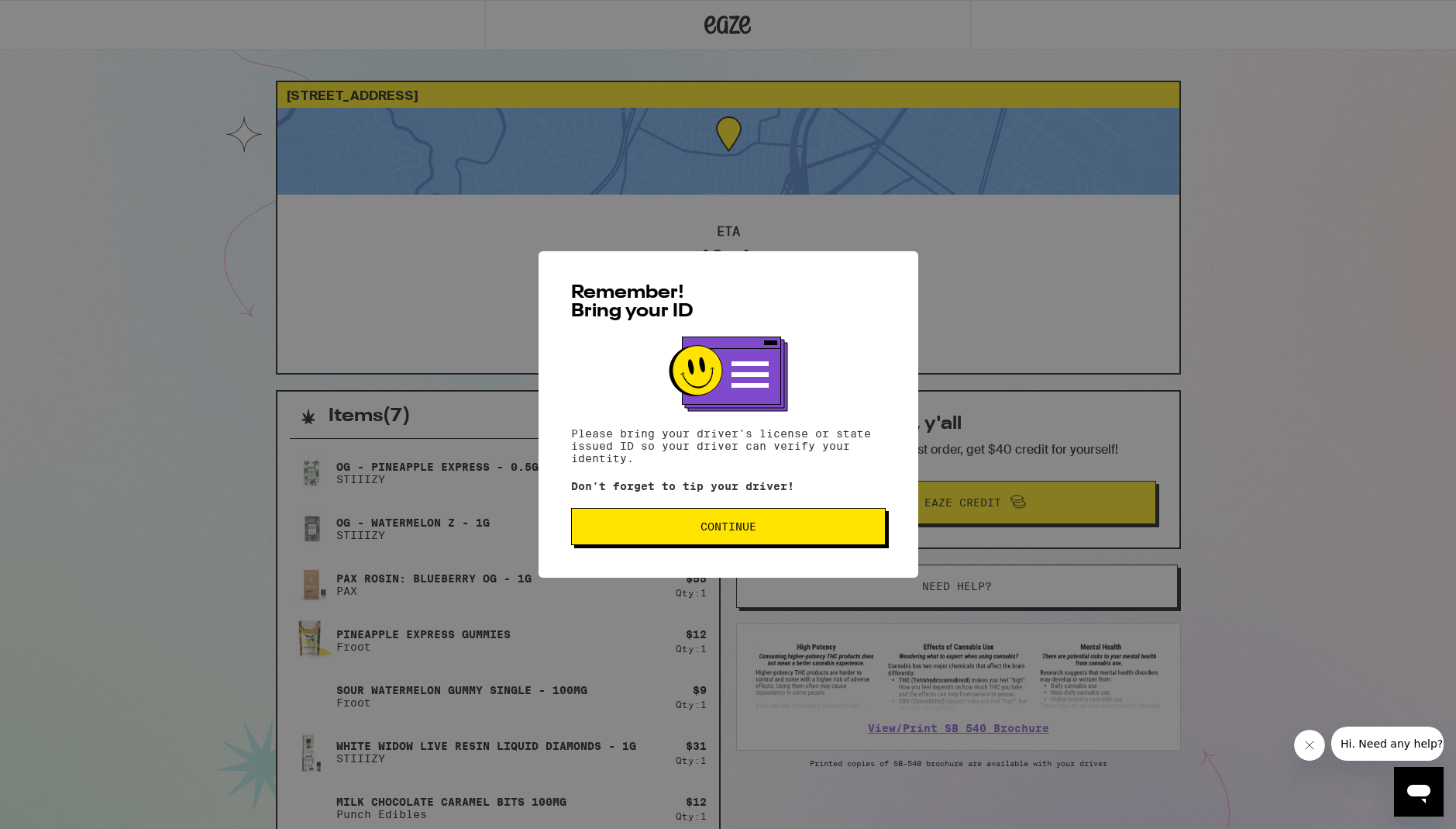
click at [799, 532] on span "Continue" at bounding box center [728, 527] width 288 height 11
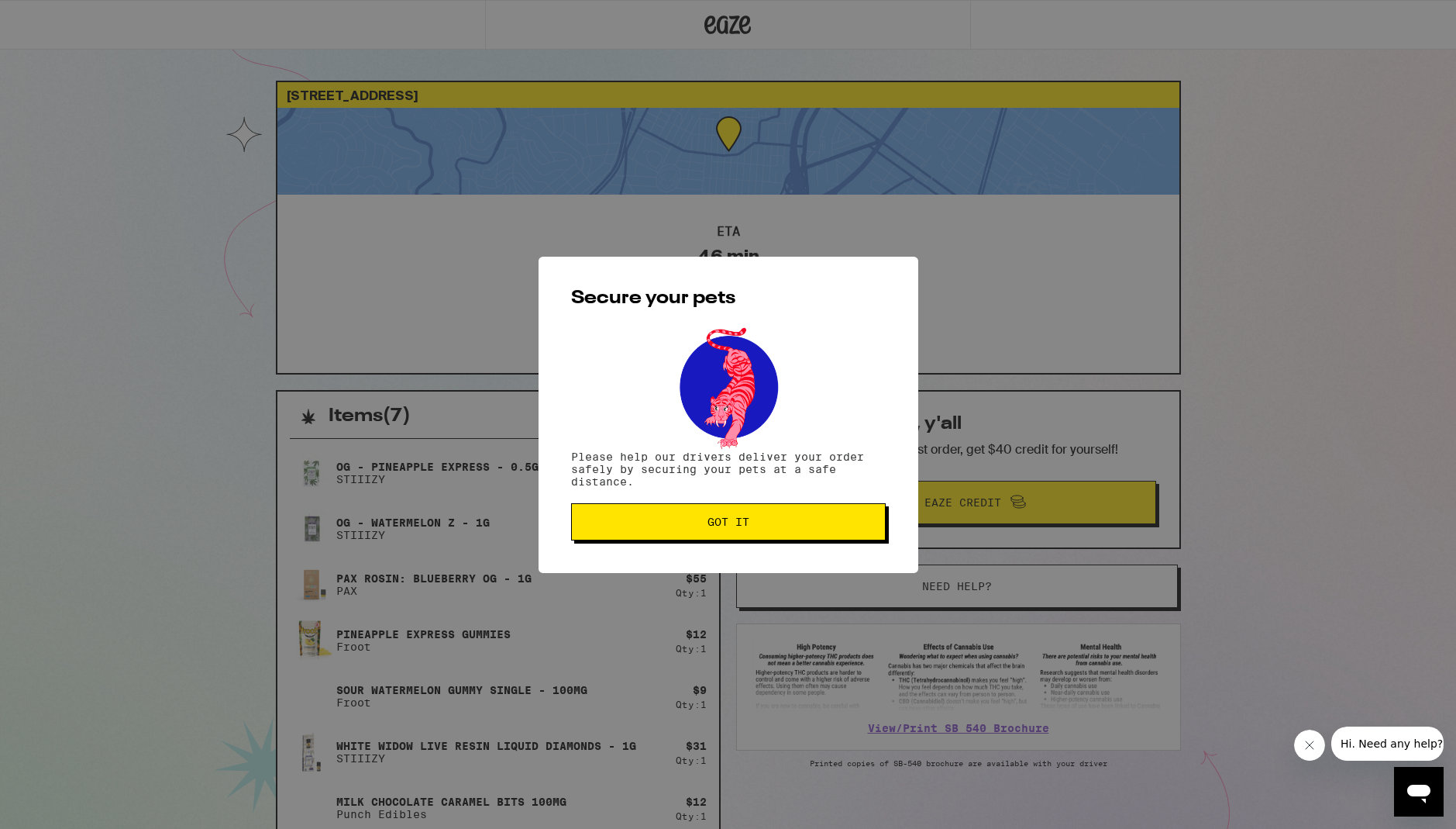
click at [800, 522] on span "Got it" at bounding box center [728, 522] width 288 height 11
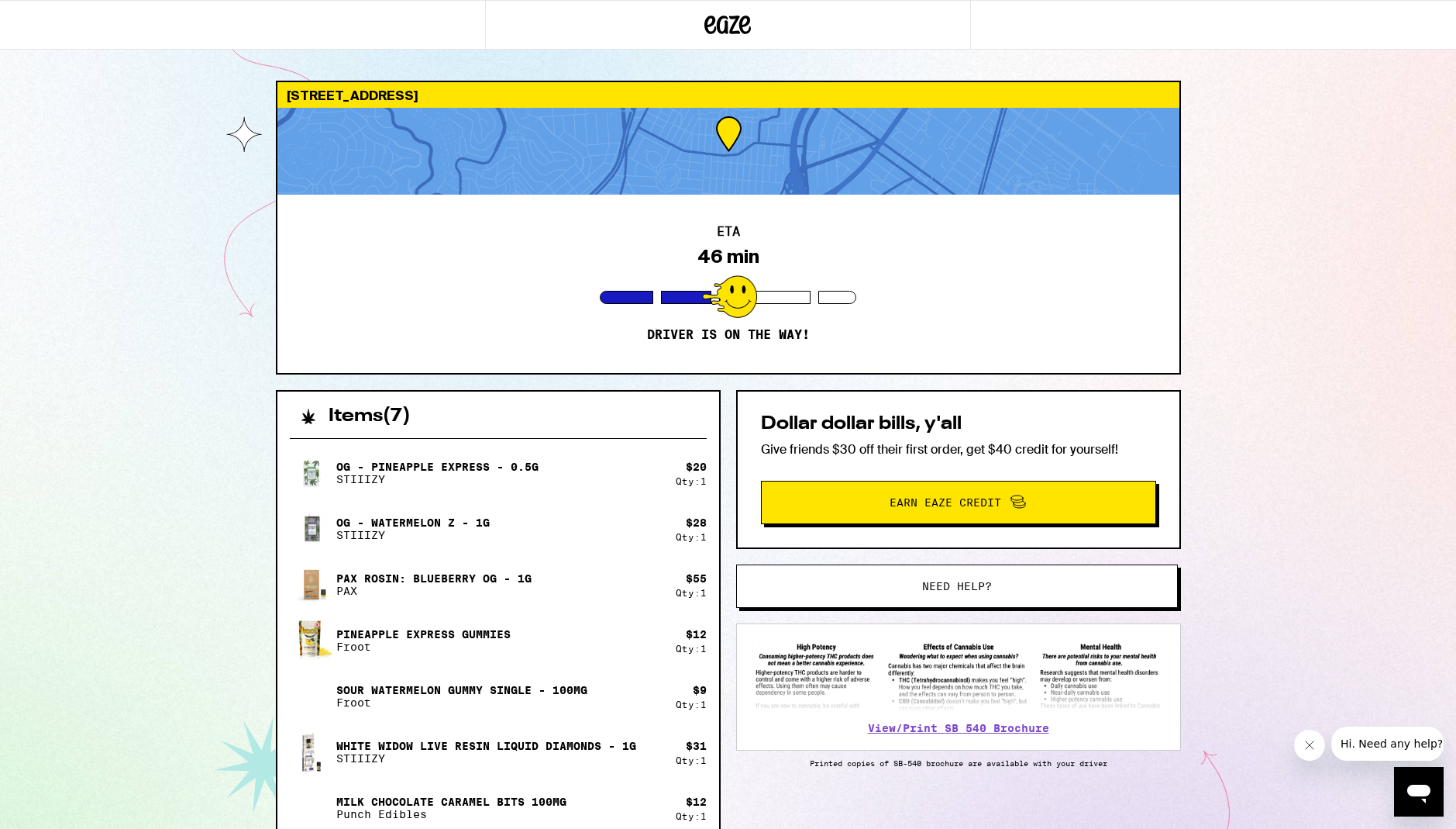
click at [1208, 347] on div "280 Gates St San Francisco 94110 ETA 46 min Driver is on the way! Items ( 7 ) O…" at bounding box center [728, 532] width 1456 height 1064
click at [1219, 309] on div "280 Gates St San Francisco 94110 ETA 46 min Driver is on the way! Items ( 7 ) O…" at bounding box center [728, 532] width 1456 height 1064
click at [1227, 286] on div "280 Gates St San Francisco 94110 ETA 46 min Driver is on the way! Items ( 7 ) O…" at bounding box center [728, 532] width 1456 height 1064
drag, startPoint x: 927, startPoint y: 234, endPoint x: 915, endPoint y: 257, distance: 25.9
click at [928, 236] on div "ETA 46 min Driver is on the way!" at bounding box center [728, 283] width 902 height 178
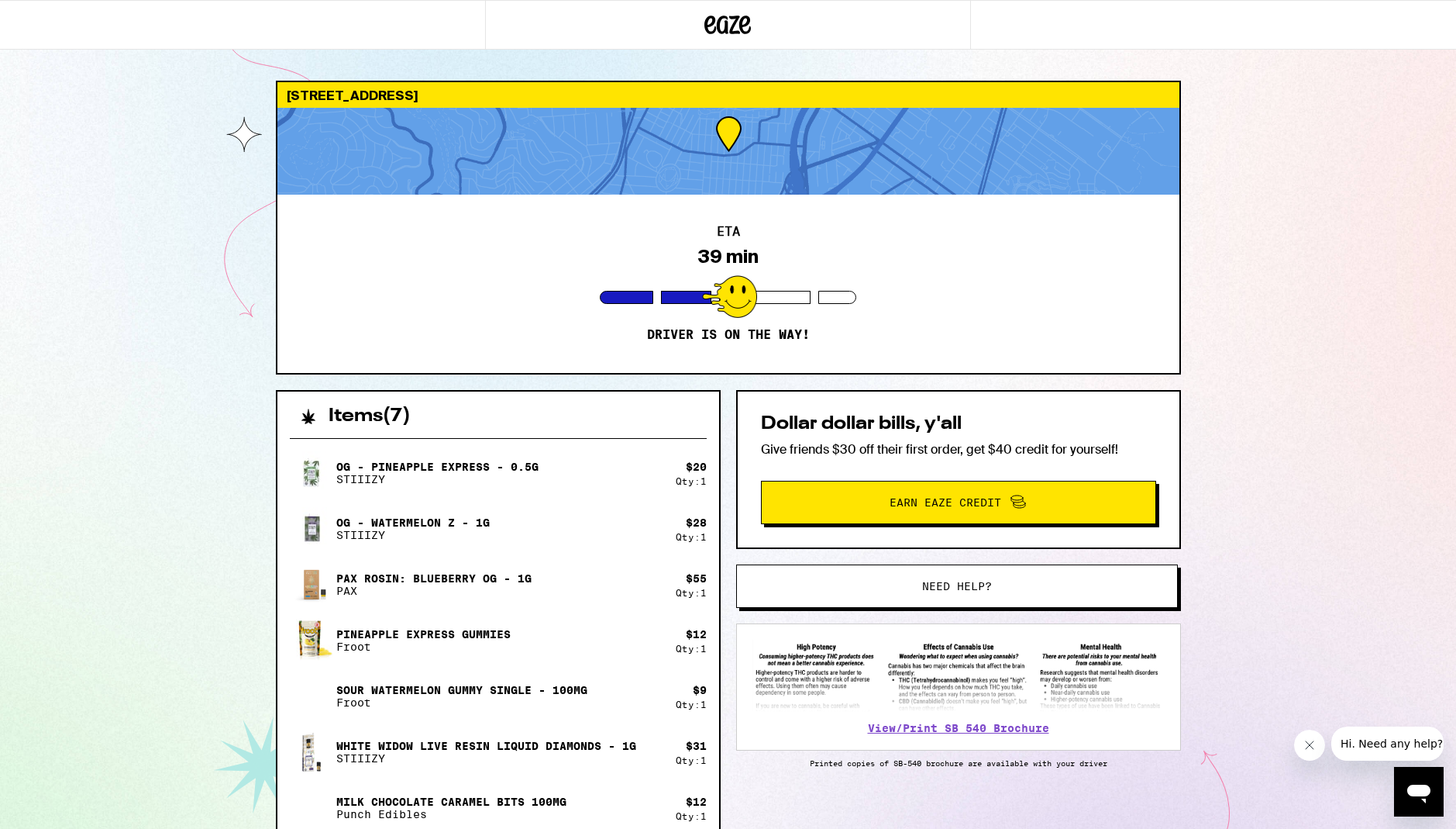
click at [912, 272] on div "ETA 39 min Driver is on the way!" at bounding box center [728, 283] width 902 height 178
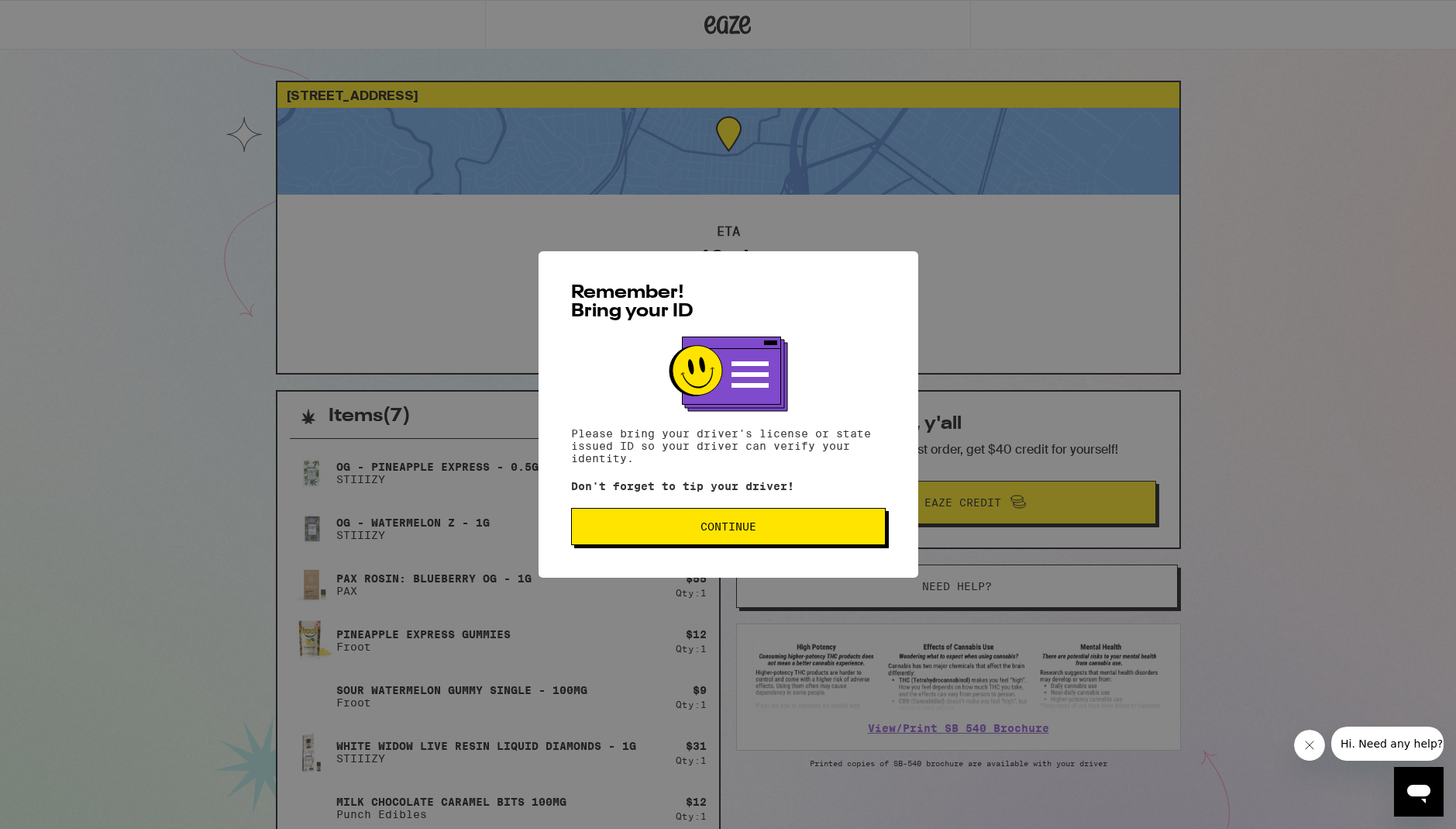
click at [699, 512] on button "Continue" at bounding box center [728, 527] width 314 height 38
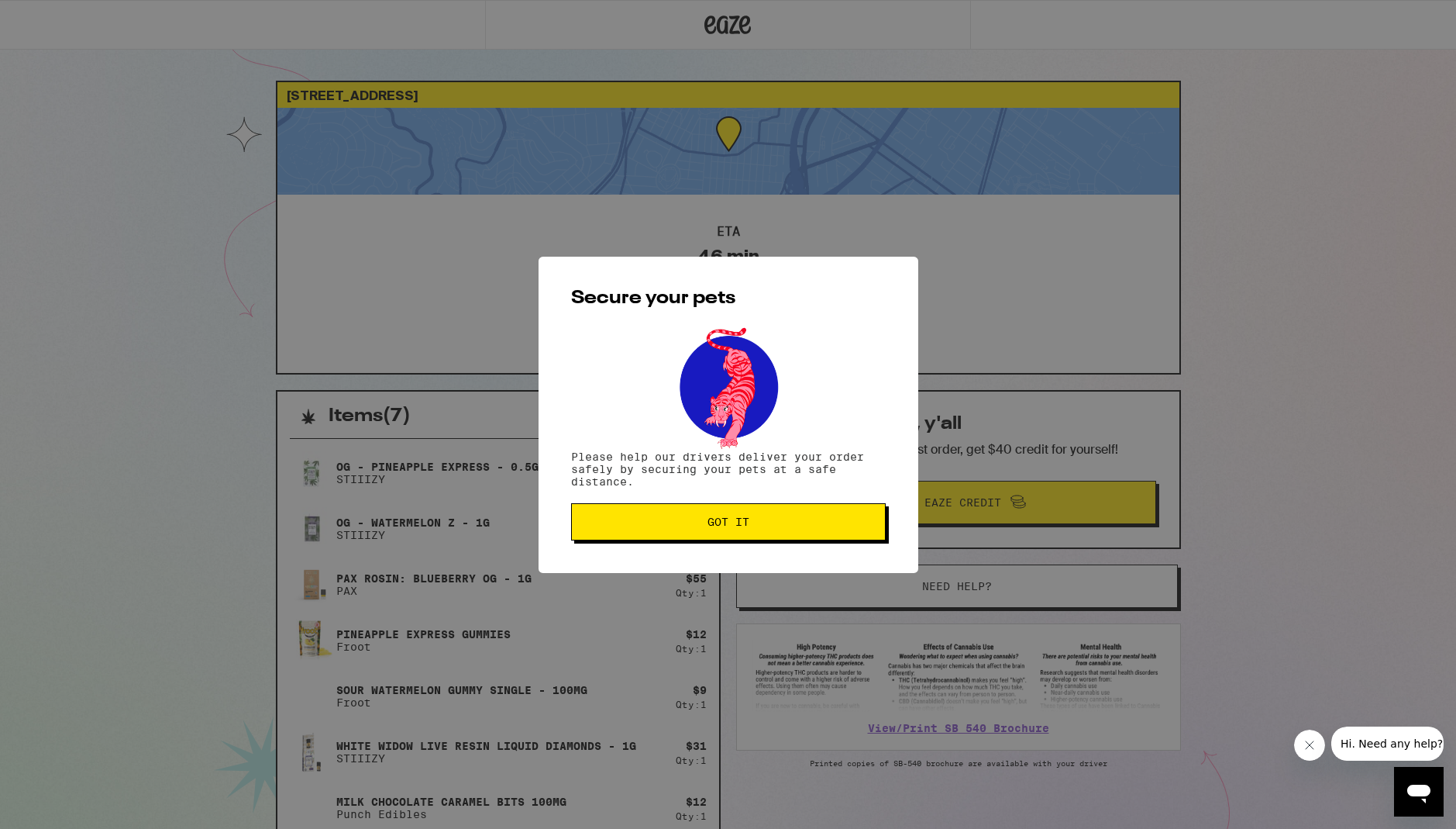
click at [766, 537] on button "Got it" at bounding box center [728, 522] width 314 height 38
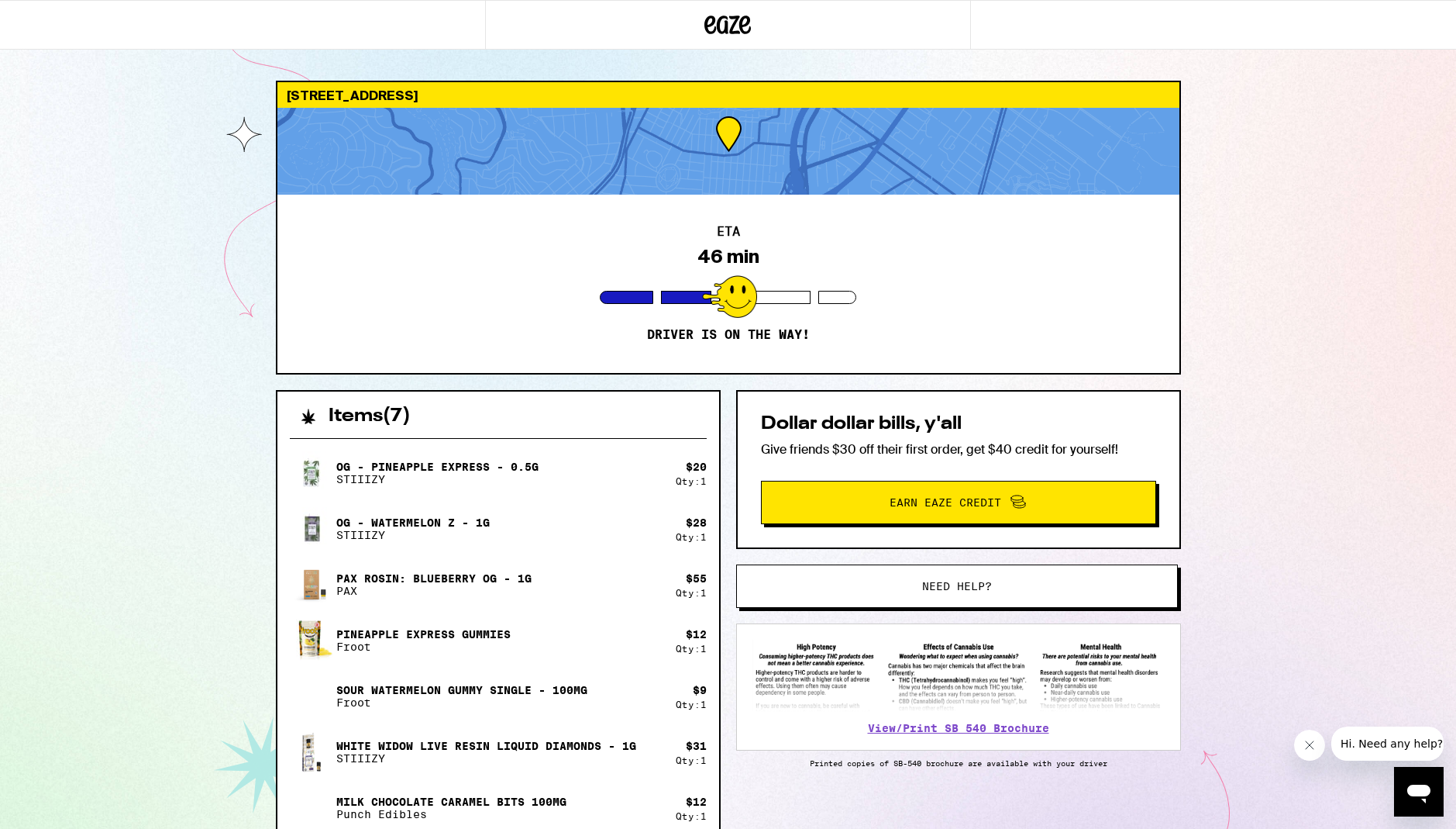
drag, startPoint x: 982, startPoint y: 283, endPoint x: 899, endPoint y: 333, distance: 96.9
click at [975, 289] on div "ETA 46 min Driver is on the way!" at bounding box center [728, 283] width 902 height 178
click at [892, 331] on div "ETA 46 min Driver is on the way!" at bounding box center [728, 283] width 902 height 178
click at [901, 270] on div "ETA 46 min Driver is on the way!" at bounding box center [728, 283] width 902 height 178
click at [1215, 337] on div "280 Gates St San Francisco 94110 ETA 40 min Driver is on the way! Items ( 7 ) O…" at bounding box center [728, 532] width 1456 height 1064
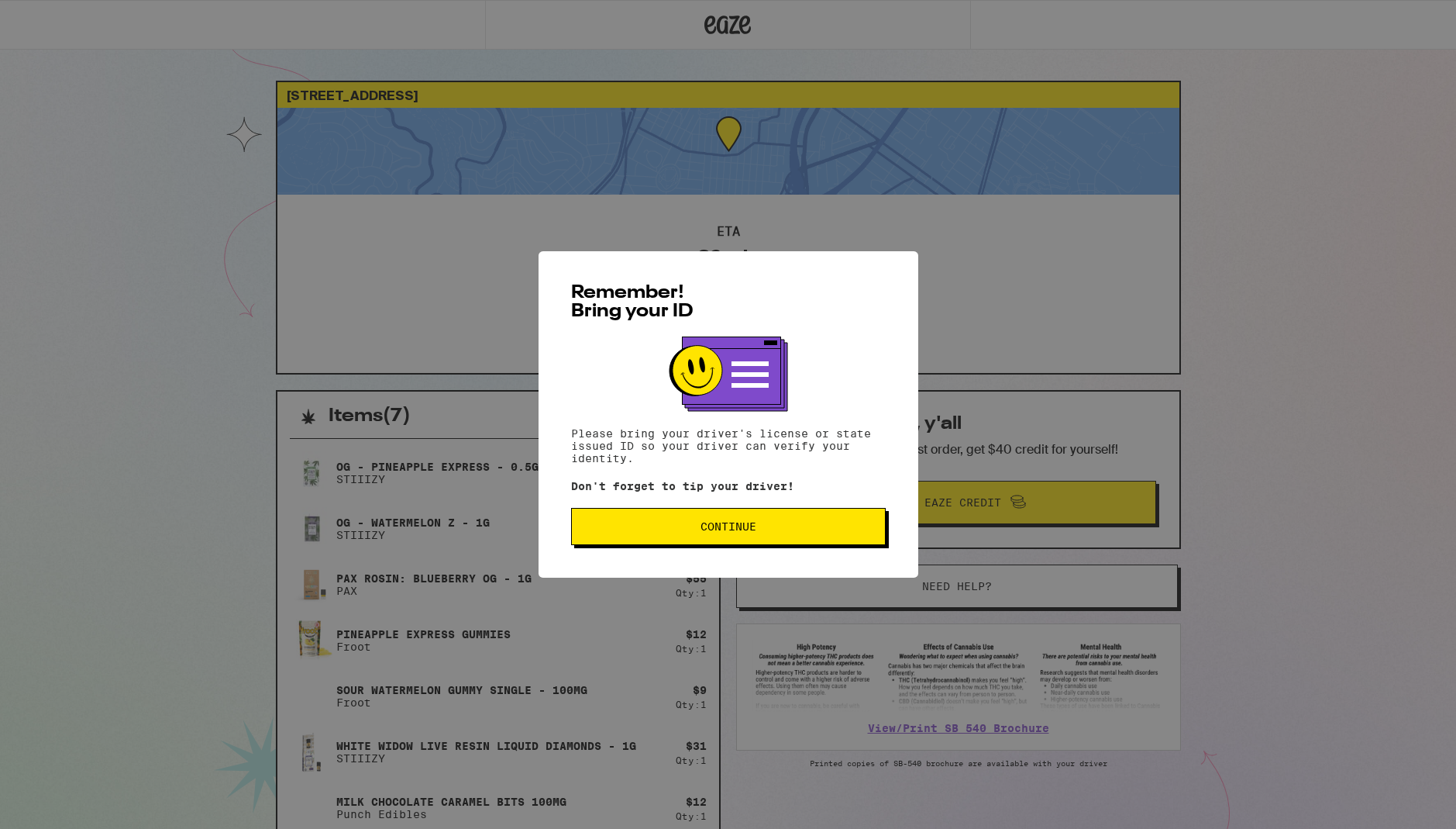
click at [863, 410] on div at bounding box center [728, 381] width 314 height 90
click at [778, 541] on button "Continue" at bounding box center [728, 527] width 314 height 38
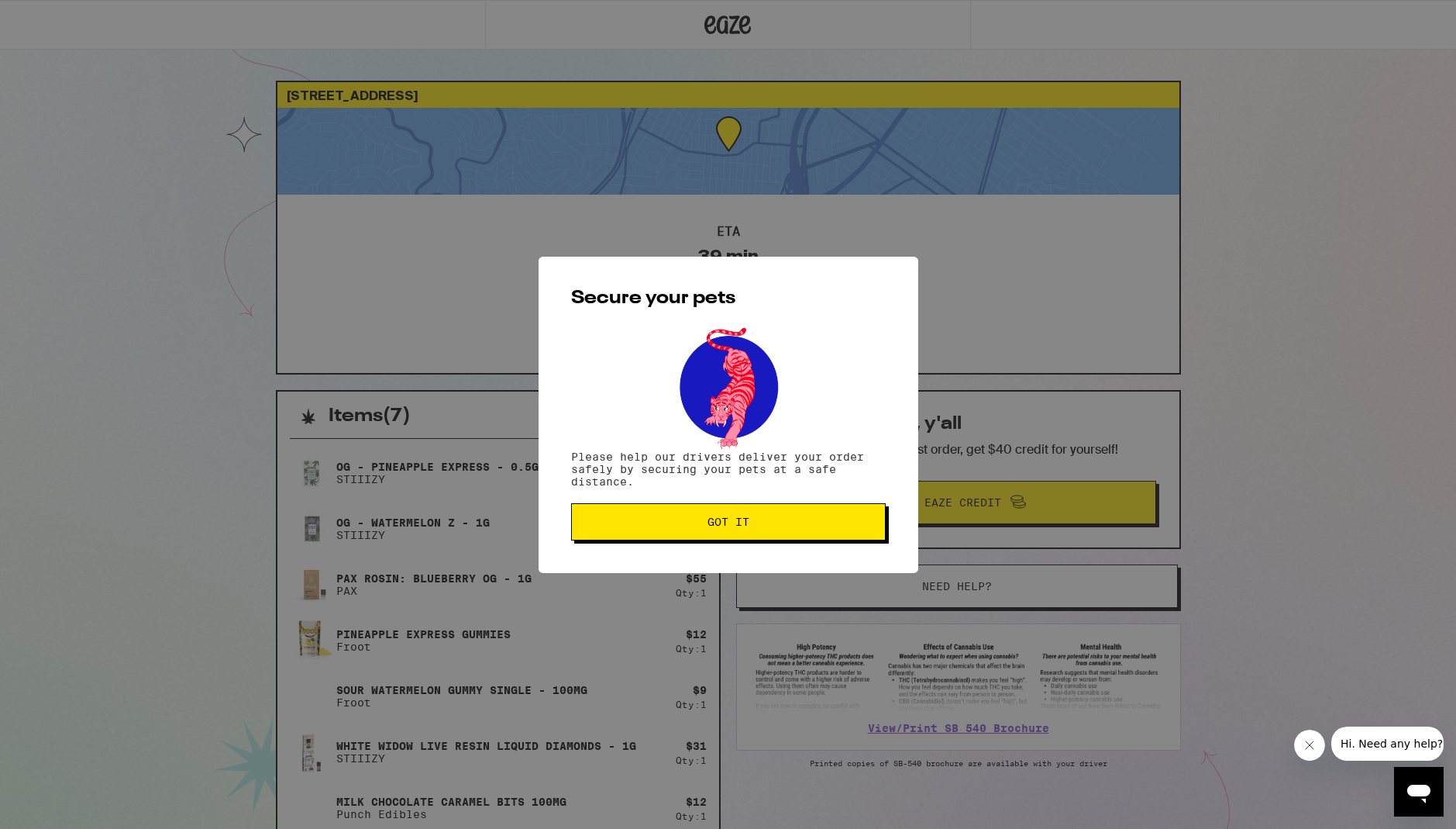
drag, startPoint x: 793, startPoint y: 544, endPoint x: 790, endPoint y: 530, distance: 14.3
click at [793, 543] on div "Secure your pets Please help our drivers deliver your order safely by securing …" at bounding box center [728, 415] width 380 height 316
drag, startPoint x: 790, startPoint y: 530, endPoint x: 796, endPoint y: 537, distance: 9.2
click at [791, 534] on button "Got it" at bounding box center [728, 522] width 314 height 38
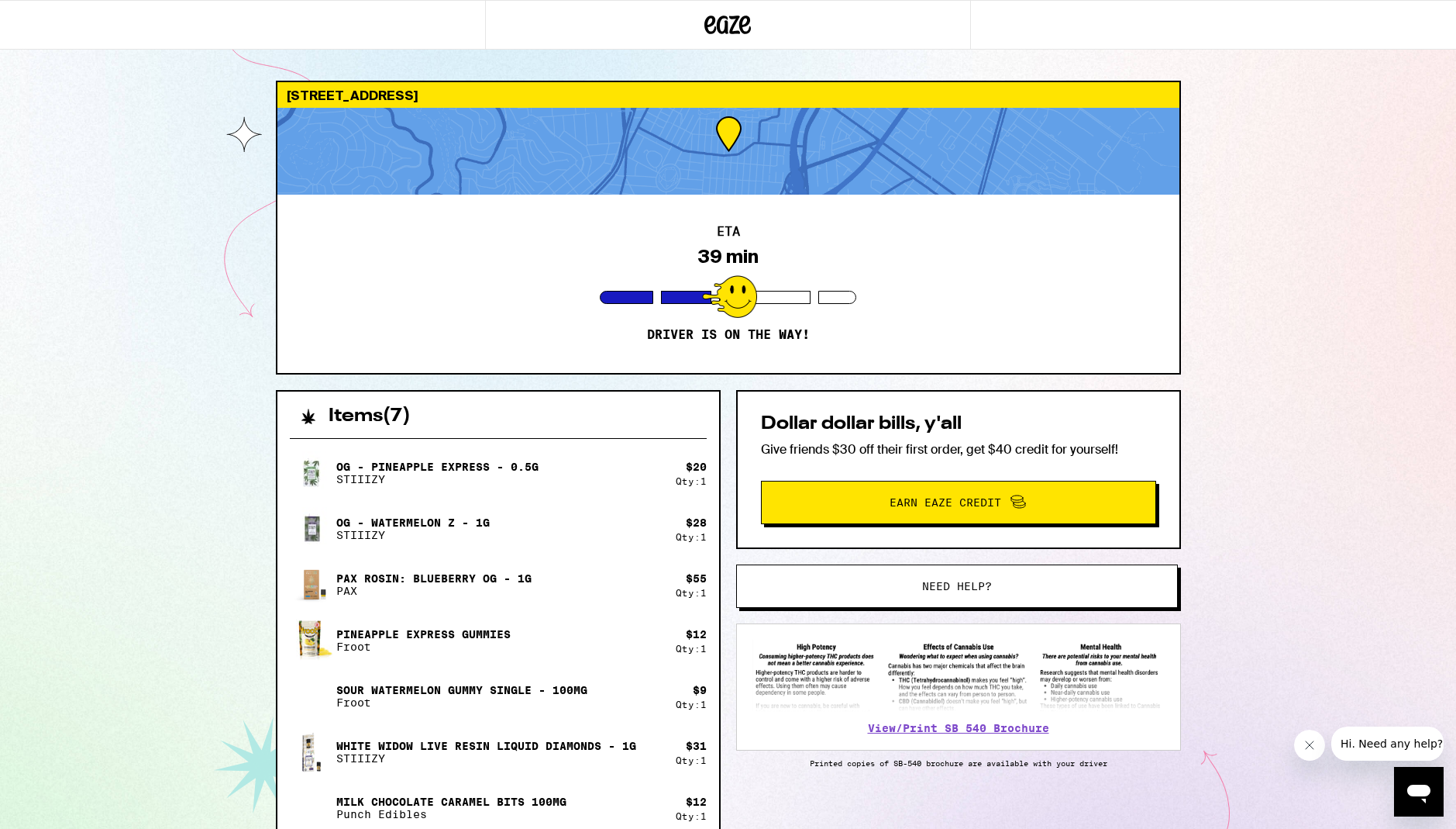
click at [1049, 341] on div "ETA 39 min Driver is on the way!" at bounding box center [728, 283] width 902 height 178
click at [953, 307] on div "ETA 39 min Driver is on the way!" at bounding box center [728, 283] width 902 height 178
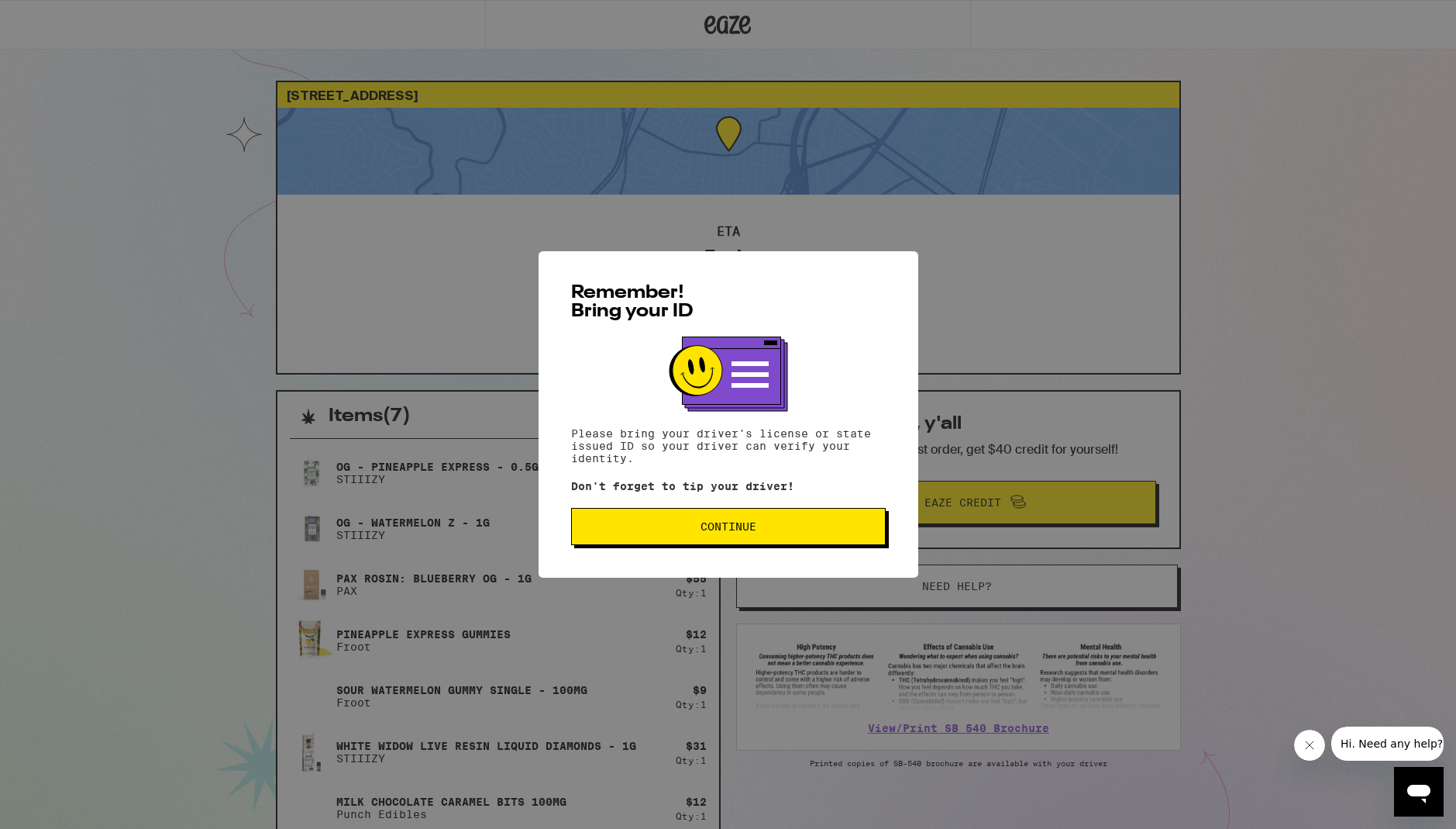
click at [748, 532] on span "Continue" at bounding box center [728, 527] width 55 height 11
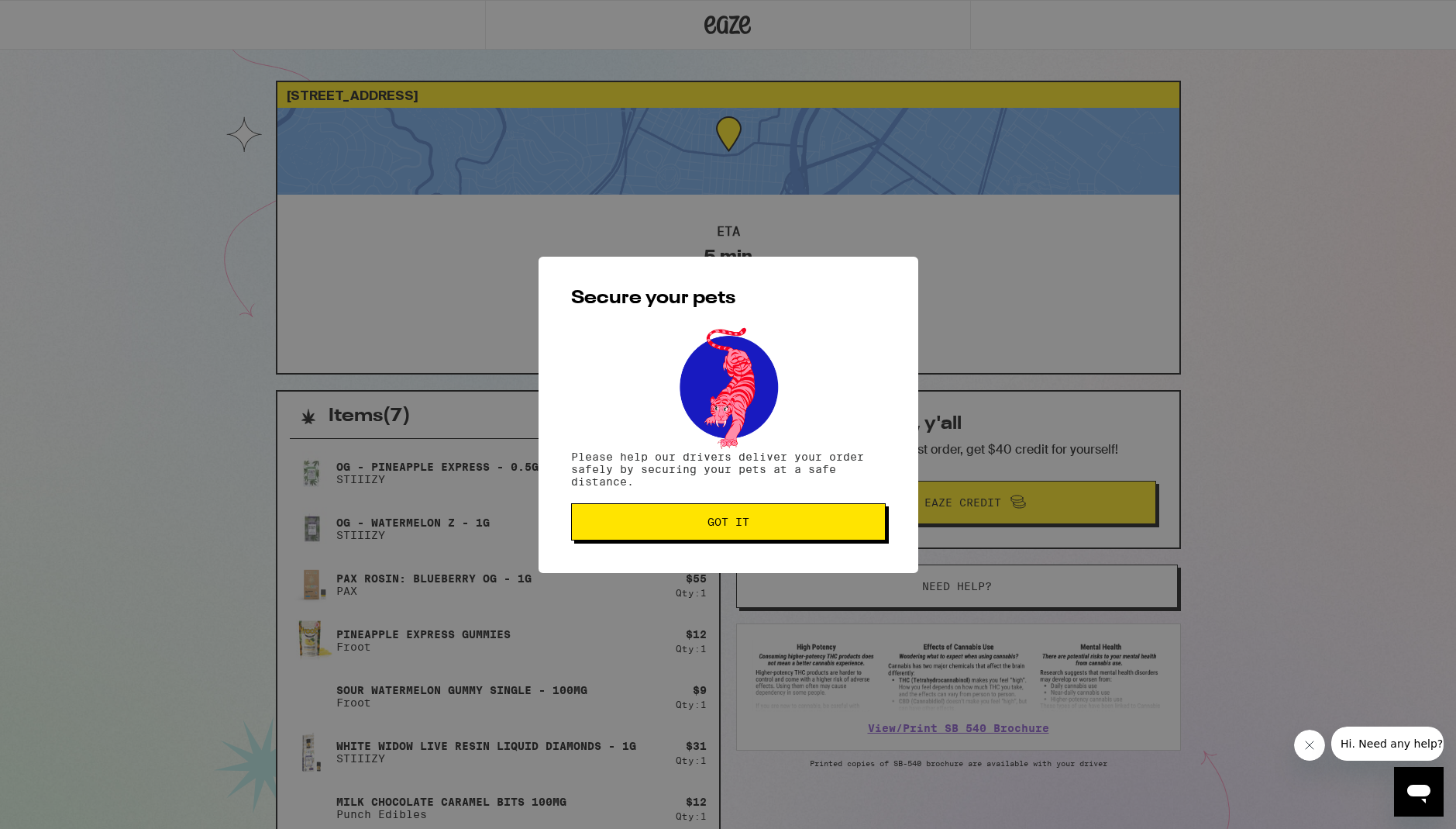
drag, startPoint x: 780, startPoint y: 518, endPoint x: 819, endPoint y: 480, distance: 54.5
click at [780, 518] on span "Got it" at bounding box center [728, 522] width 288 height 11
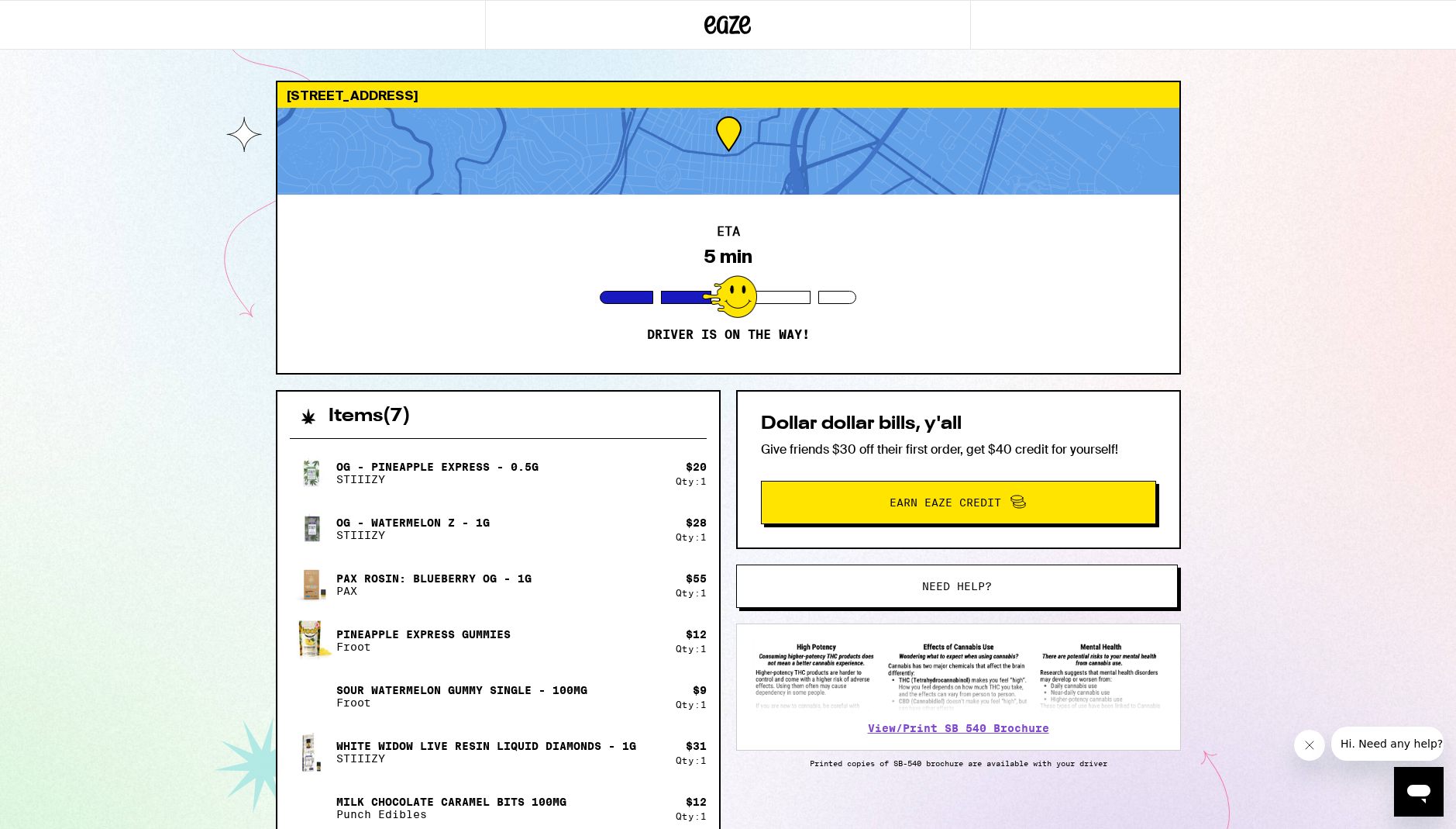
click at [863, 284] on div "ETA 5 min Driver is on the way!" at bounding box center [728, 283] width 902 height 178
click at [942, 304] on div "ETA 5 min Driver is on the way!" at bounding box center [728, 283] width 902 height 178
drag, startPoint x: 957, startPoint y: 301, endPoint x: 947, endPoint y: 306, distance: 11.2
click at [957, 301] on div "ETA 5 min Driver is on the way!" at bounding box center [728, 283] width 902 height 178
click at [1048, 296] on div "ETA 5 min Driver is on the way!" at bounding box center [728, 283] width 902 height 178
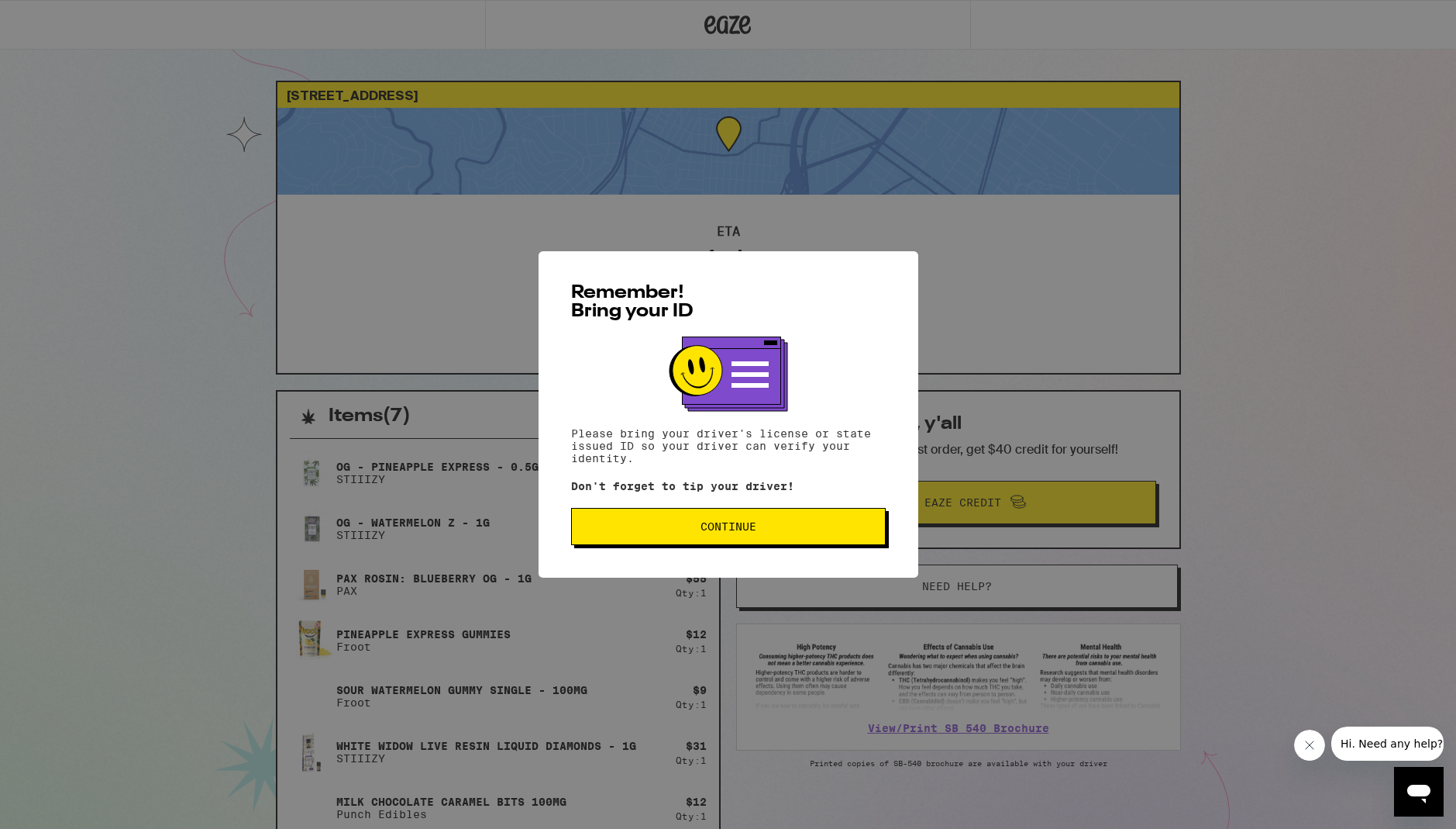
click at [784, 521] on button "Continue" at bounding box center [728, 527] width 314 height 38
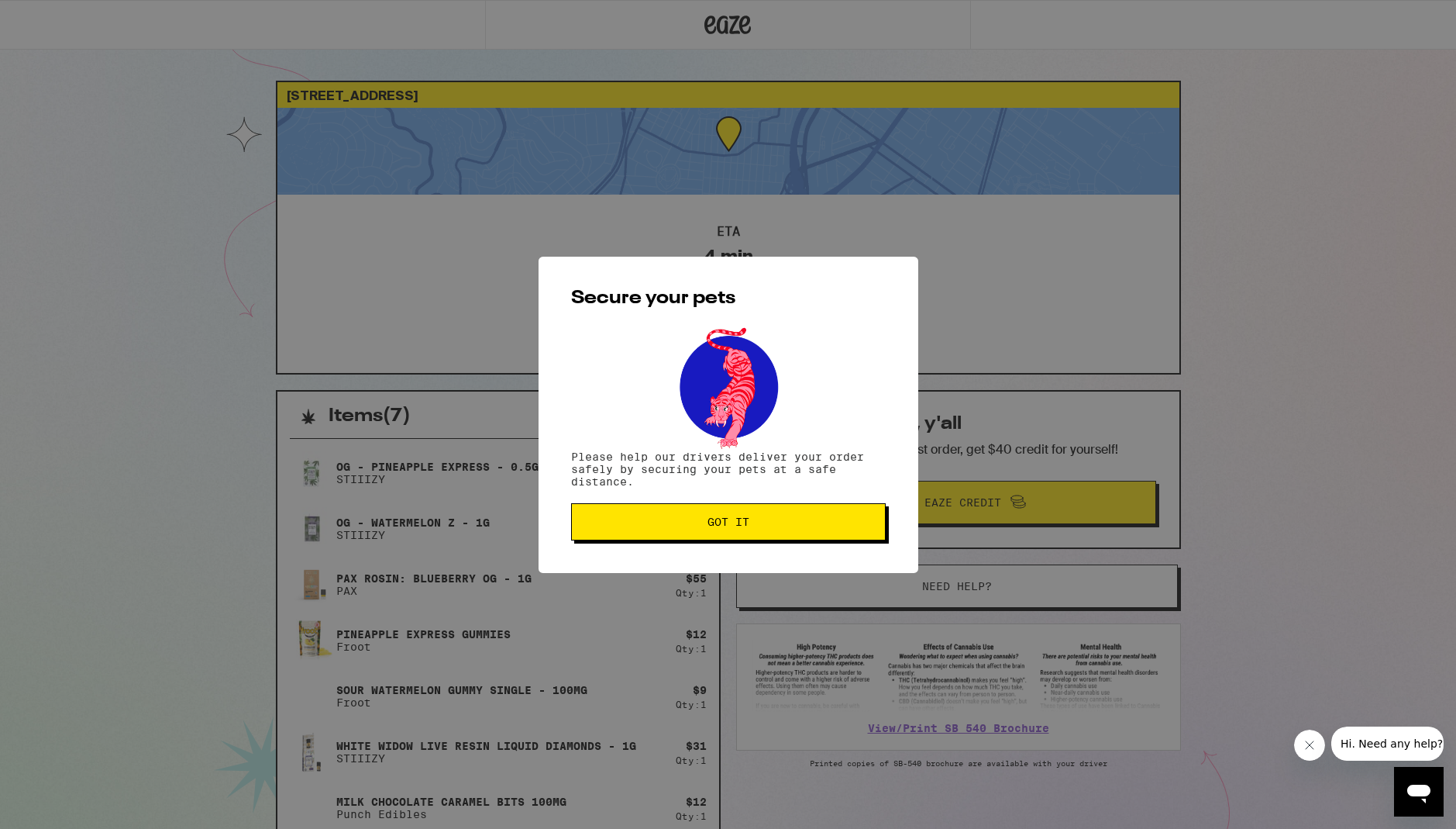
click at [784, 525] on span "Got it" at bounding box center [728, 522] width 288 height 11
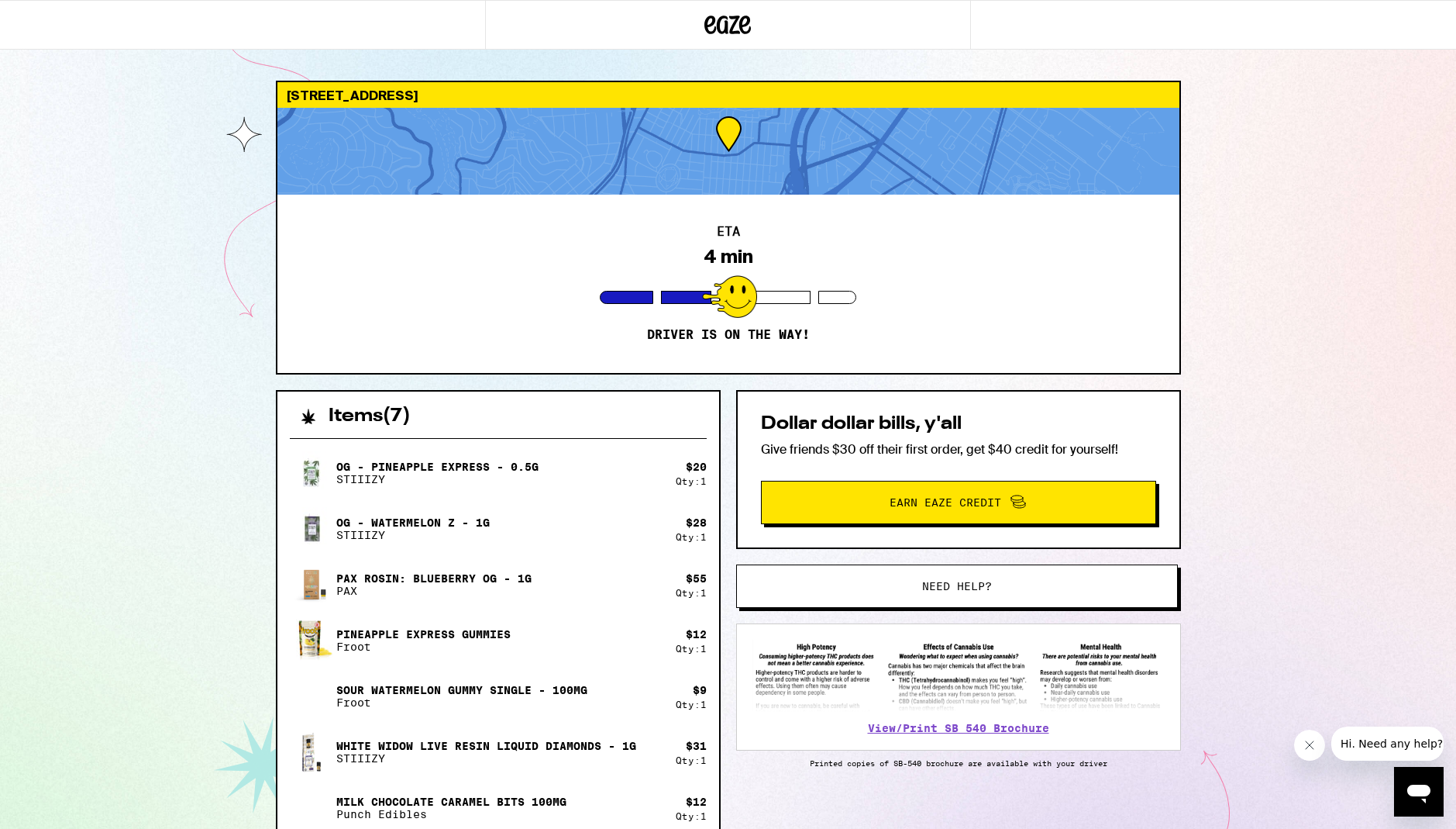
click at [964, 330] on div "ETA 4 min Driver is on the way!" at bounding box center [728, 283] width 902 height 178
click at [1005, 323] on div "ETA 4 min Driver is on the way!" at bounding box center [728, 283] width 902 height 178
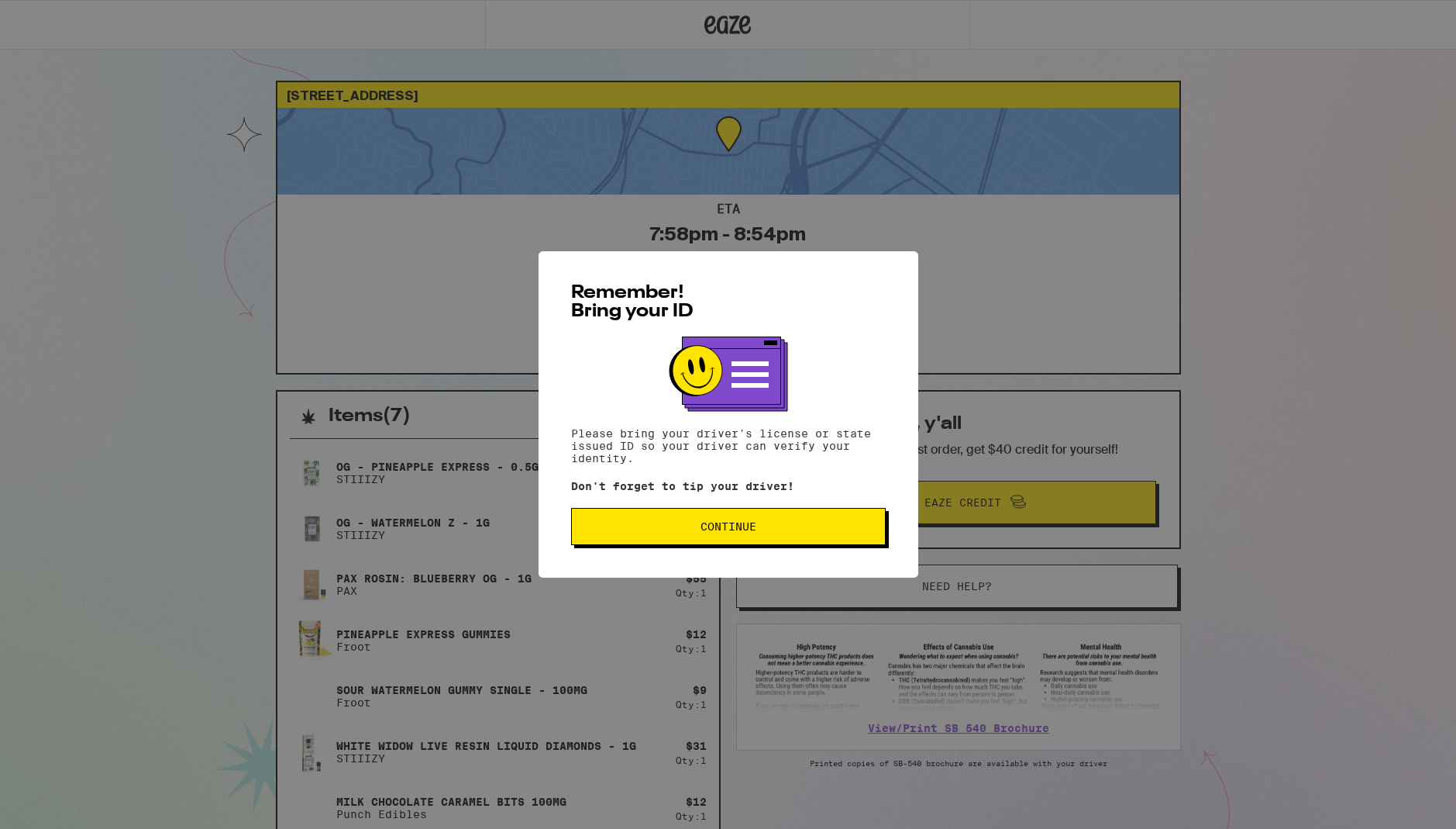
click at [802, 523] on button "Continue" at bounding box center [728, 527] width 314 height 38
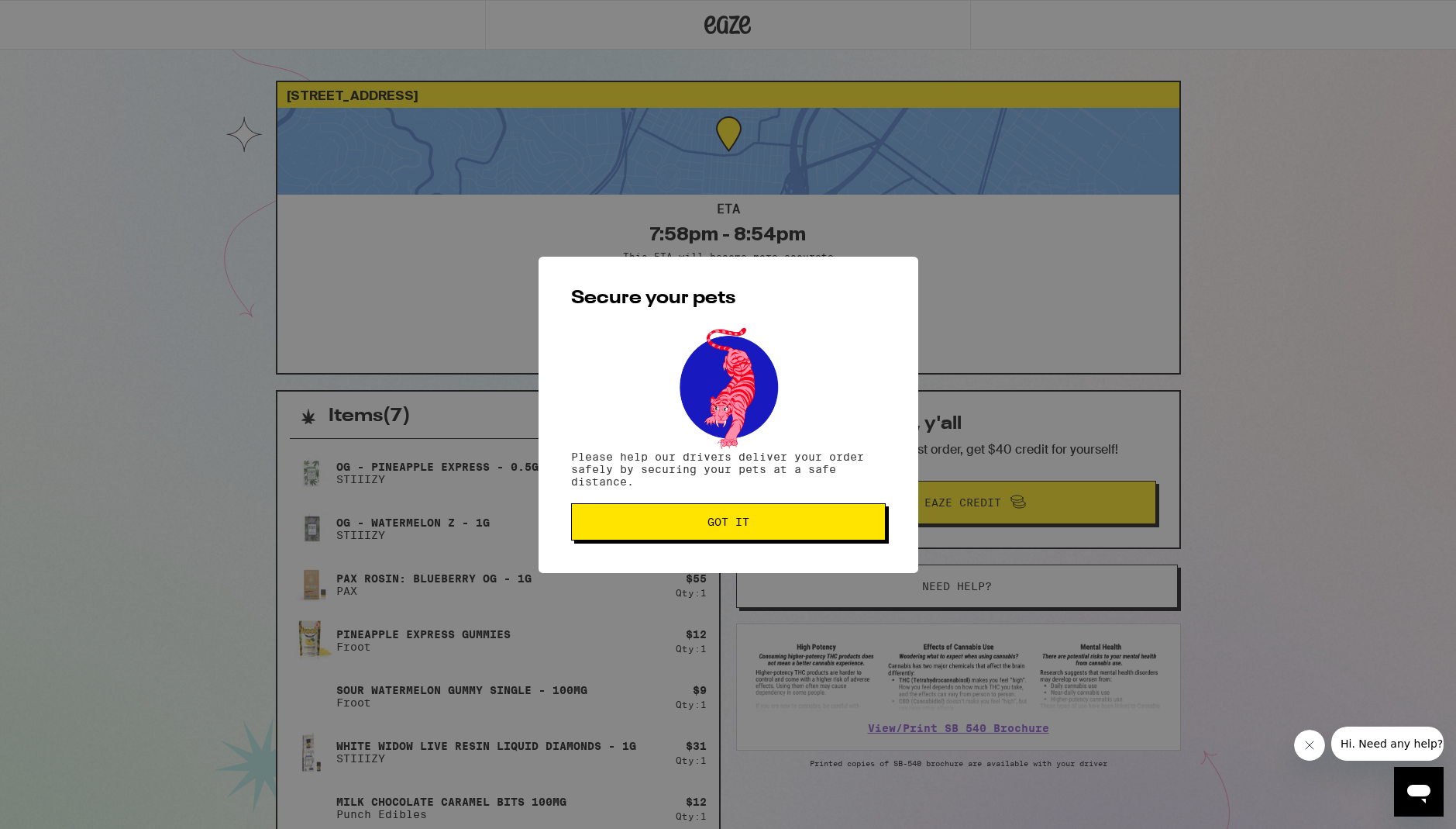
click at [799, 540] on button "Got it" at bounding box center [728, 522] width 314 height 38
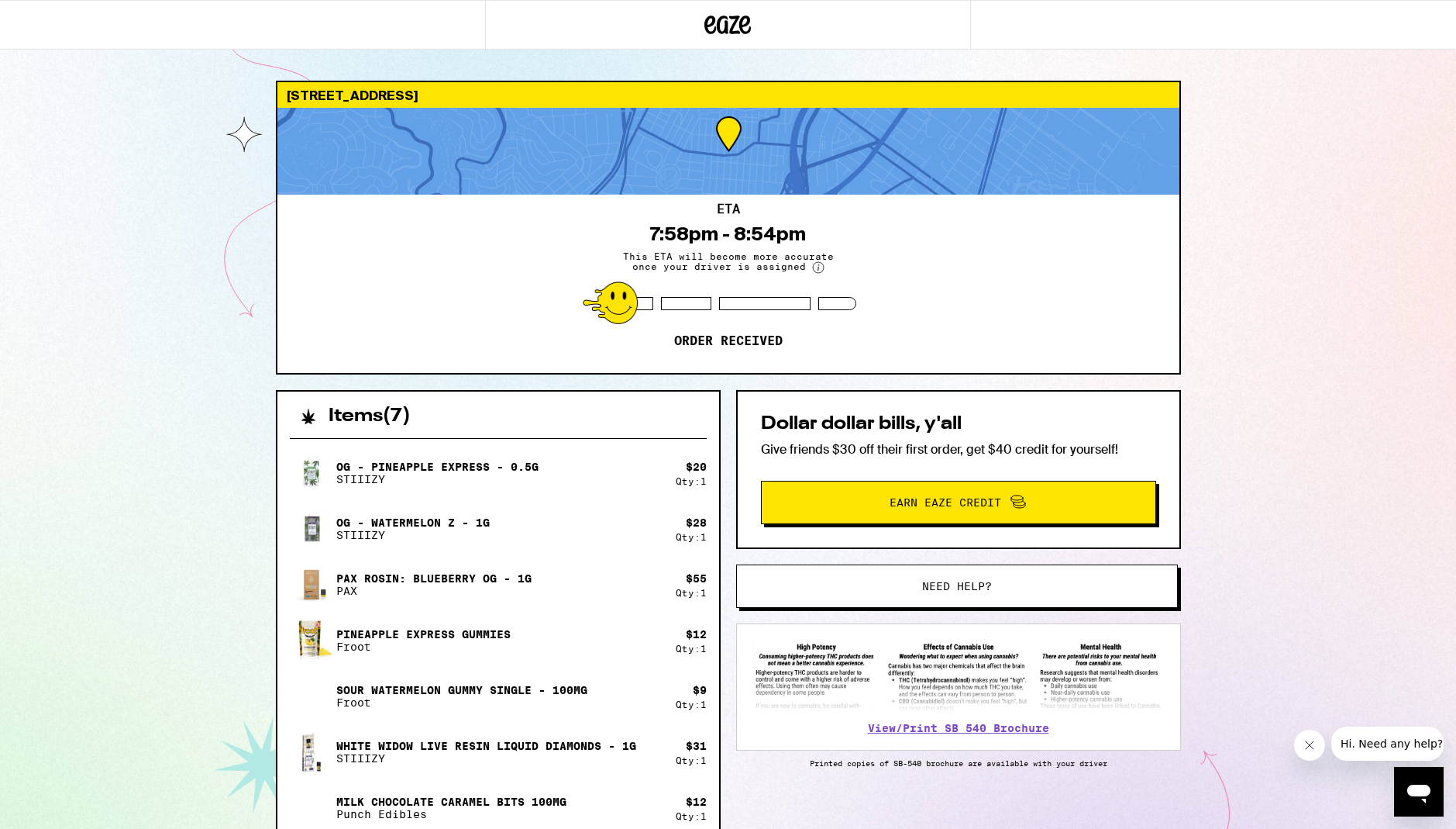
click at [1124, 354] on div "ETA 7:58pm - 8:54pm This ETA will become more accurate once your driver is assi…" at bounding box center [728, 283] width 902 height 178
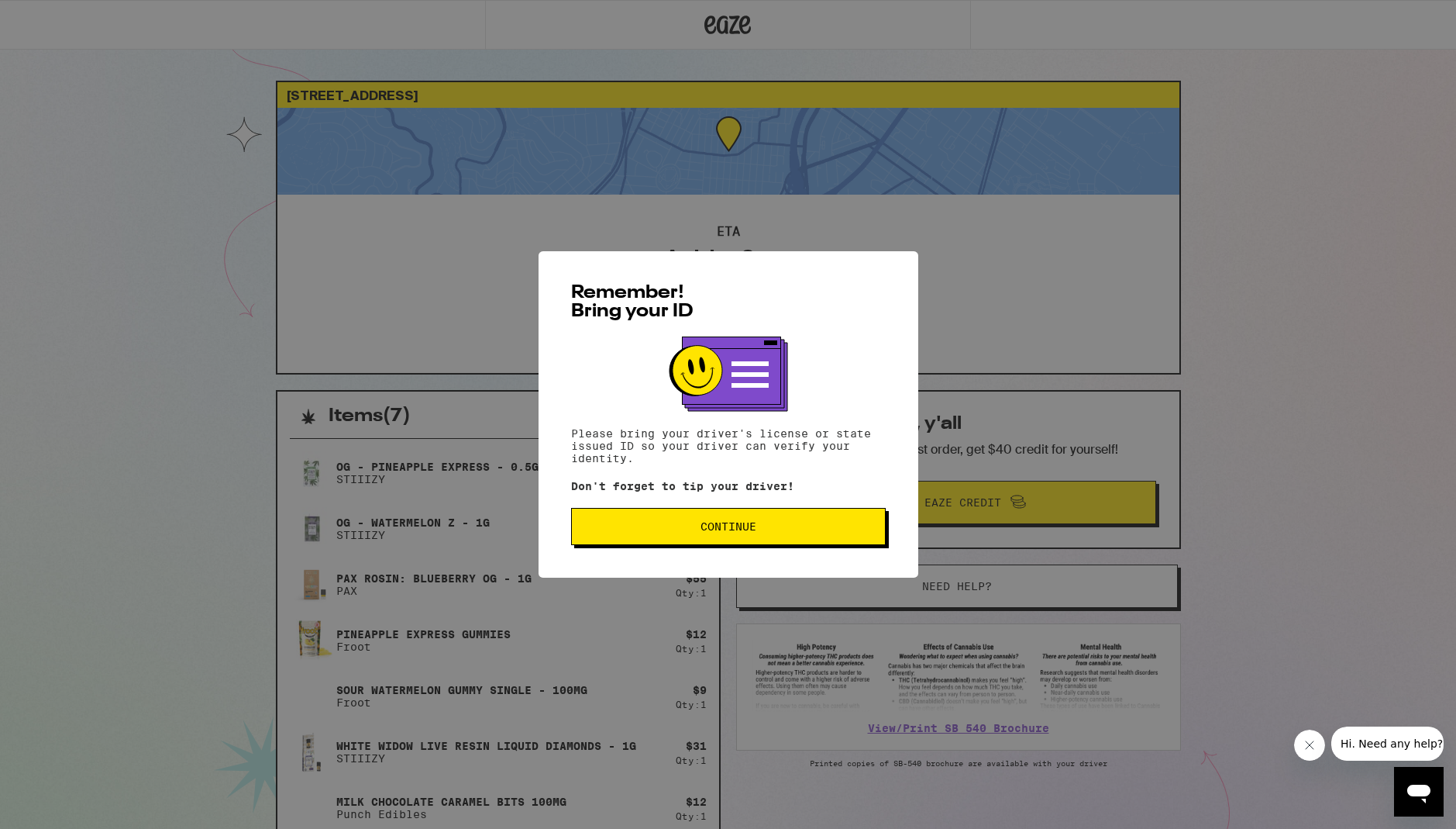
click at [705, 517] on button "Continue" at bounding box center [728, 527] width 314 height 38
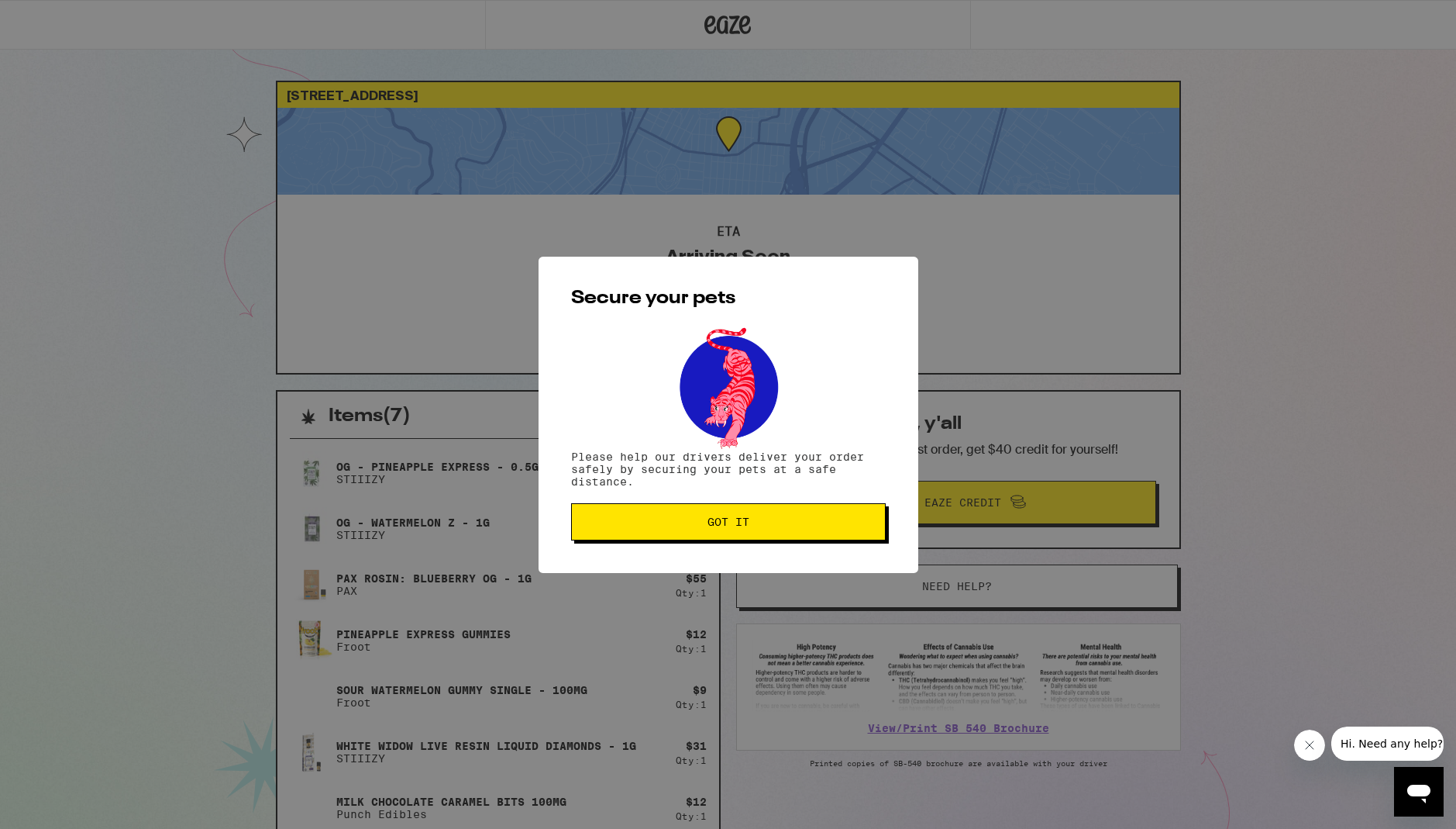
drag, startPoint x: 846, startPoint y: 398, endPoint x: 812, endPoint y: 477, distance: 86.0
click at [837, 426] on div at bounding box center [728, 386] width 314 height 127
drag, startPoint x: 799, startPoint y: 508, endPoint x: 799, endPoint y: 518, distance: 10.0
click at [798, 515] on button "Got it" at bounding box center [728, 522] width 314 height 38
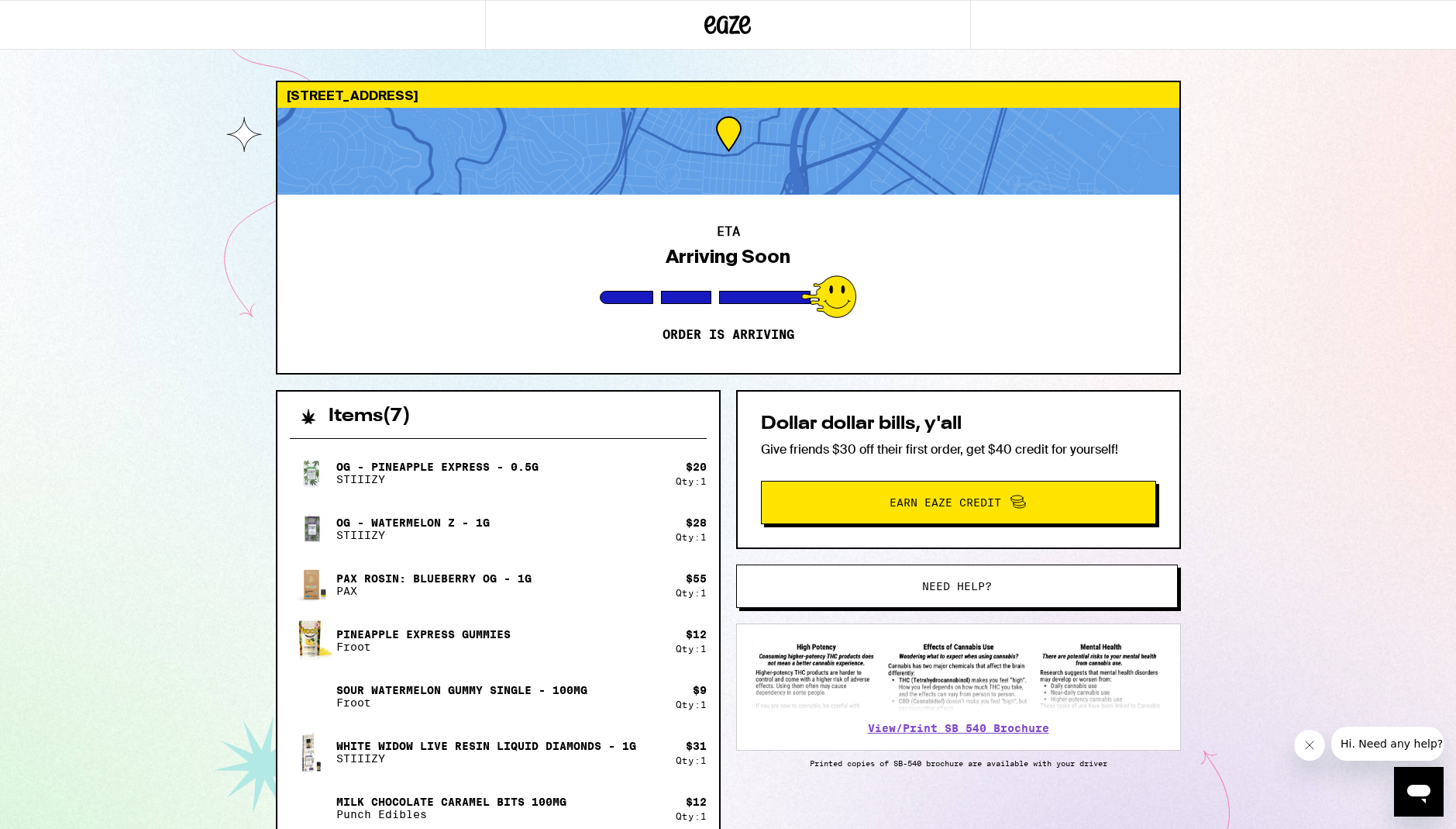
click at [995, 232] on div "ETA Arriving Soon Order is arriving" at bounding box center [728, 283] width 902 height 178
